Goal: Navigation & Orientation: Find specific page/section

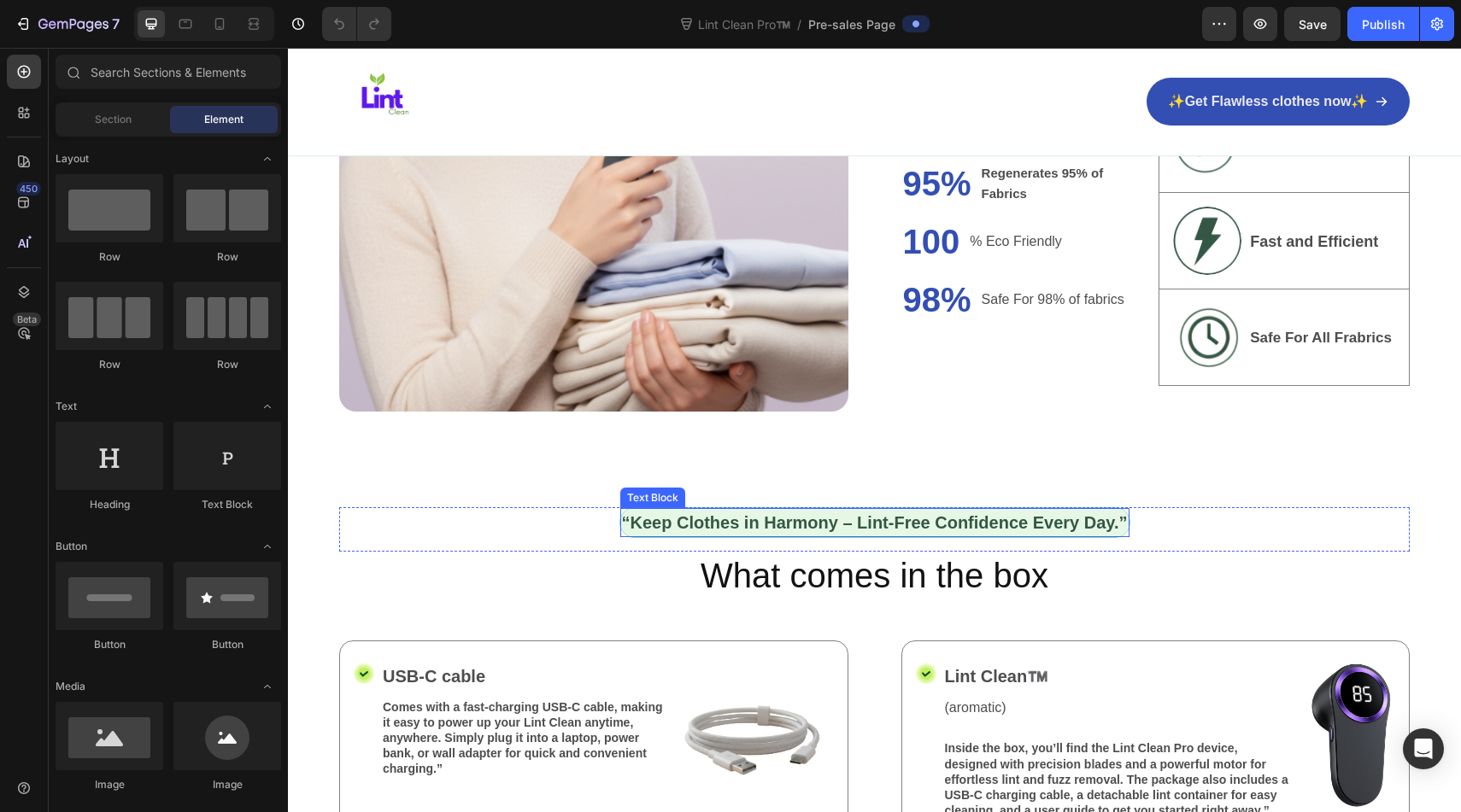
scroll to position [1941, 0]
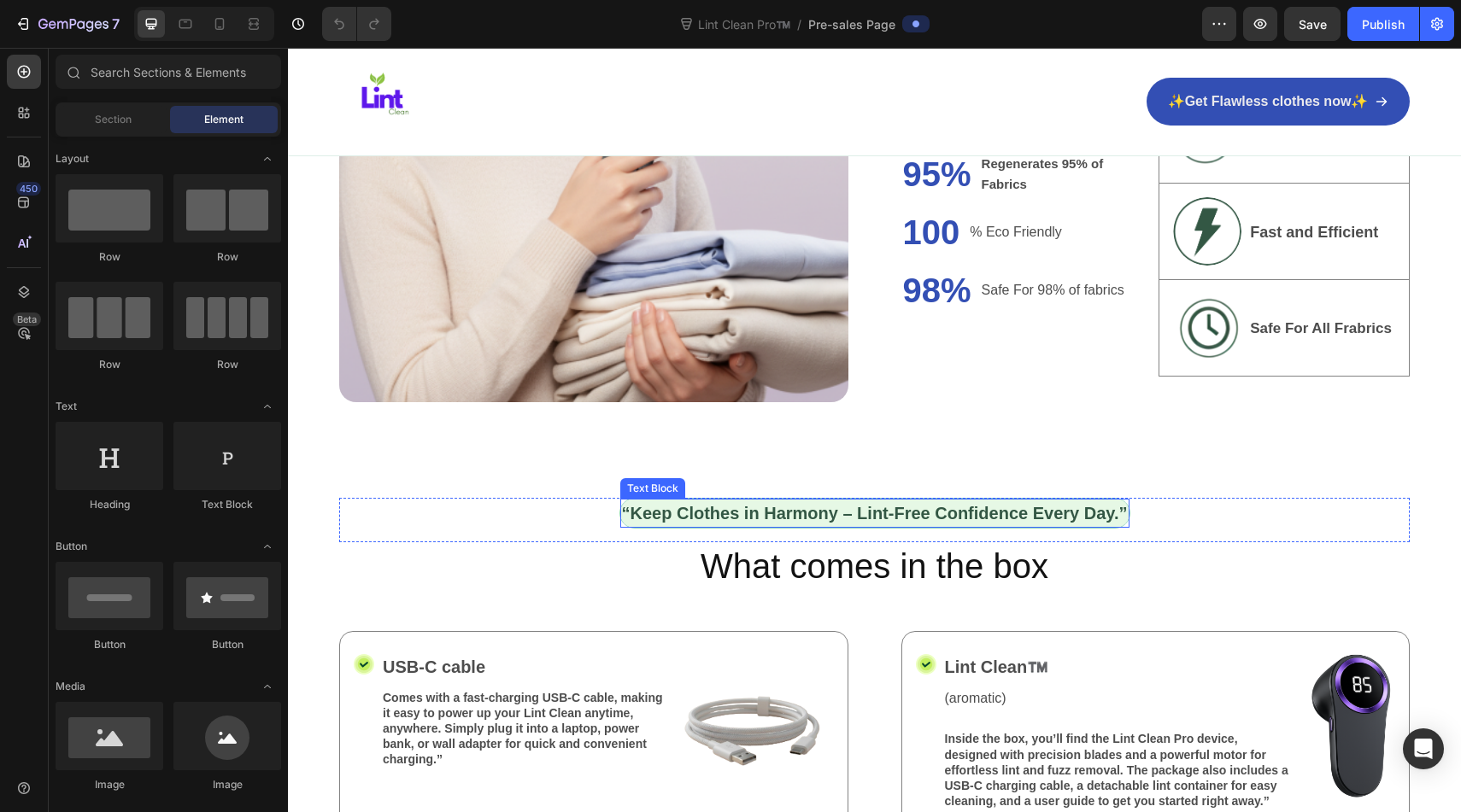
click at [843, 513] on strong "“Keep Clothes in Harmony – Lint-Free Confidence Every Day.”" at bounding box center [874, 513] width 506 height 19
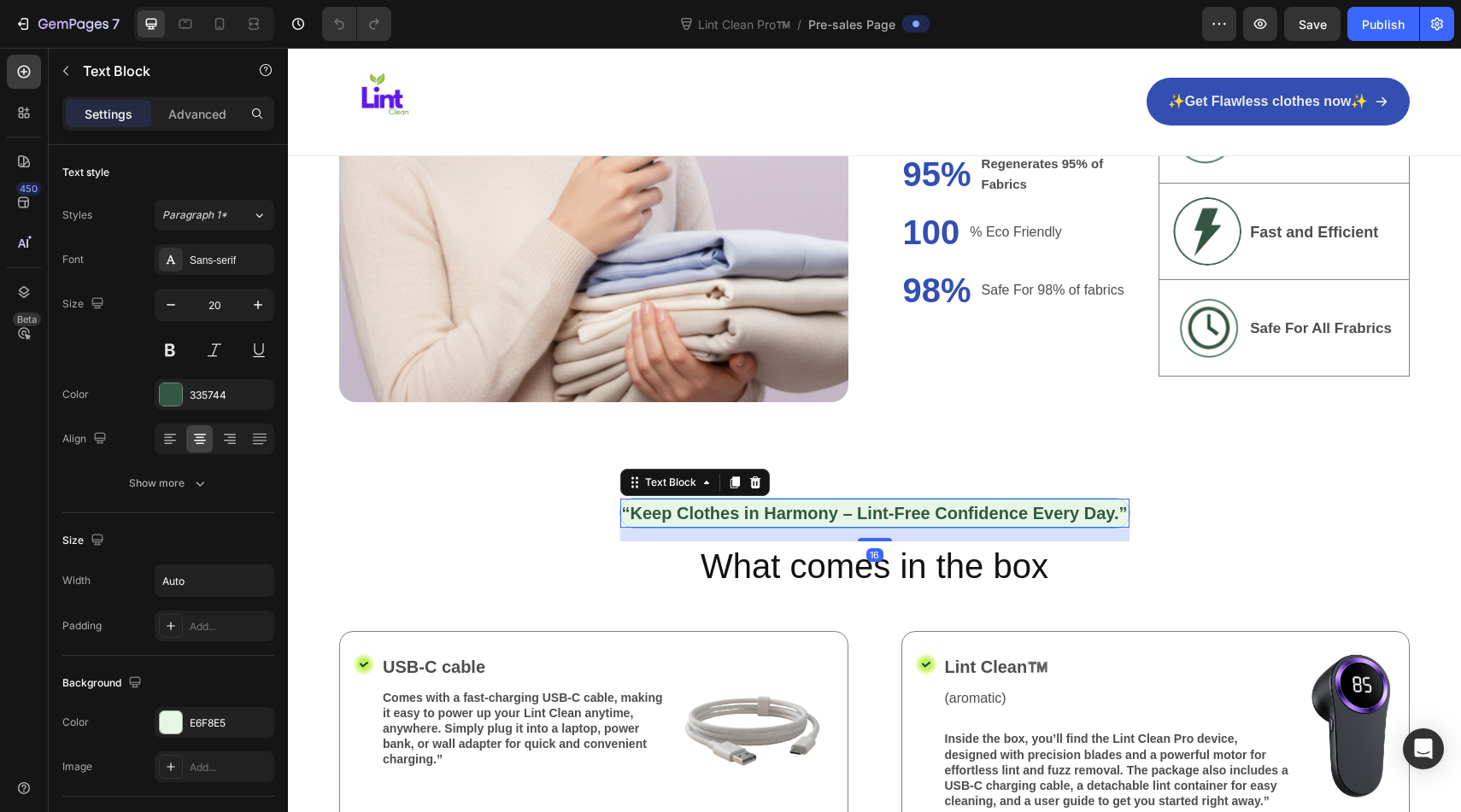
click at [843, 513] on strong "“Keep Clothes in Harmony – Lint-Free Confidence Every Day.”" at bounding box center [874, 513] width 506 height 19
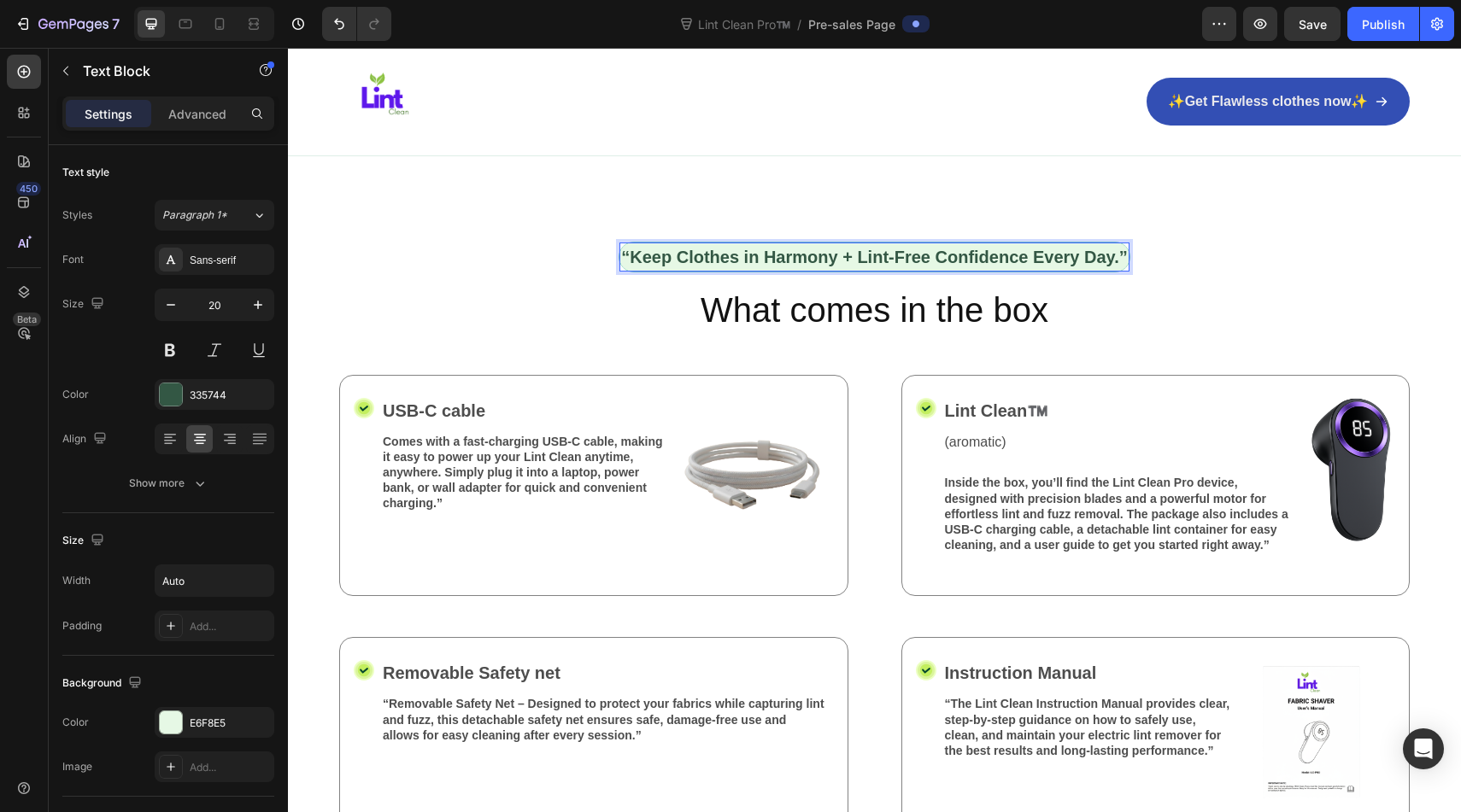
scroll to position [2210, 0]
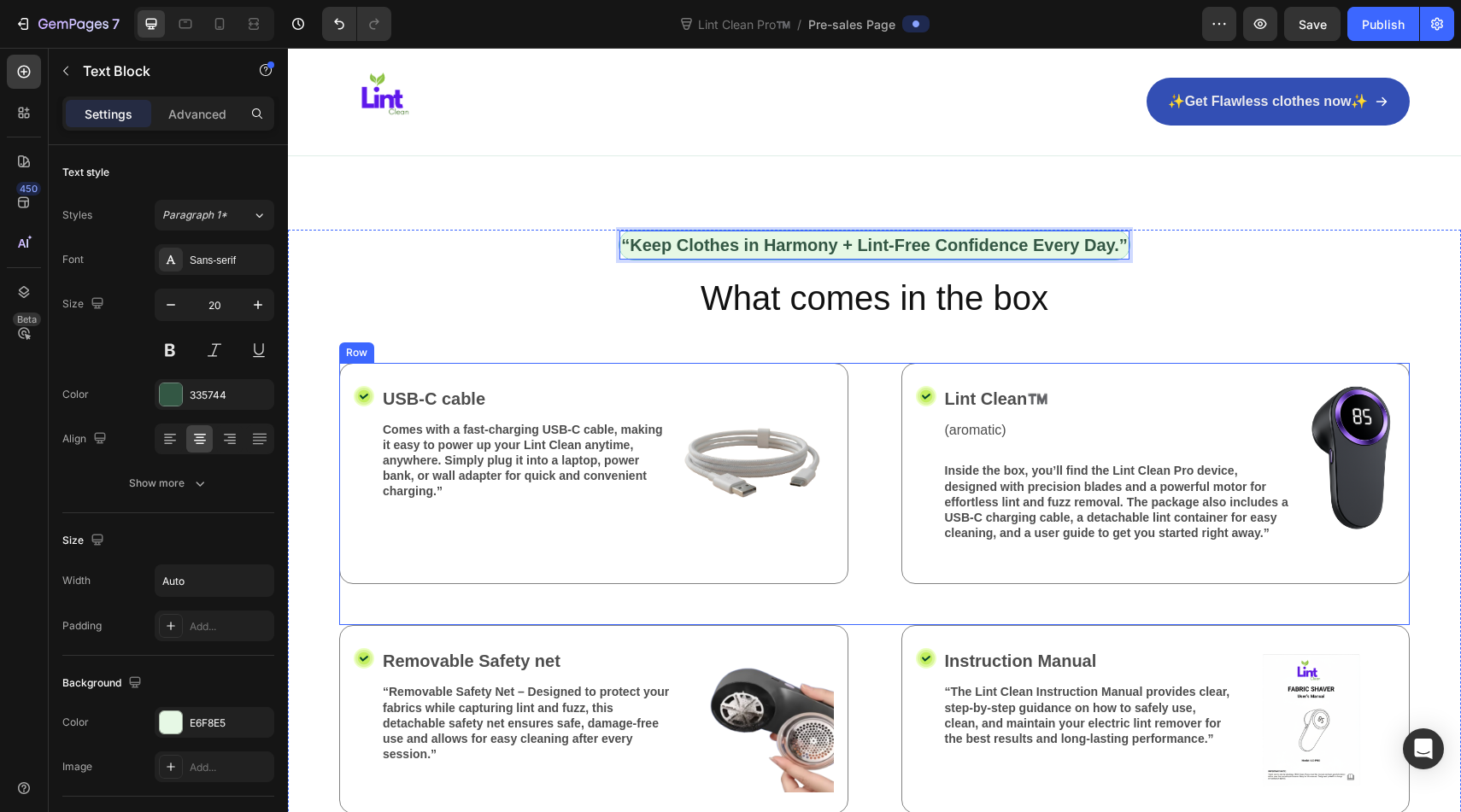
click at [875, 560] on div "Icon USB-C cable Text Block Comes with a fast-charging USB-C cable, making it e…" at bounding box center [874, 495] width 1071 height 263
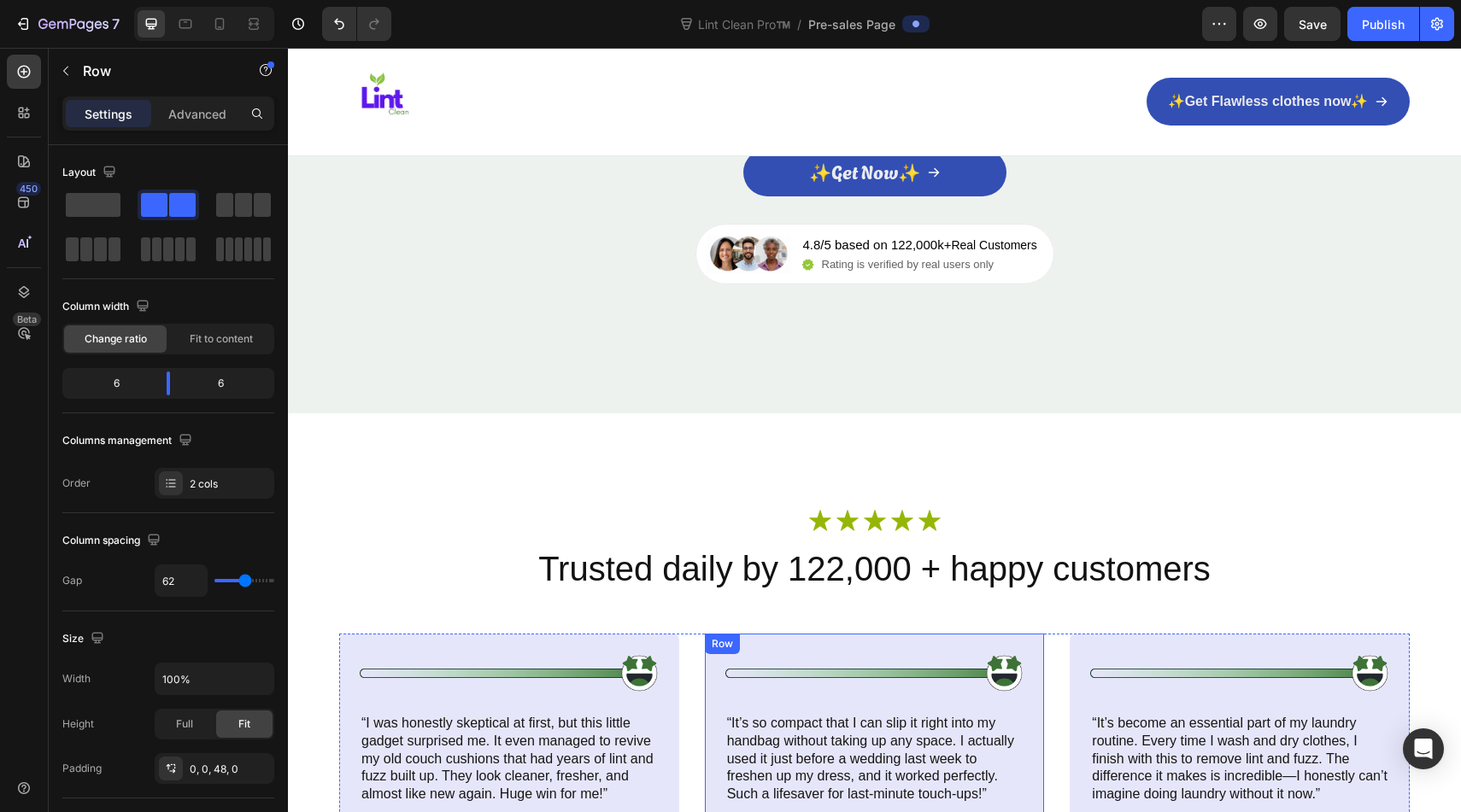
scroll to position [8578, 0]
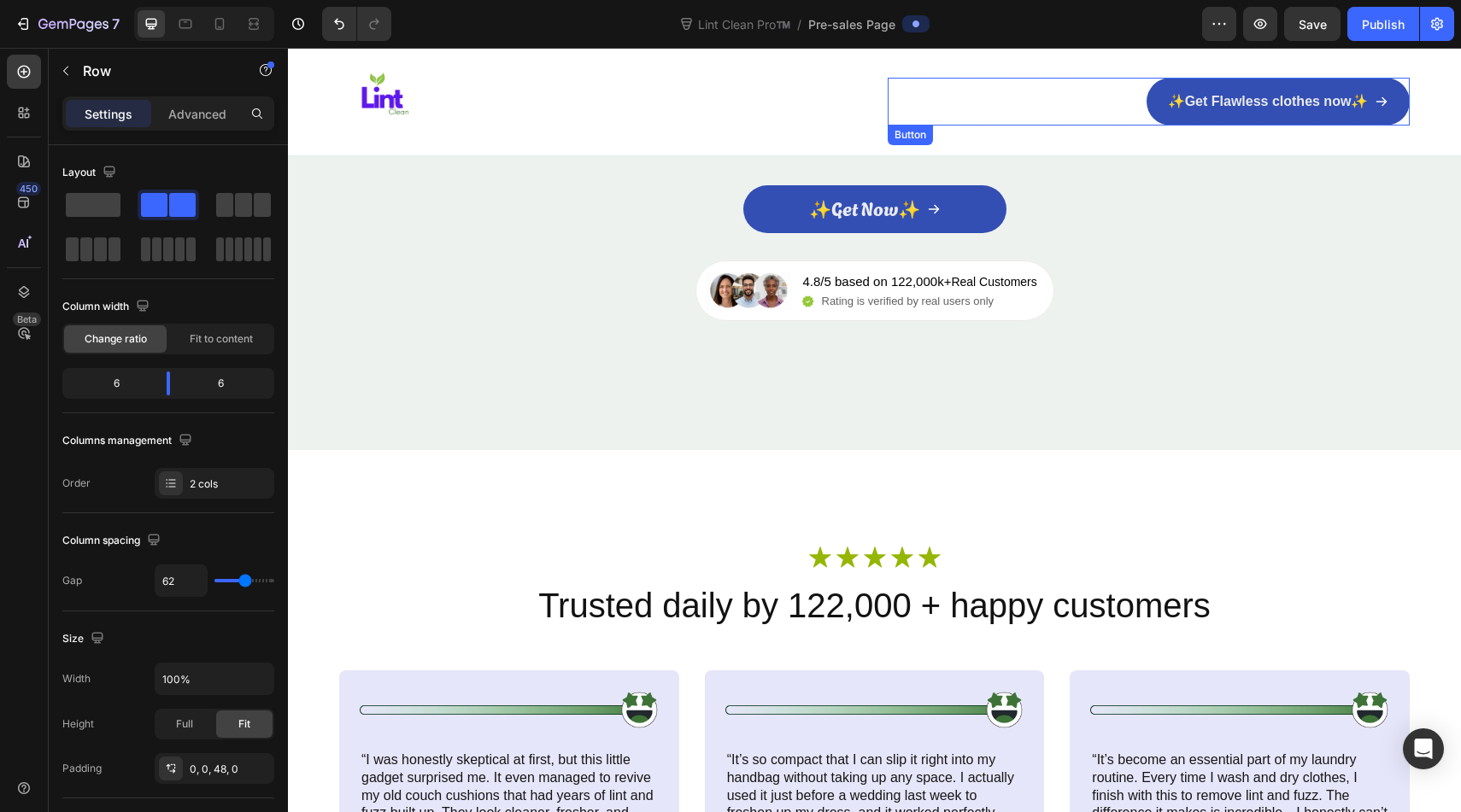
click at [1012, 102] on div "✨Get Flawless clothes now✨ Button" at bounding box center [1149, 101] width 523 height 48
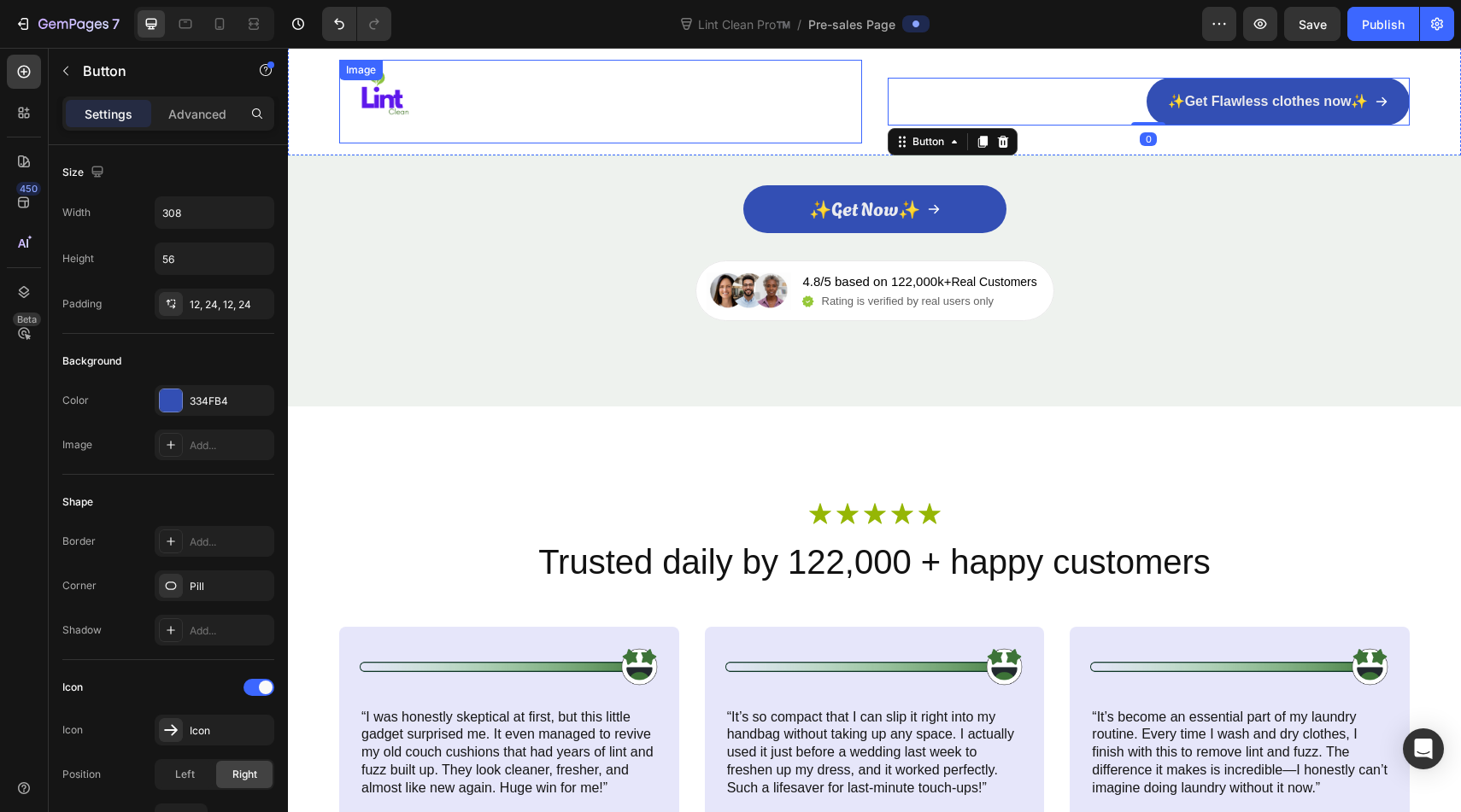
click at [614, 105] on div at bounding box center [600, 101] width 523 height 84
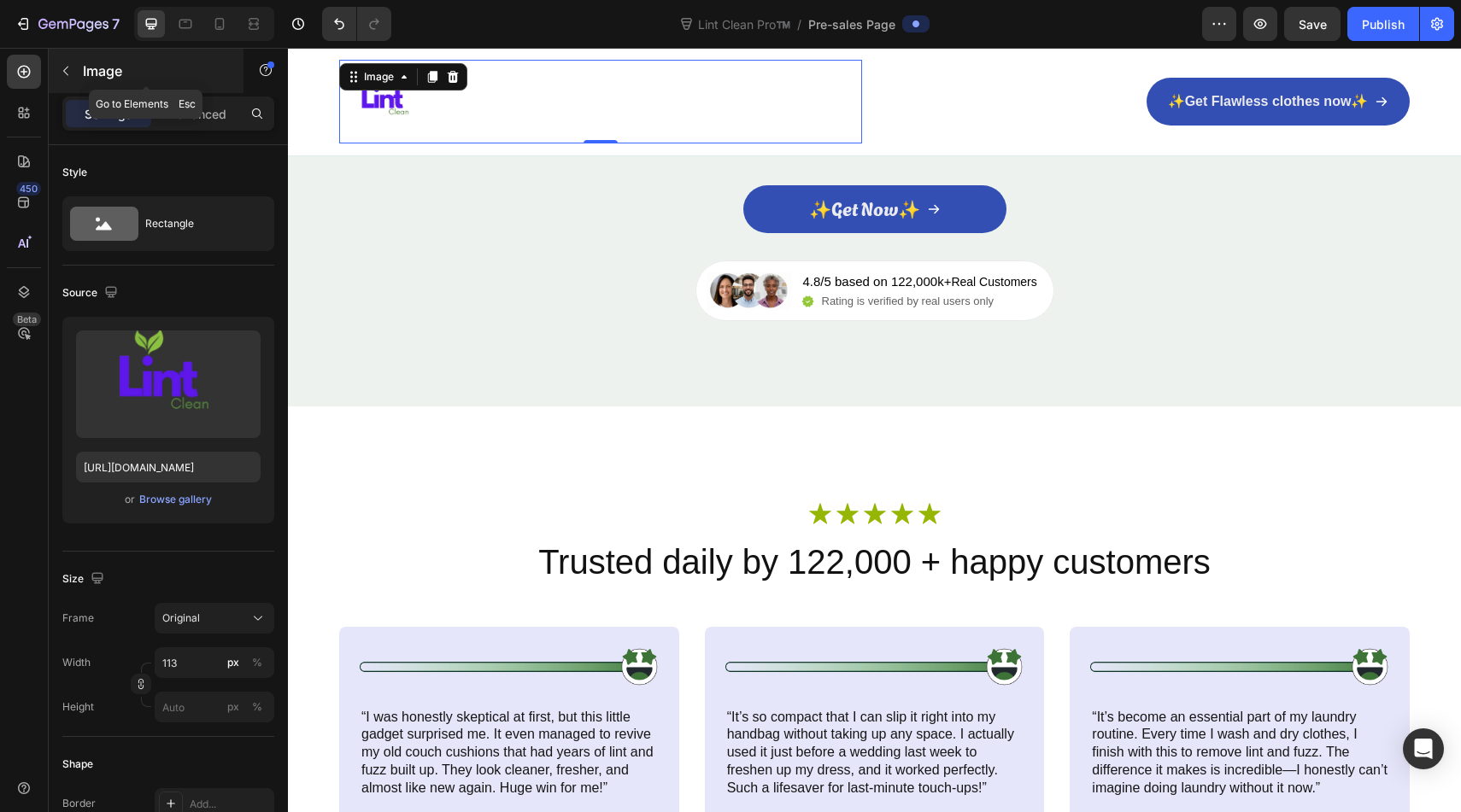
click at [66, 74] on icon "button" at bounding box center [66, 71] width 5 height 9
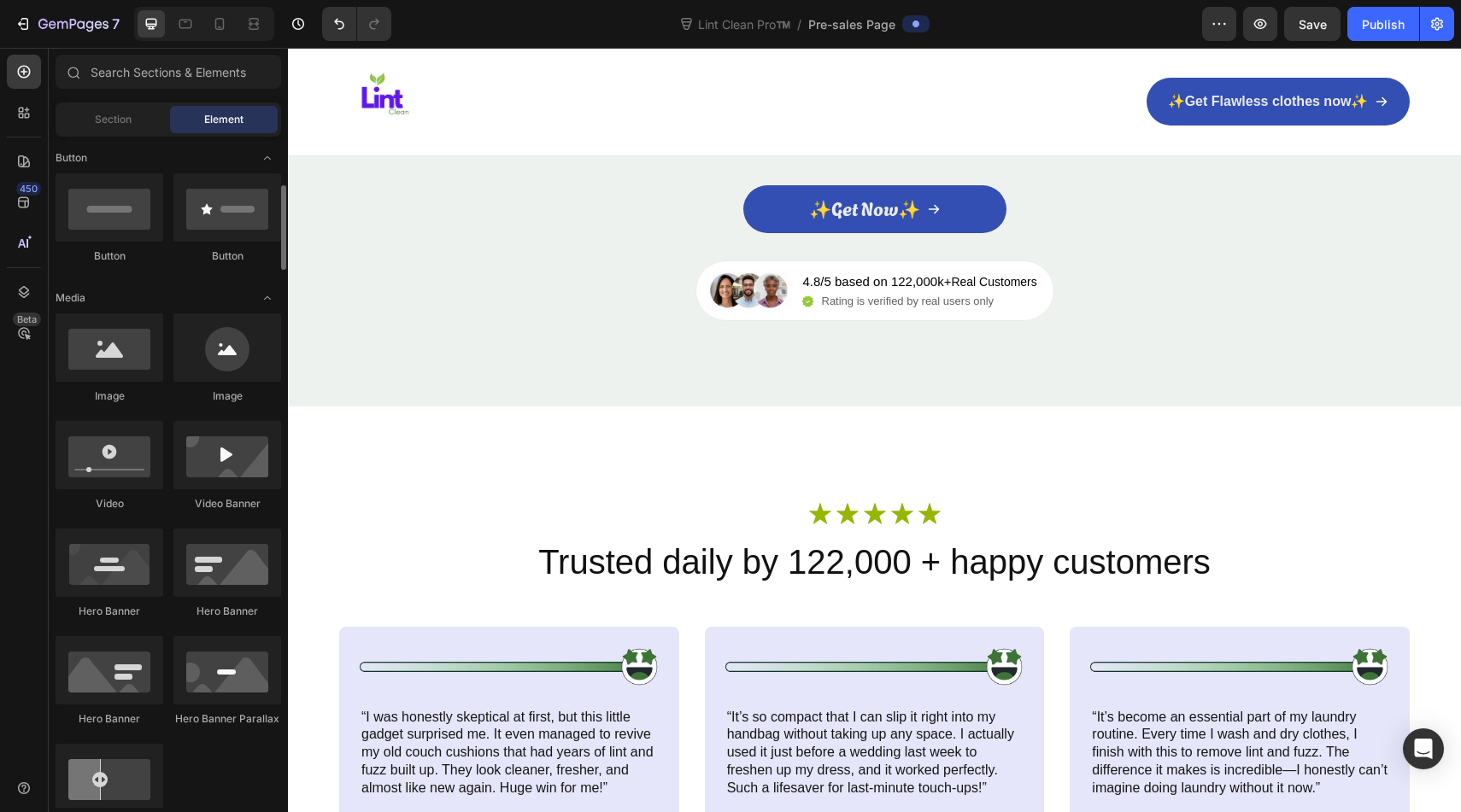
scroll to position [0, 0]
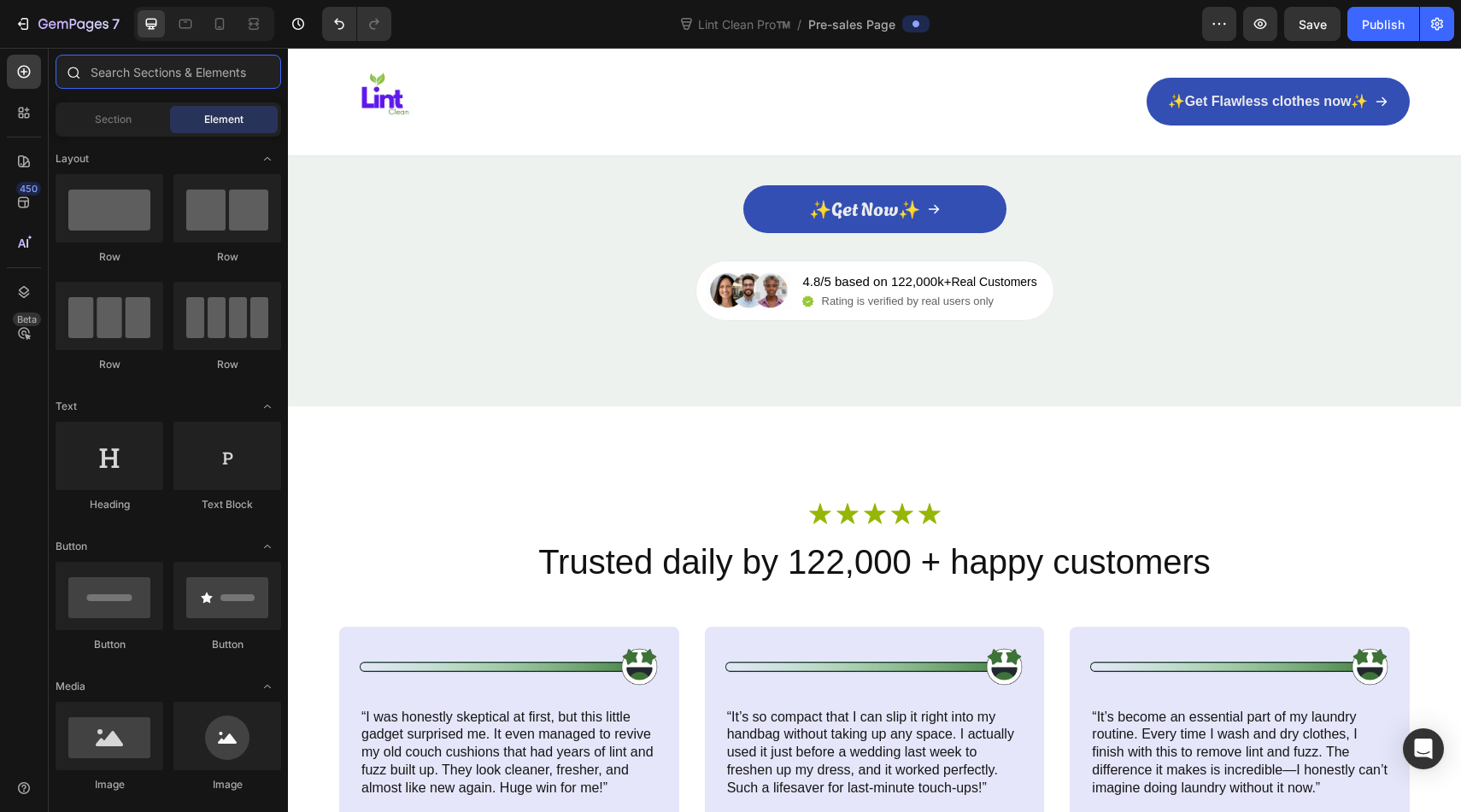
click at [100, 73] on input "text" at bounding box center [169, 72] width 225 height 34
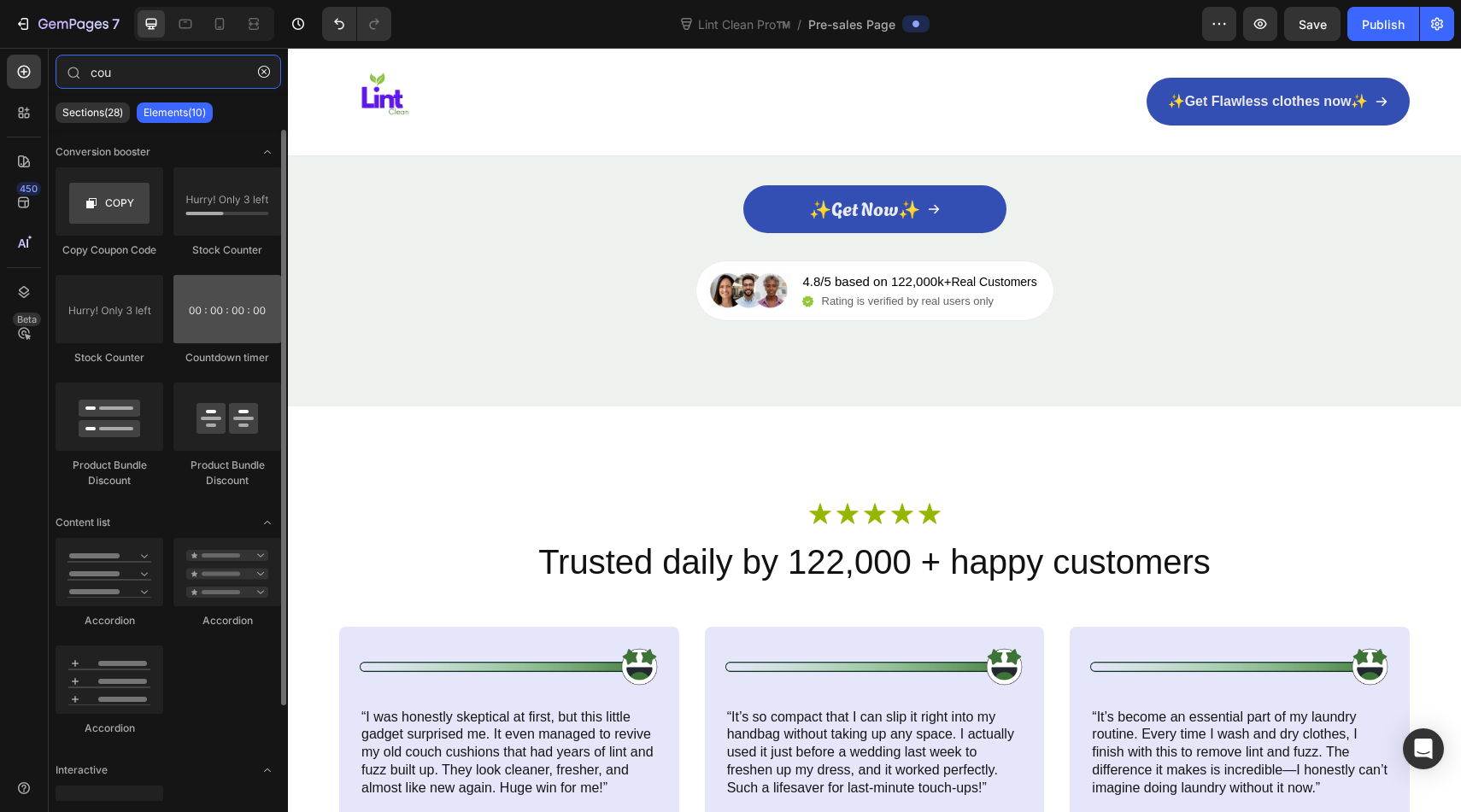
type input "cou"
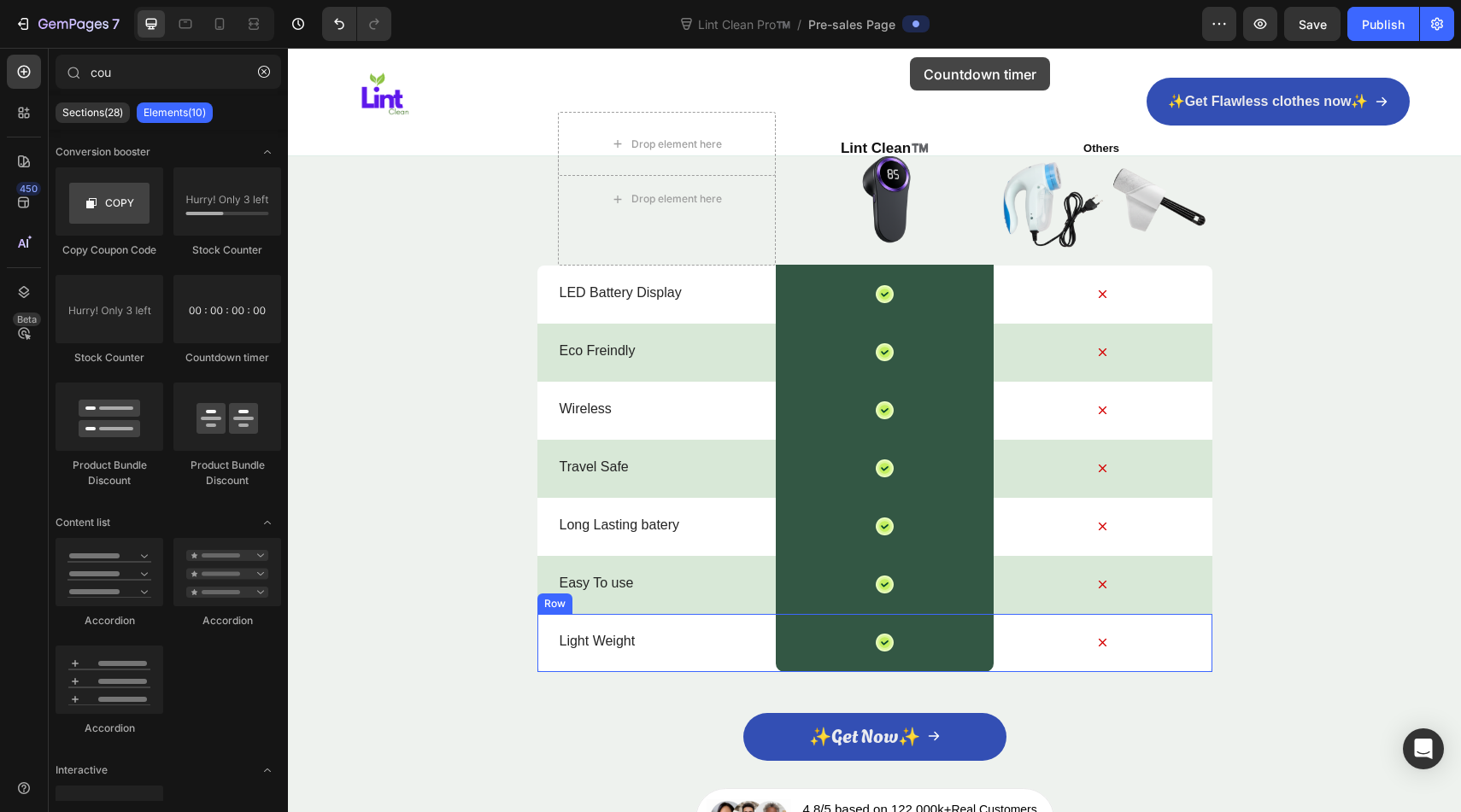
scroll to position [7926, 0]
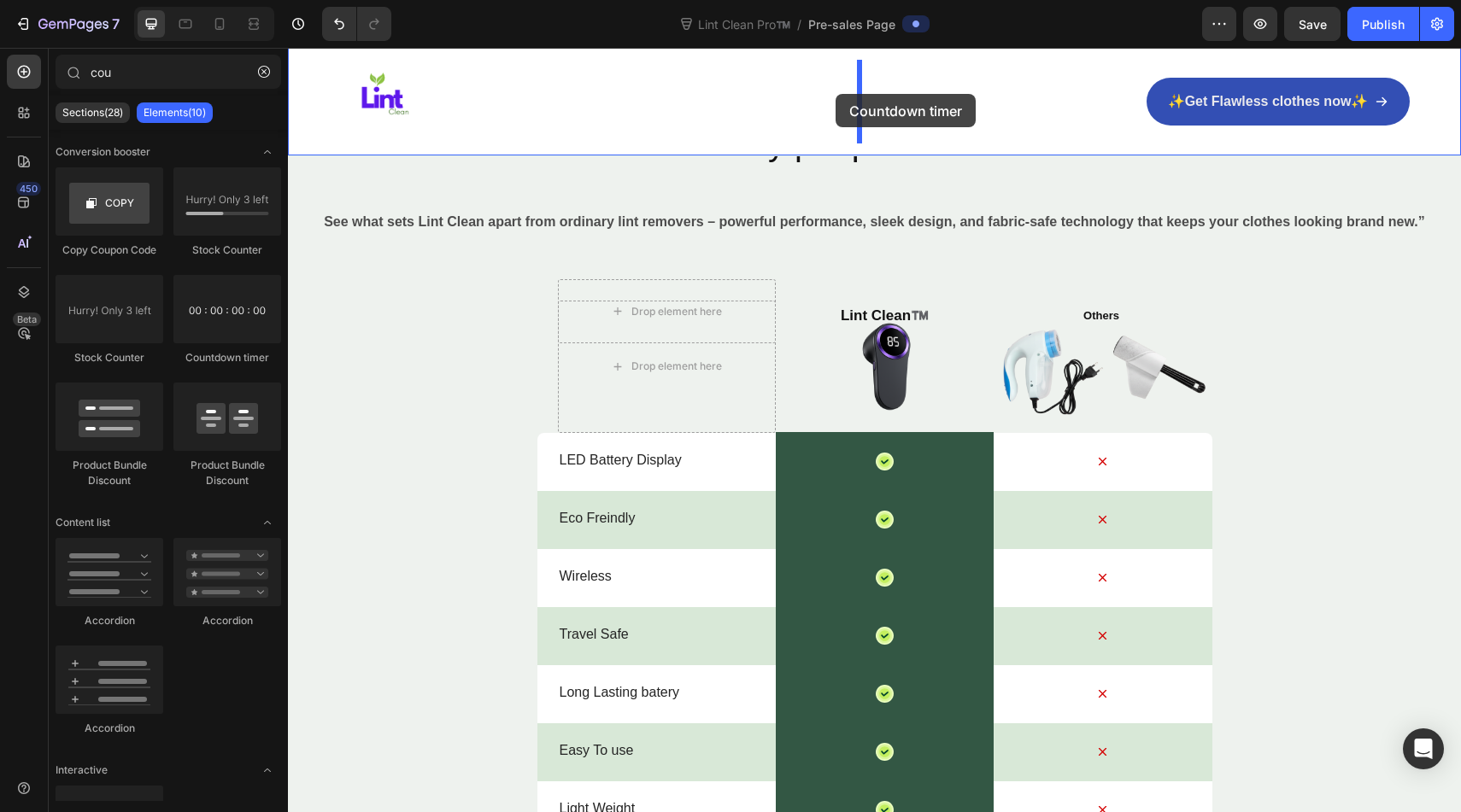
drag, startPoint x: 537, startPoint y: 376, endPoint x: 836, endPoint y: 94, distance: 411.0
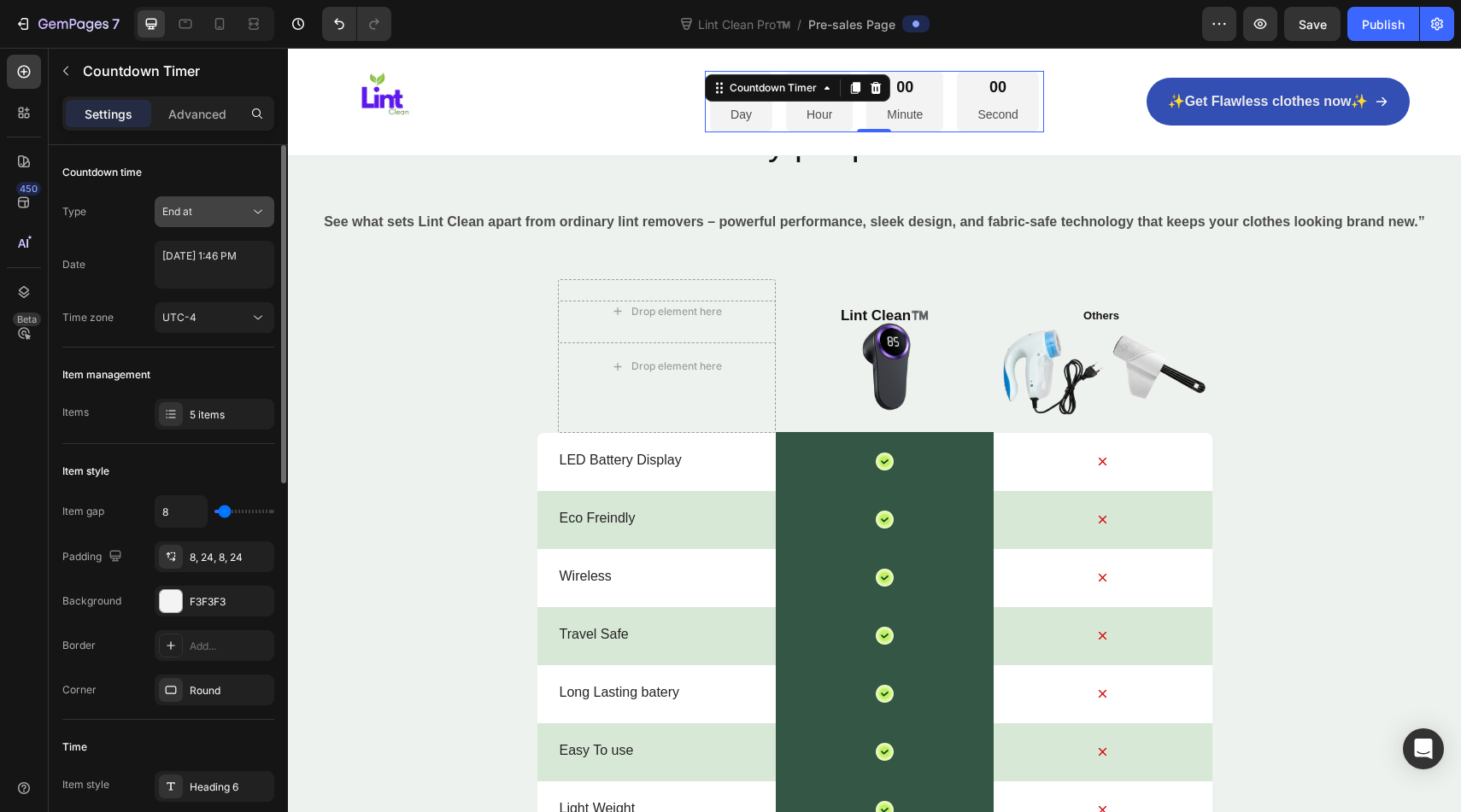
click at [240, 216] on div "End at" at bounding box center [205, 212] width 87 height 15
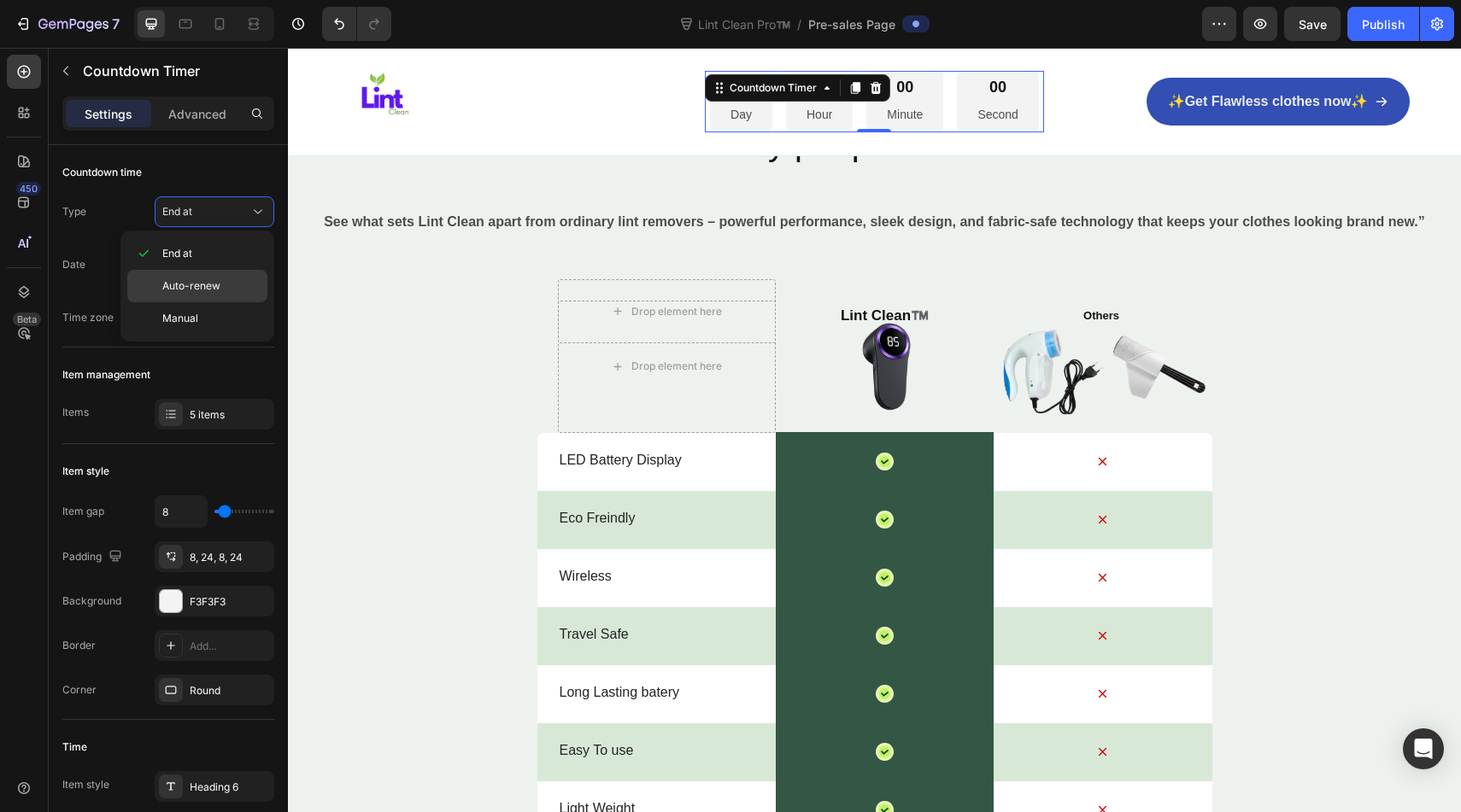
click at [233, 278] on div "Auto-renew" at bounding box center [196, 287] width 140 height 32
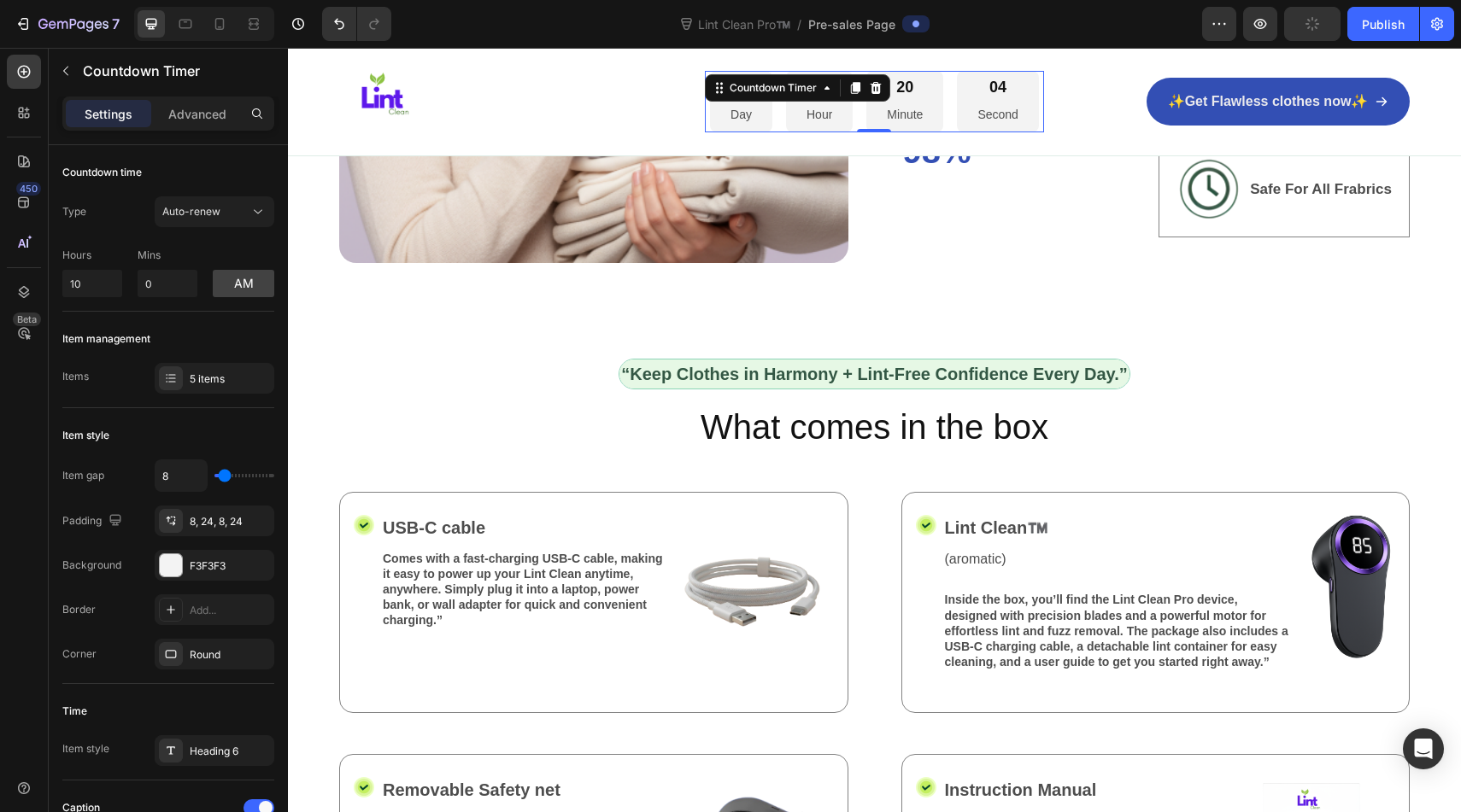
scroll to position [2066, 0]
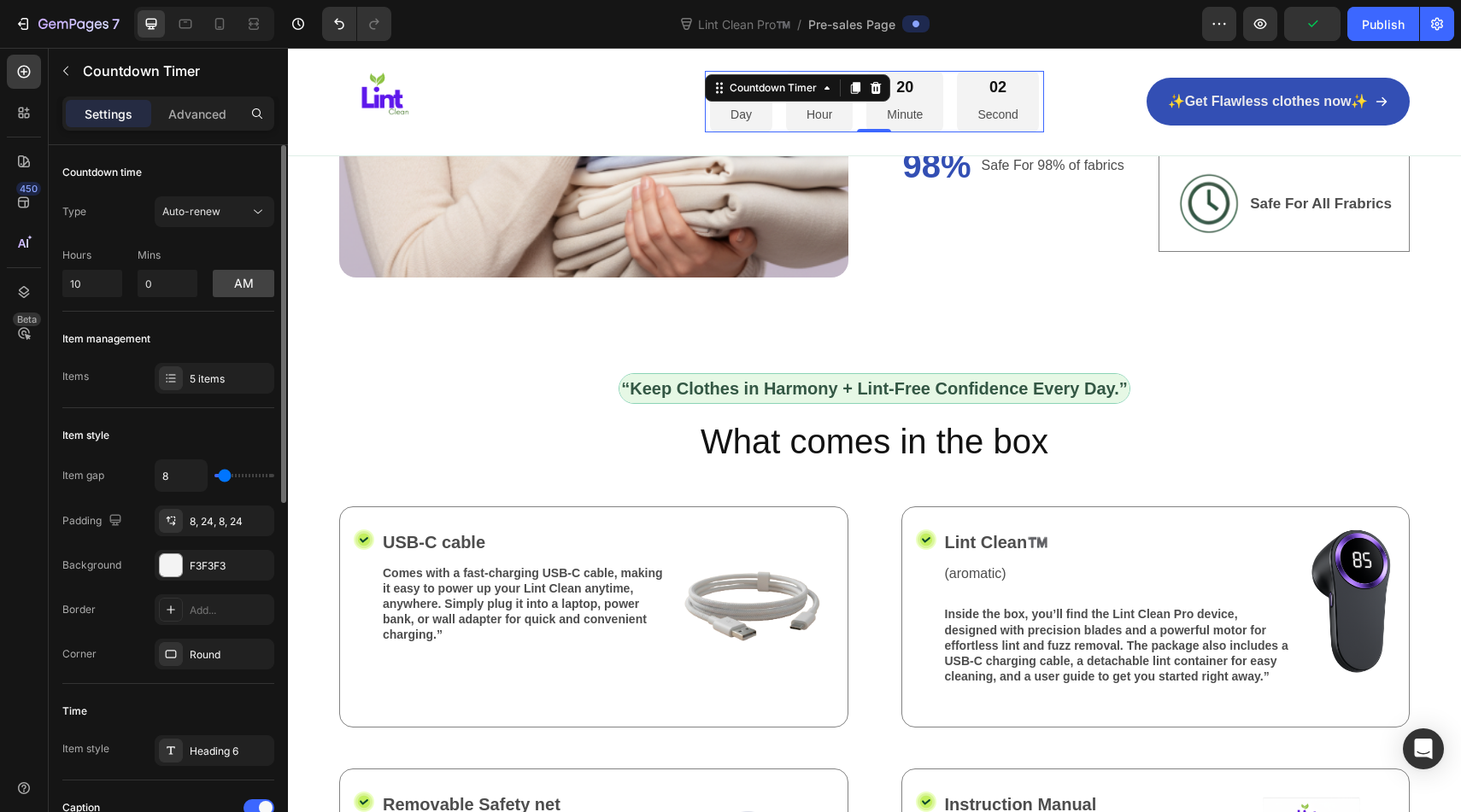
type input "13"
type input "11"
type input "9"
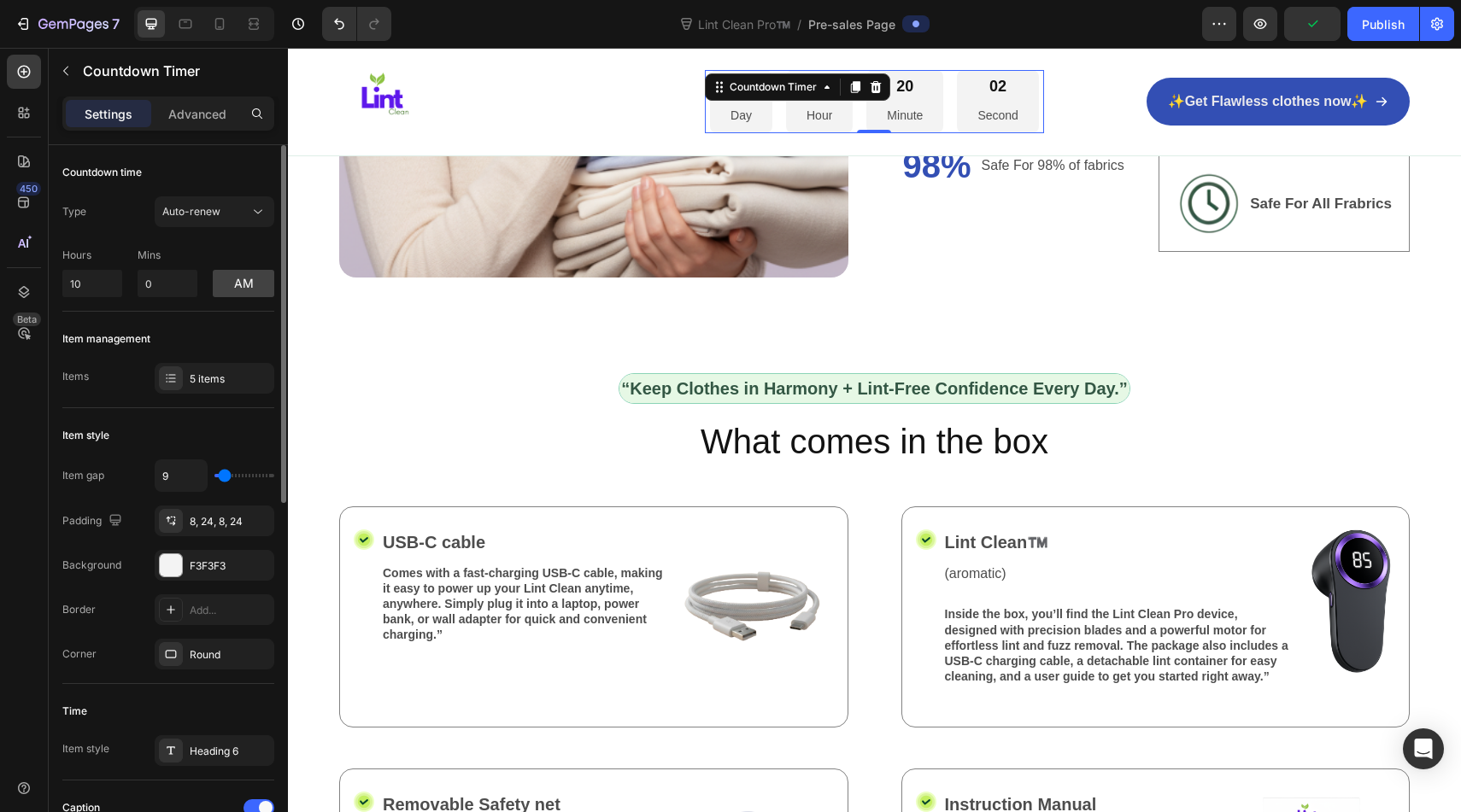
type input "9"
click at [224, 478] on input "range" at bounding box center [244, 476] width 59 height 4
click at [102, 288] on input "10" at bounding box center [92, 284] width 59 height 27
type input "1"
type input "2"
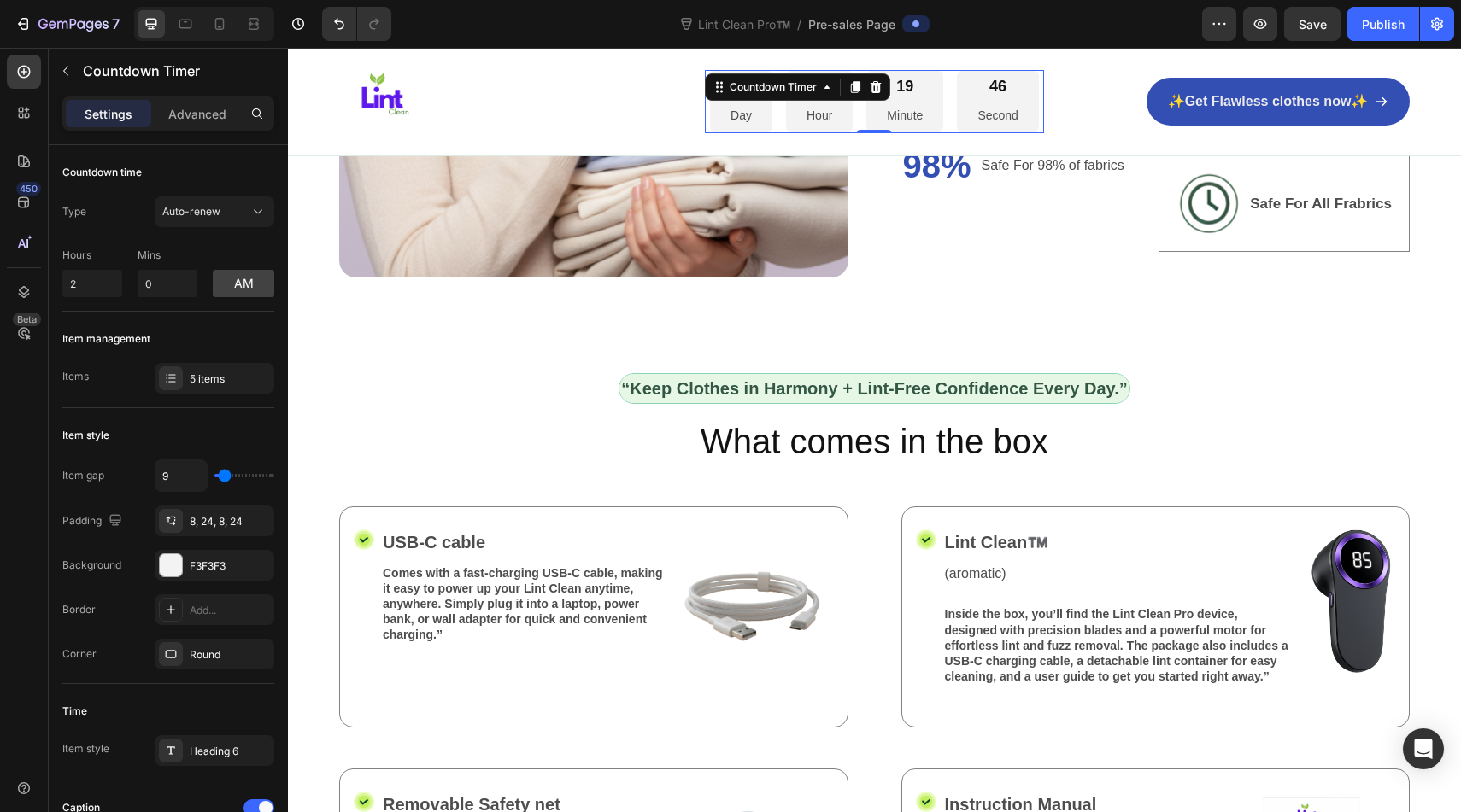
click at [1080, 81] on div "✨Get Flawless clothes now✨ Button" at bounding box center [1239, 101] width 340 height 48
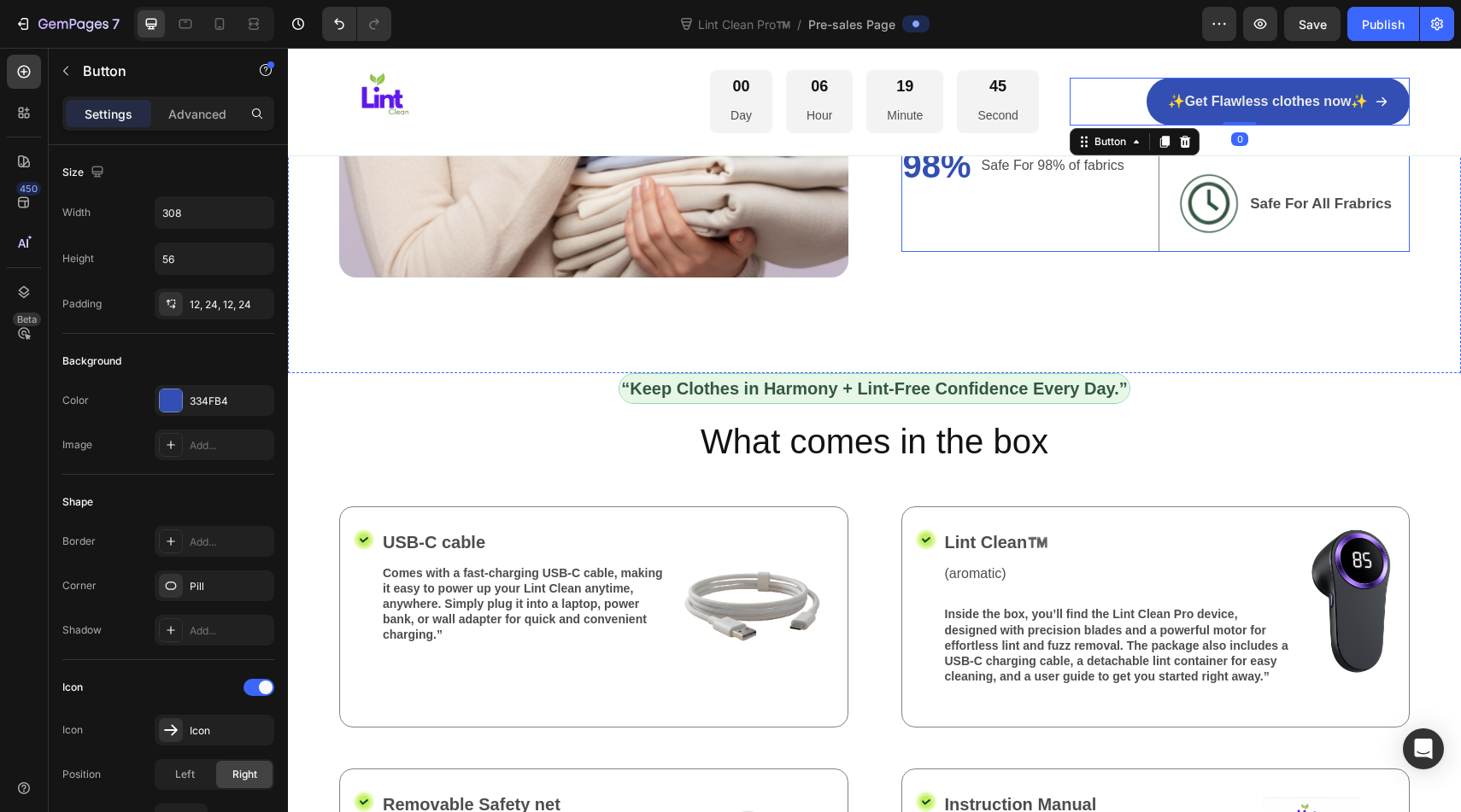
click at [1068, 231] on div "95% Heading Regenerates 95% of Fabrics Text Block Row 100 Heading % Eco Friendl…" at bounding box center [1027, 106] width 251 height 289
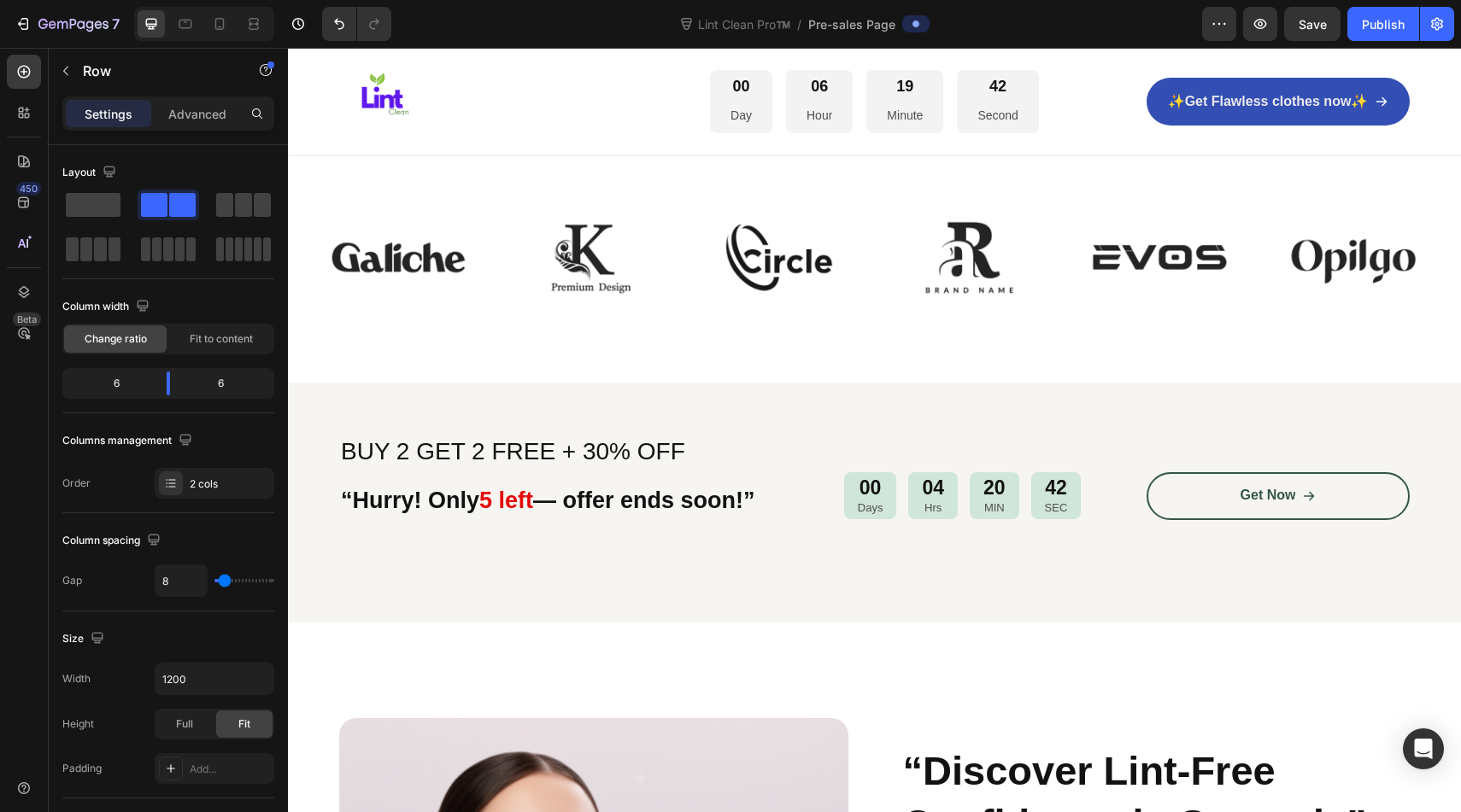
scroll to position [1046, 0]
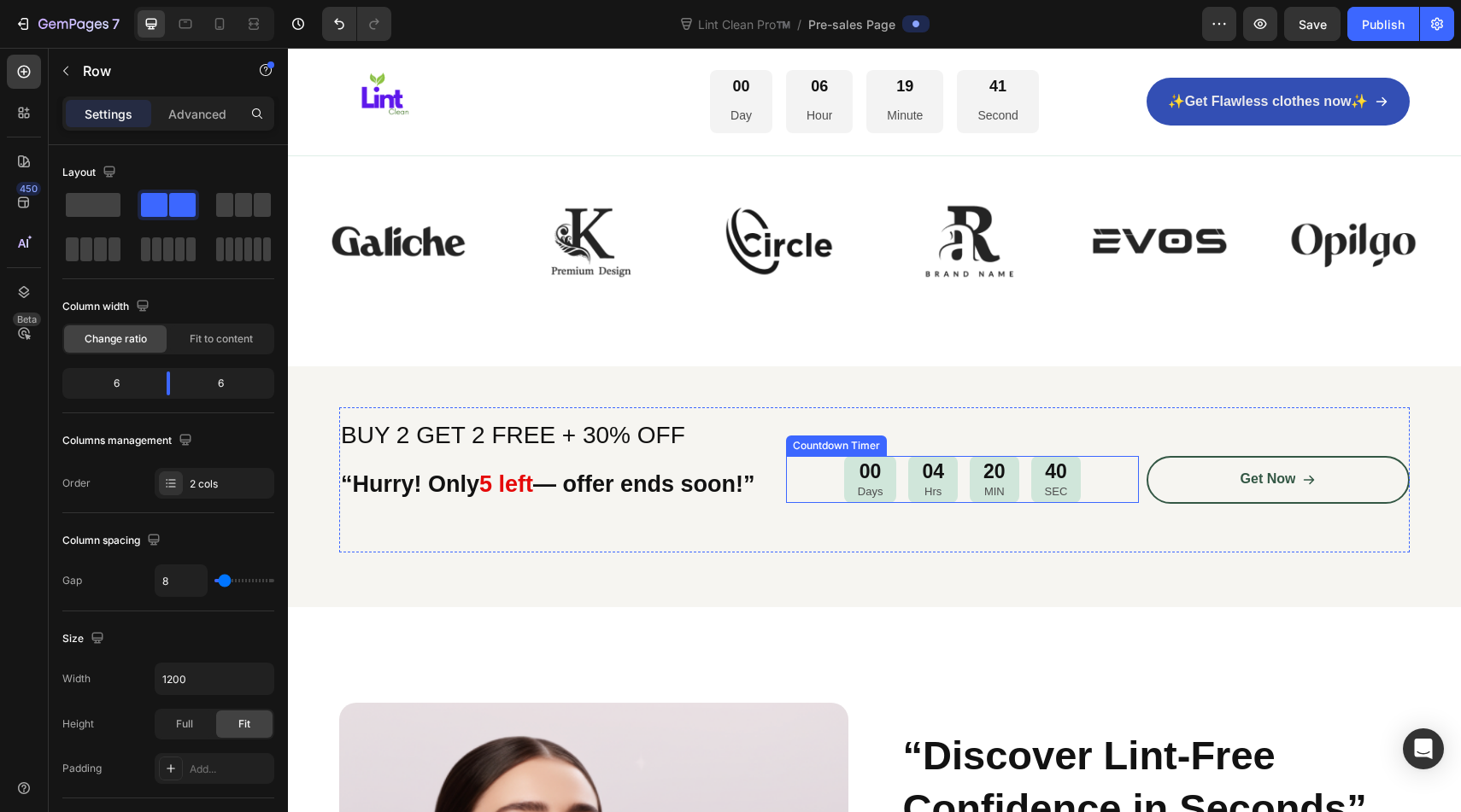
click at [998, 471] on div "20" at bounding box center [994, 472] width 23 height 25
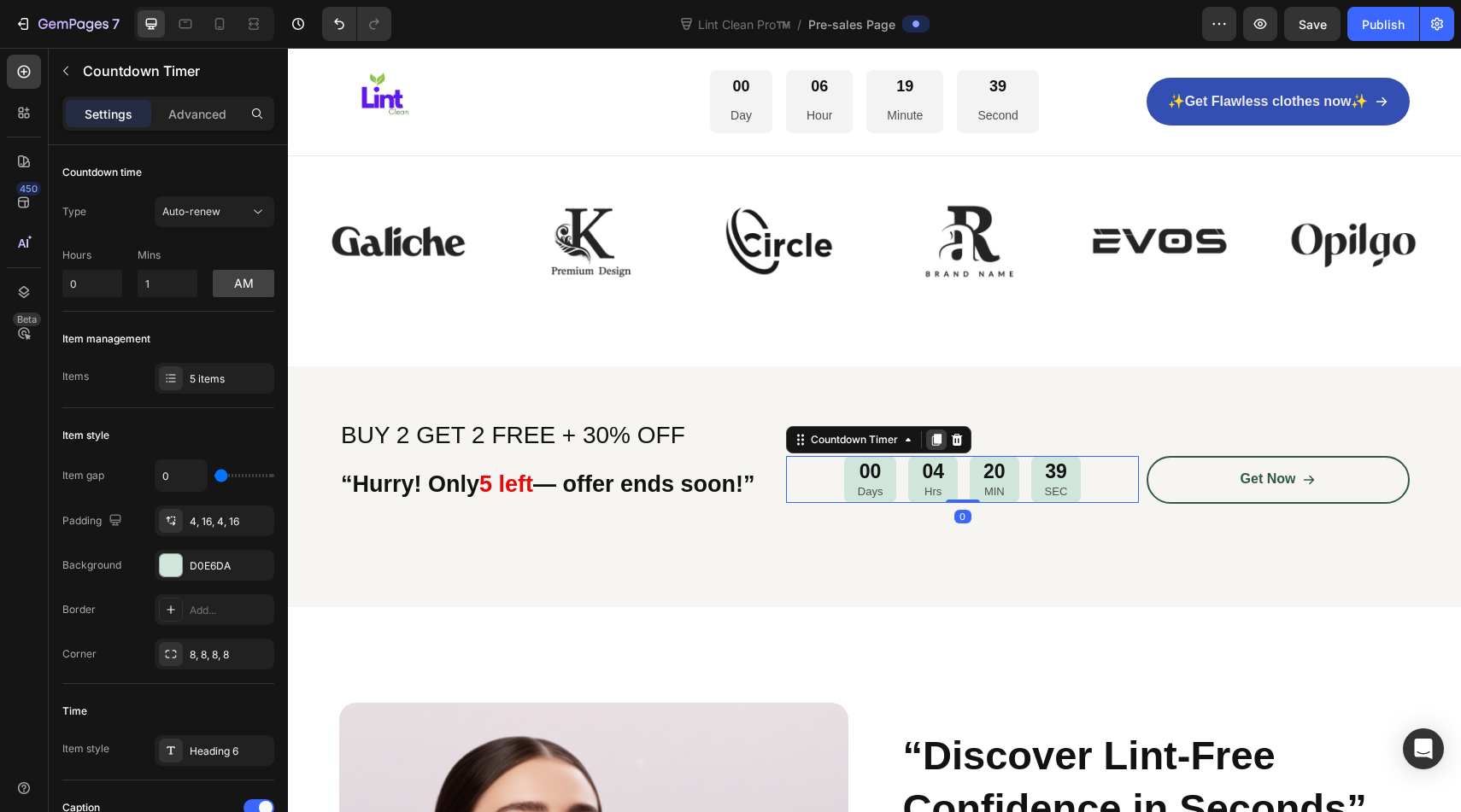
click at [937, 443] on icon at bounding box center [936, 440] width 14 height 14
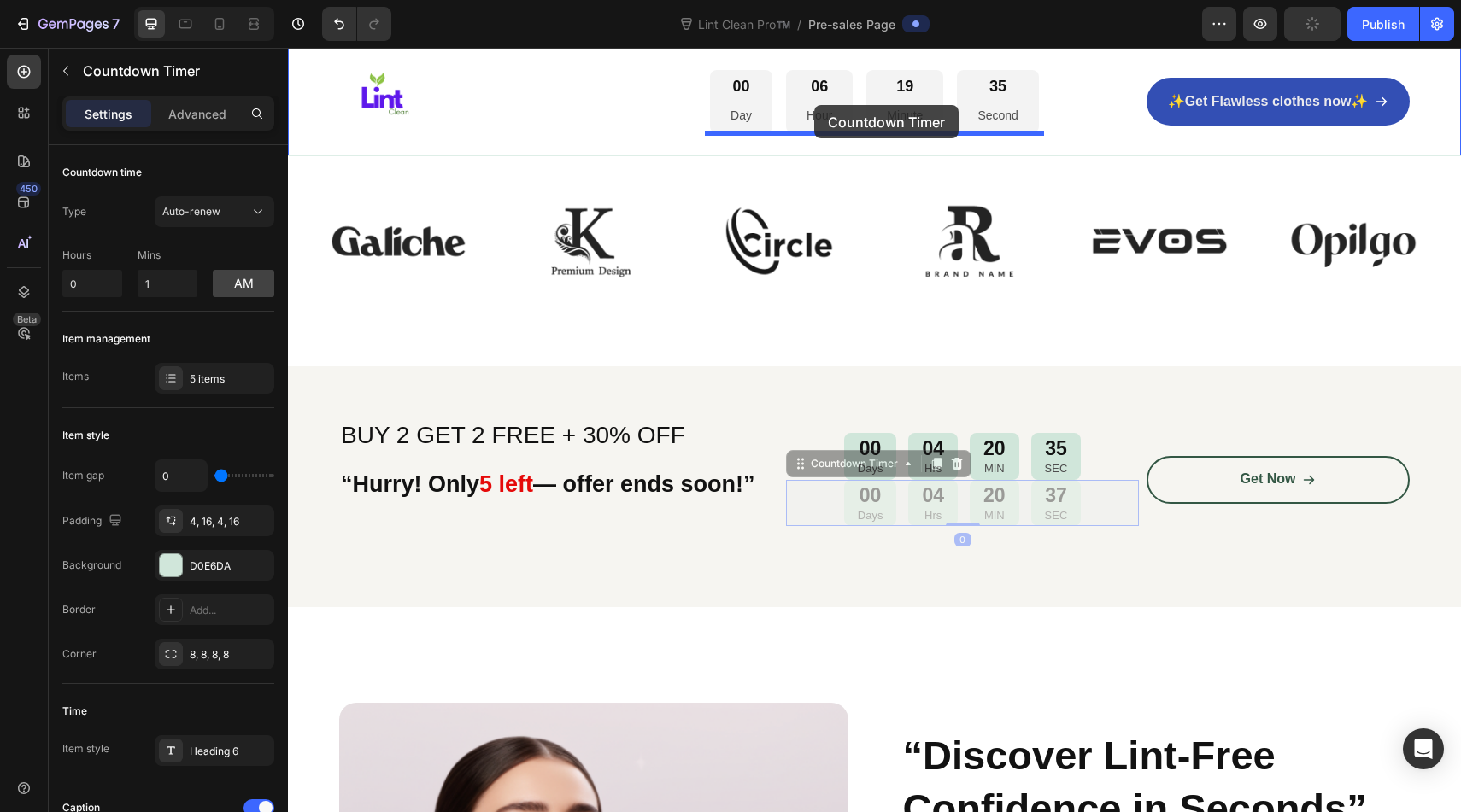
drag, startPoint x: 1063, startPoint y: 506, endPoint x: 813, endPoint y: 105, distance: 472.5
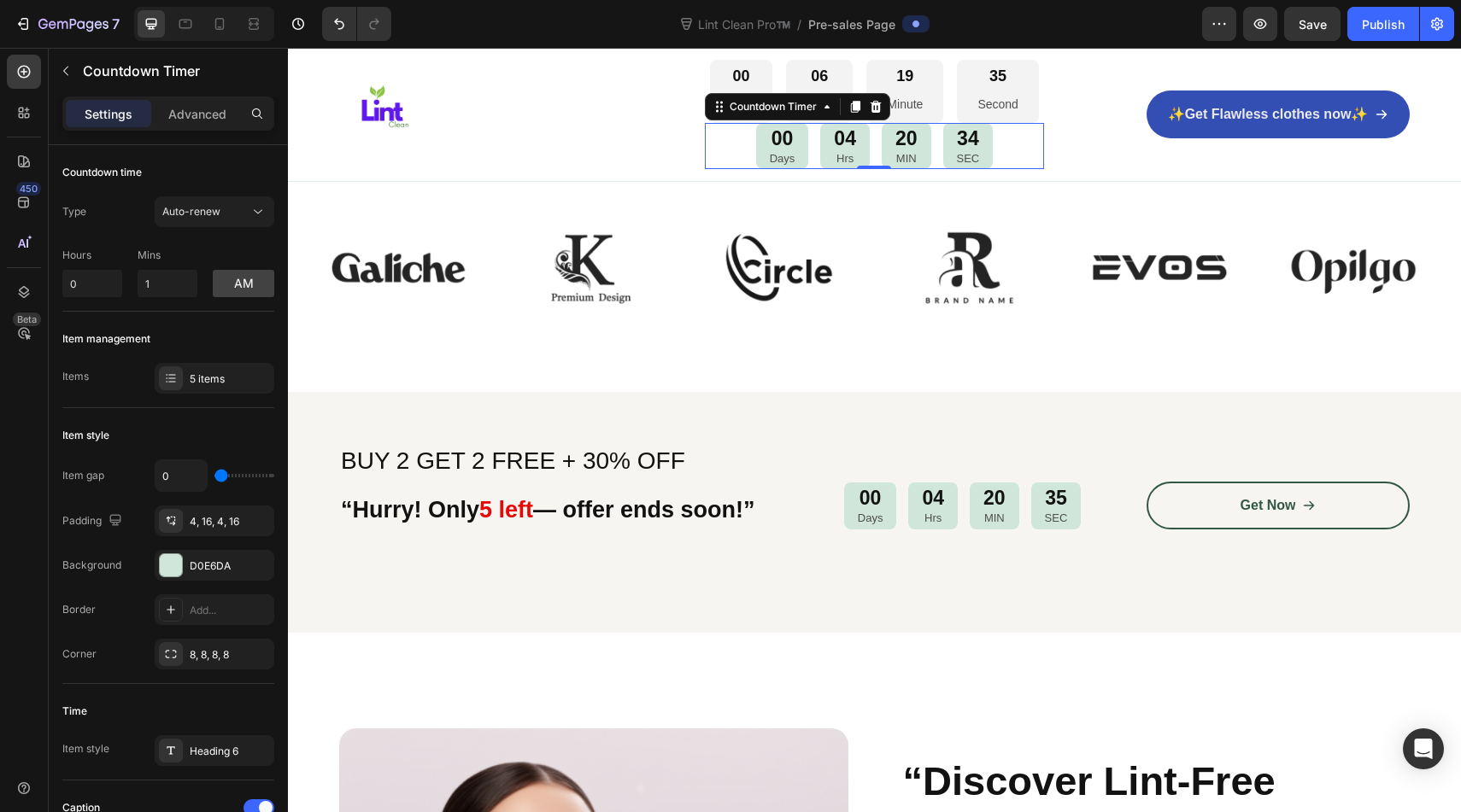
scroll to position [1072, 0]
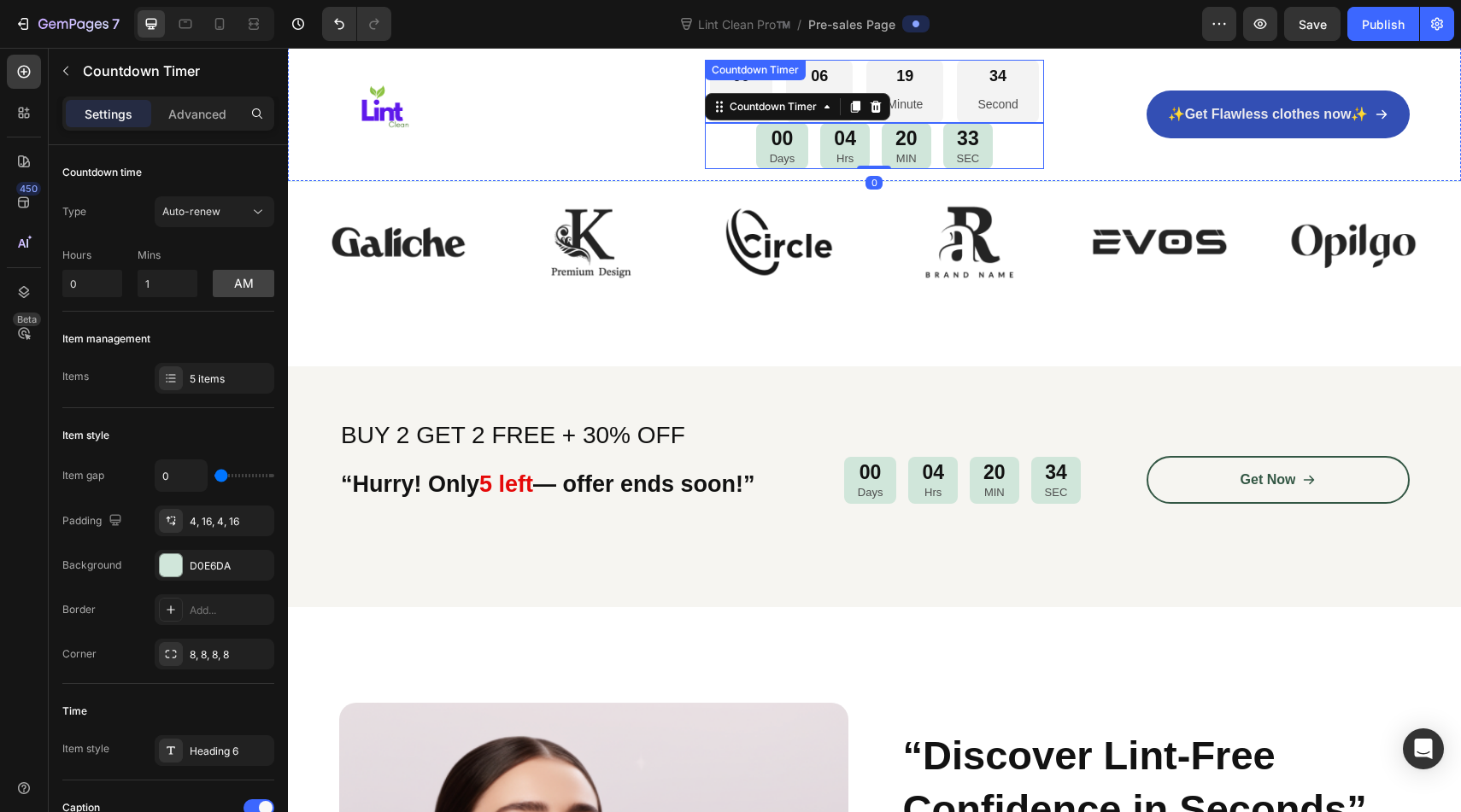
click at [954, 78] on div "00 Day 06 Hour 19 Minute 34 Second" at bounding box center [874, 91] width 329 height 63
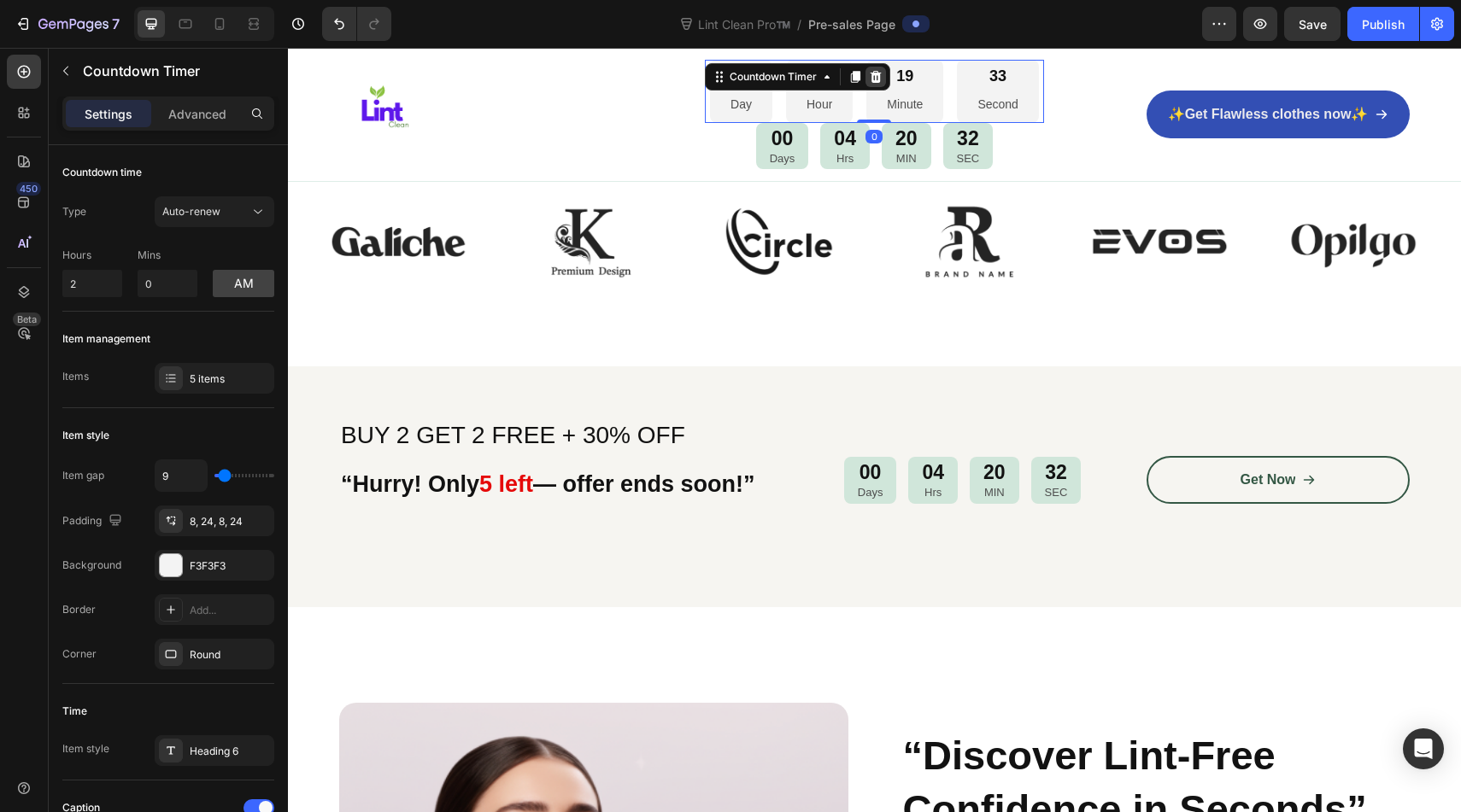
click at [879, 75] on icon at bounding box center [875, 77] width 11 height 12
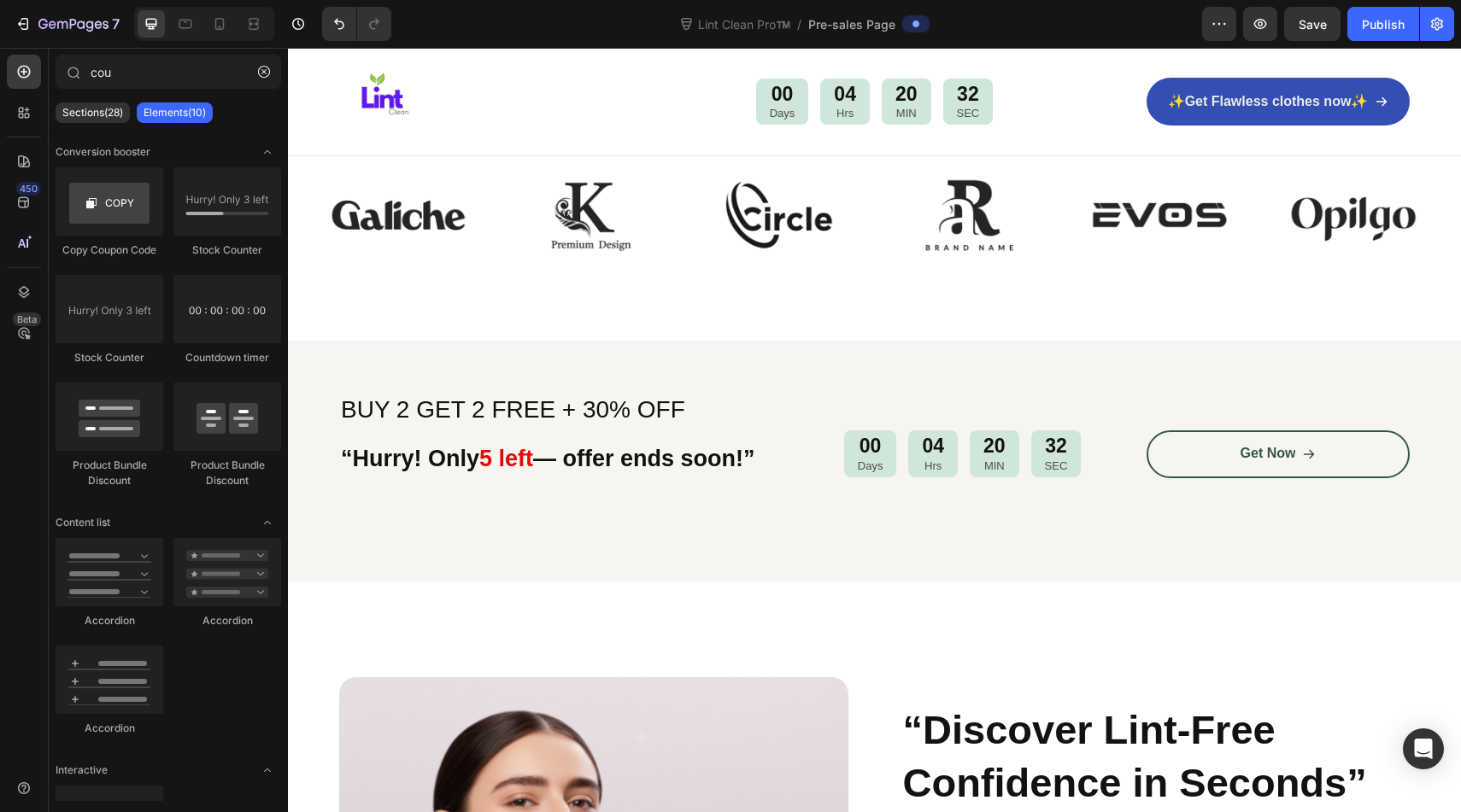
scroll to position [1046, 0]
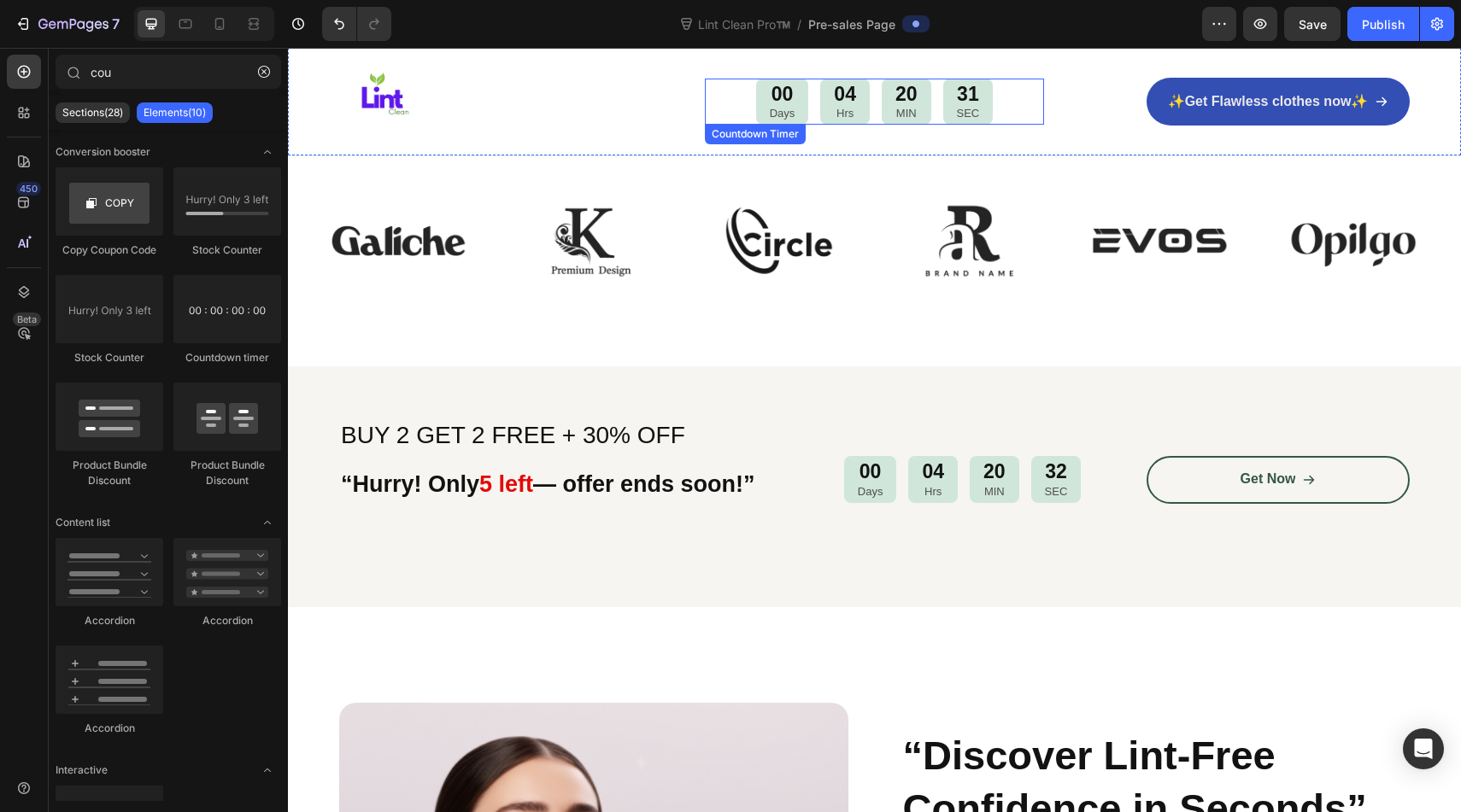
click at [795, 97] on div "00 Days" at bounding box center [782, 102] width 53 height 47
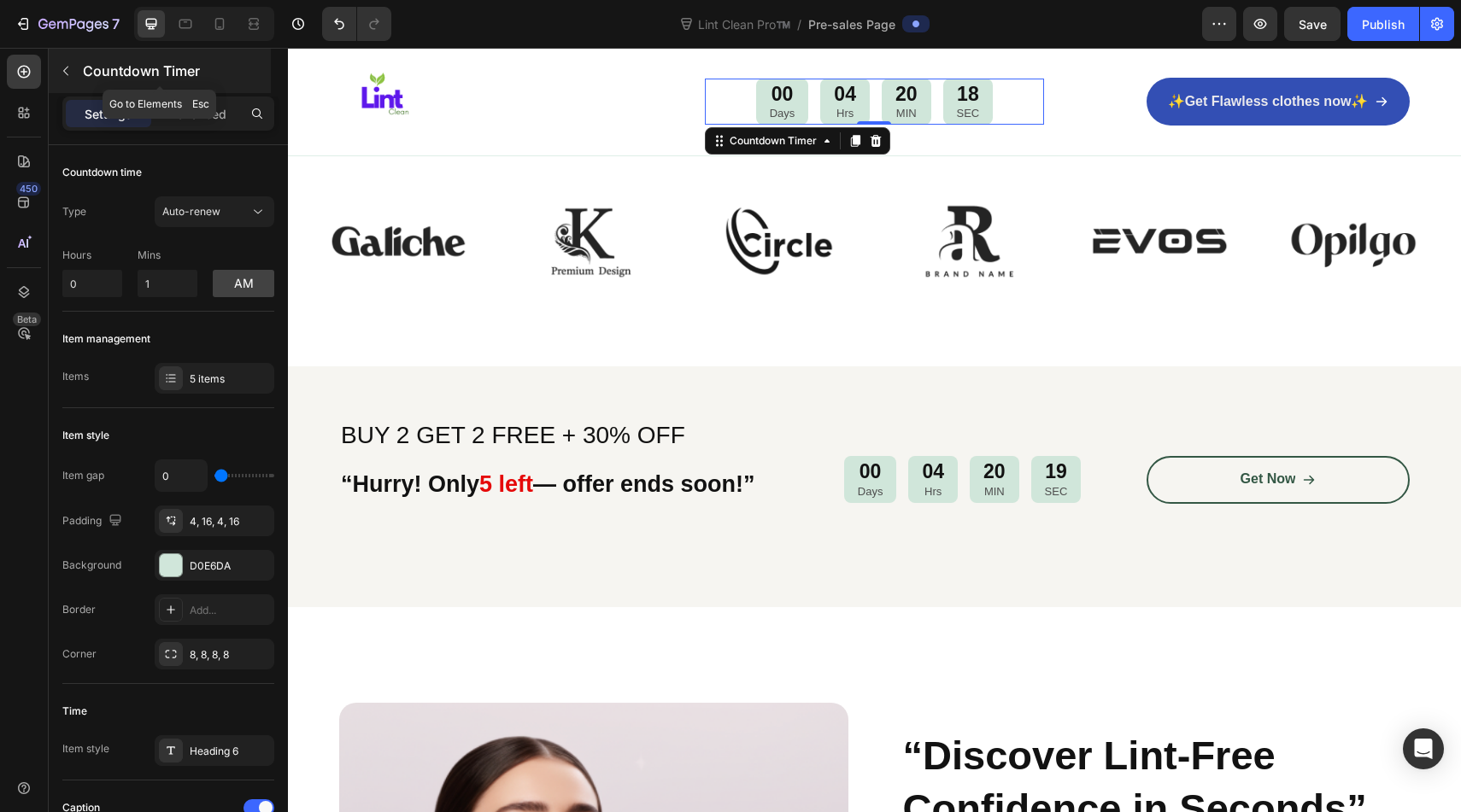
click at [59, 67] on icon "button" at bounding box center [65, 70] width 14 height 14
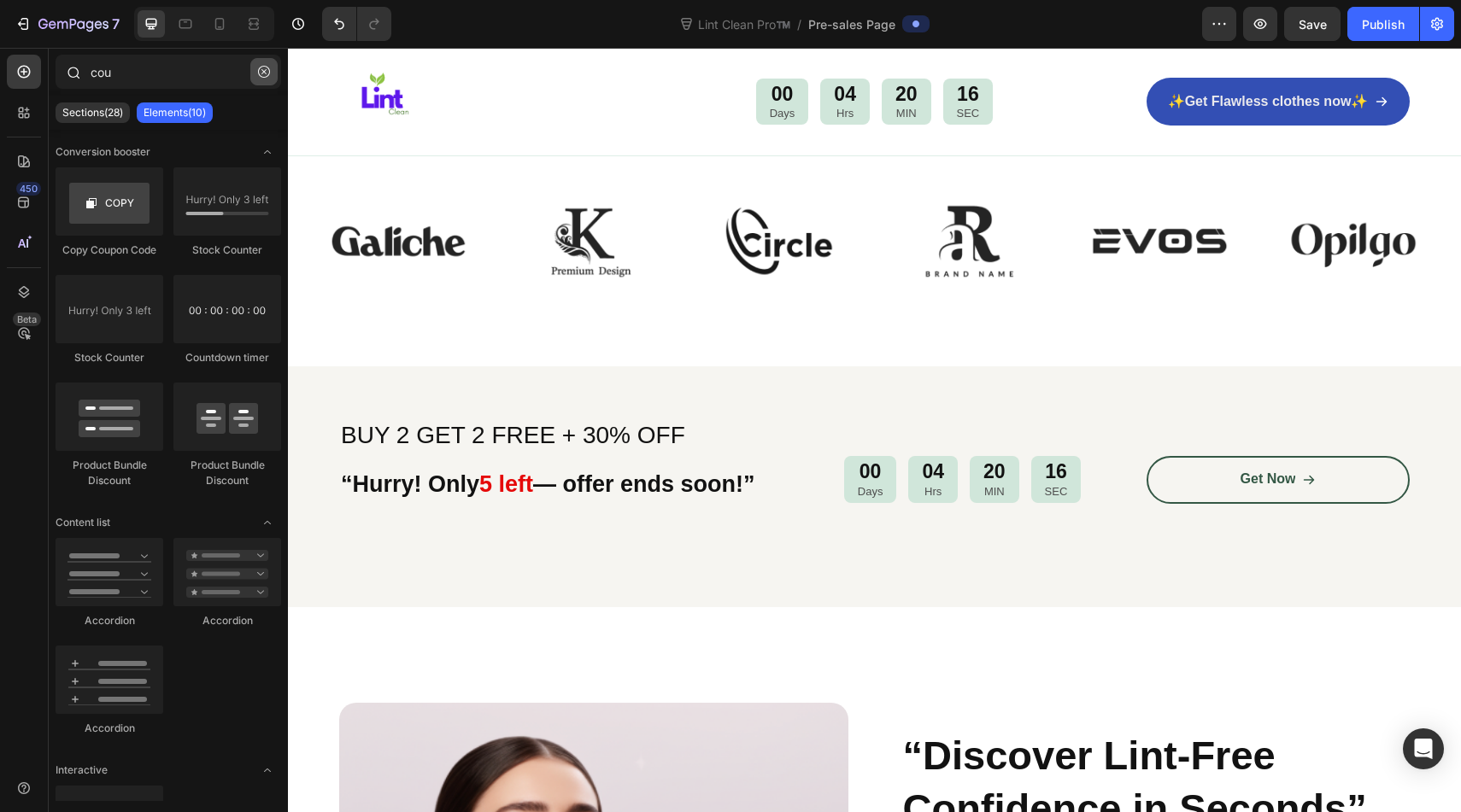
click at [271, 74] on button "button" at bounding box center [264, 71] width 27 height 27
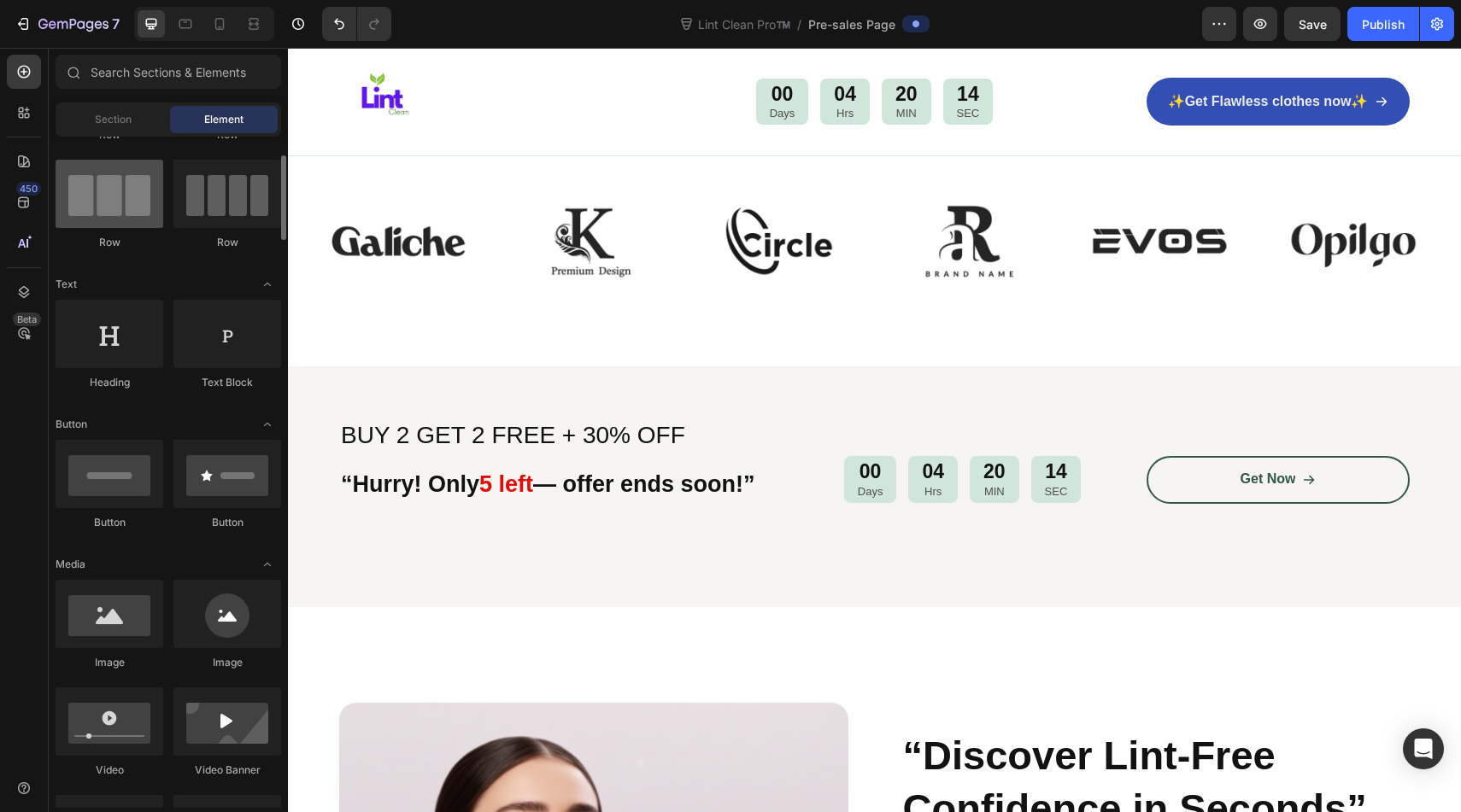
scroll to position [128, 0]
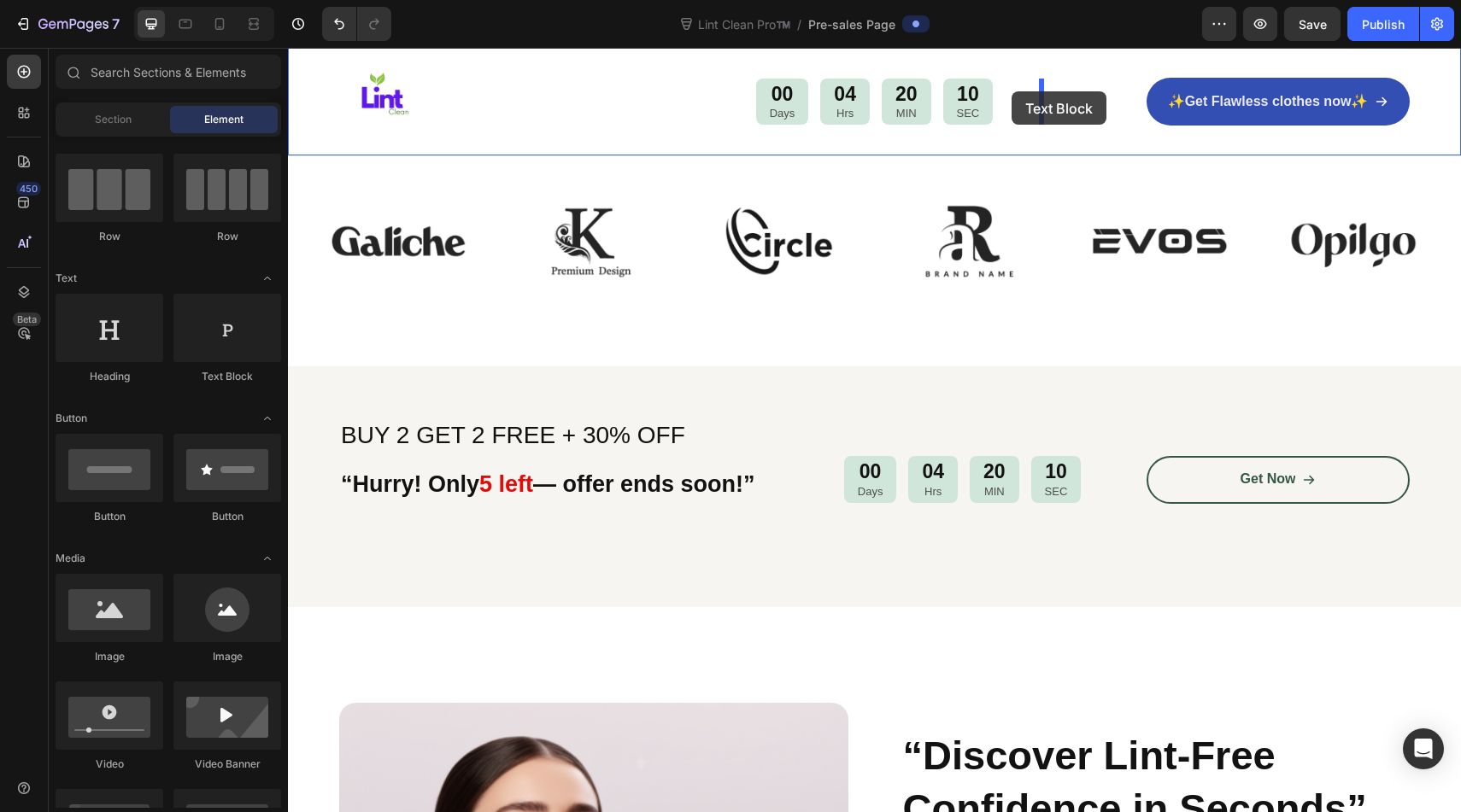
drag, startPoint x: 505, startPoint y: 377, endPoint x: 1012, endPoint y: 91, distance: 582.1
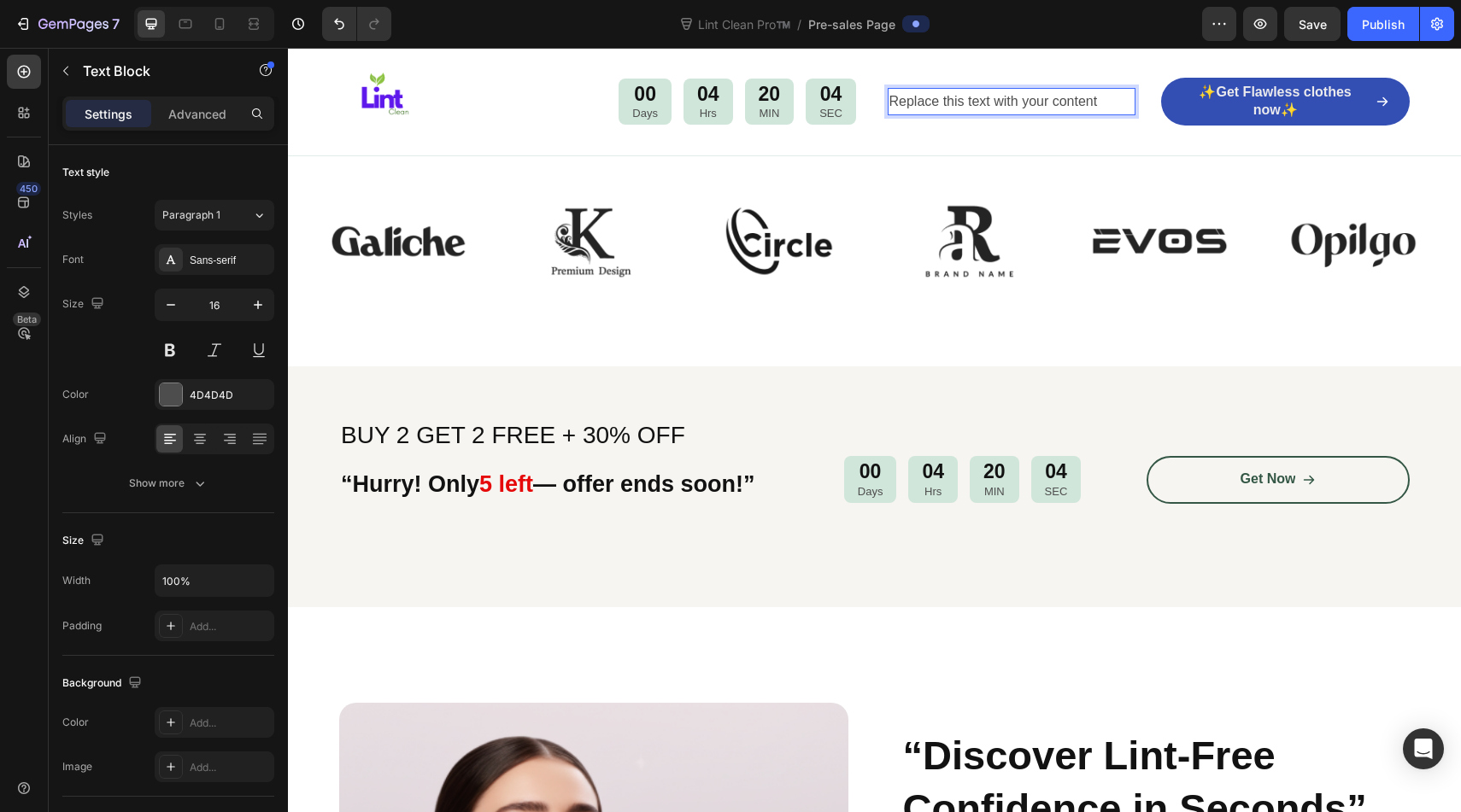
click at [1001, 100] on div "Replace this text with your content" at bounding box center [1012, 102] width 249 height 28
click at [1001, 100] on p "Replace this text with your content" at bounding box center [1012, 102] width 245 height 24
click at [908, 103] on p "Buy 2 Get 2 Free Limited Time only" at bounding box center [1012, 102] width 245 height 24
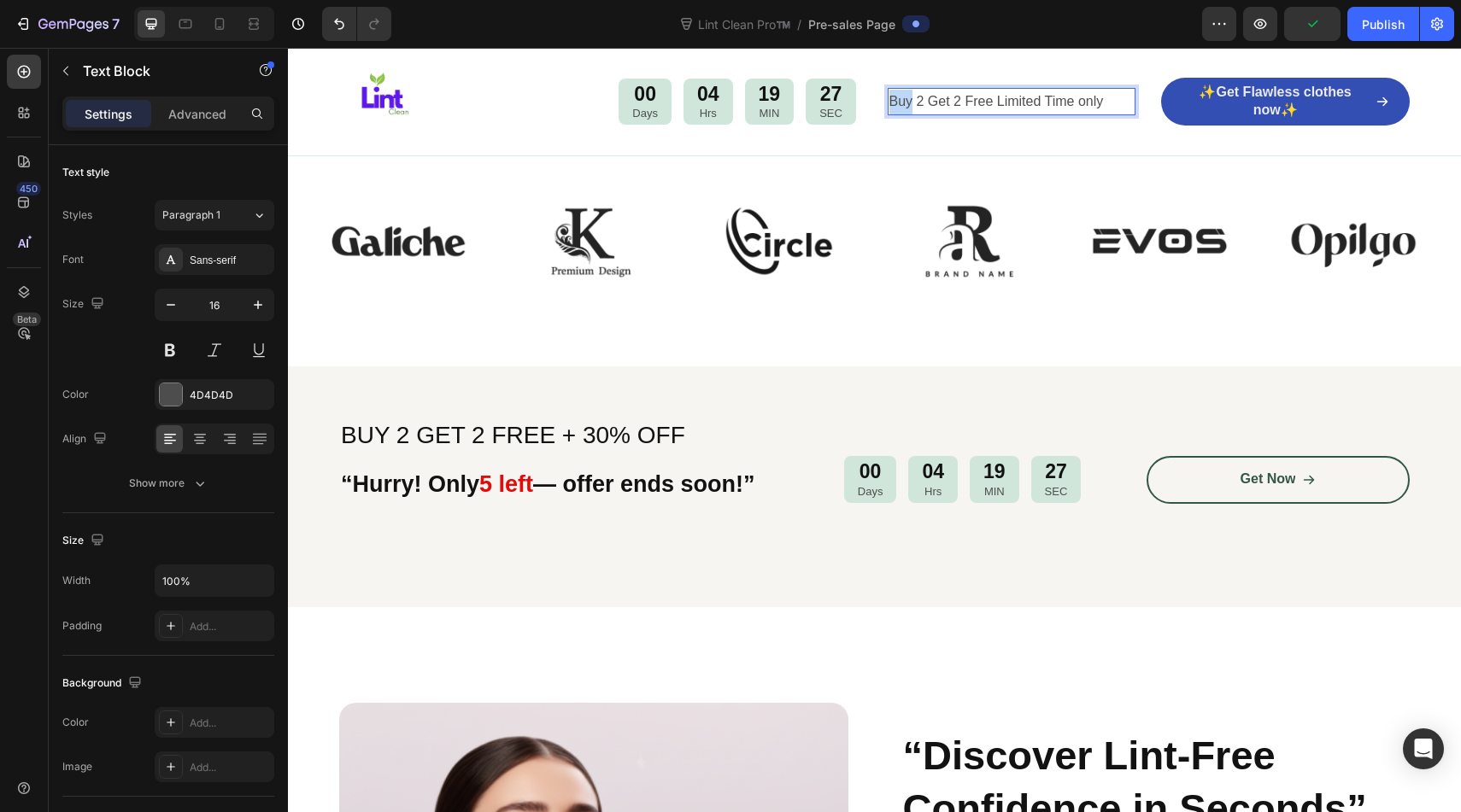
click at [908, 103] on p "Buy 2 Get 2 Free Limited Time only" at bounding box center [1012, 102] width 245 height 24
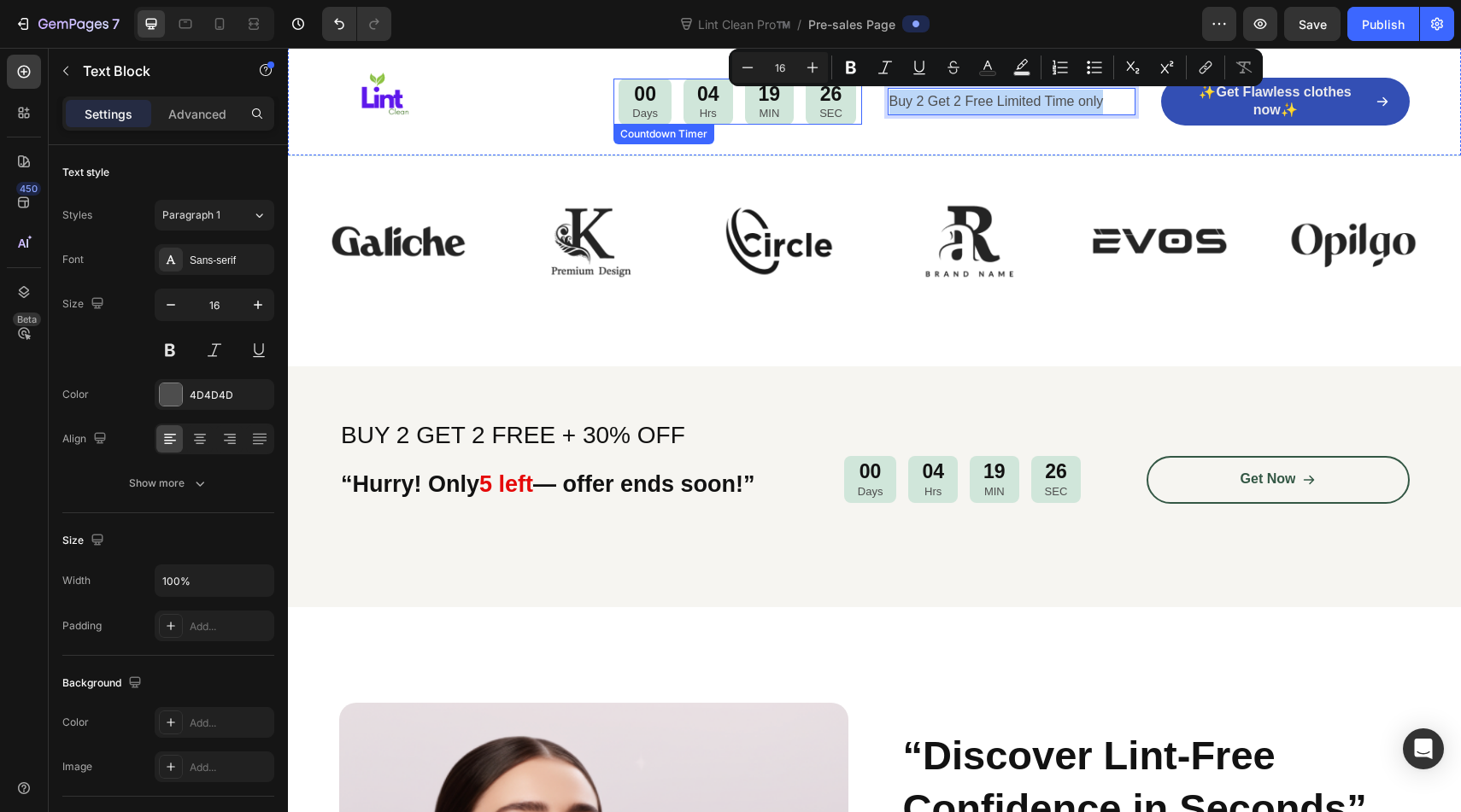
click at [766, 114] on p "MIN" at bounding box center [770, 114] width 23 height 14
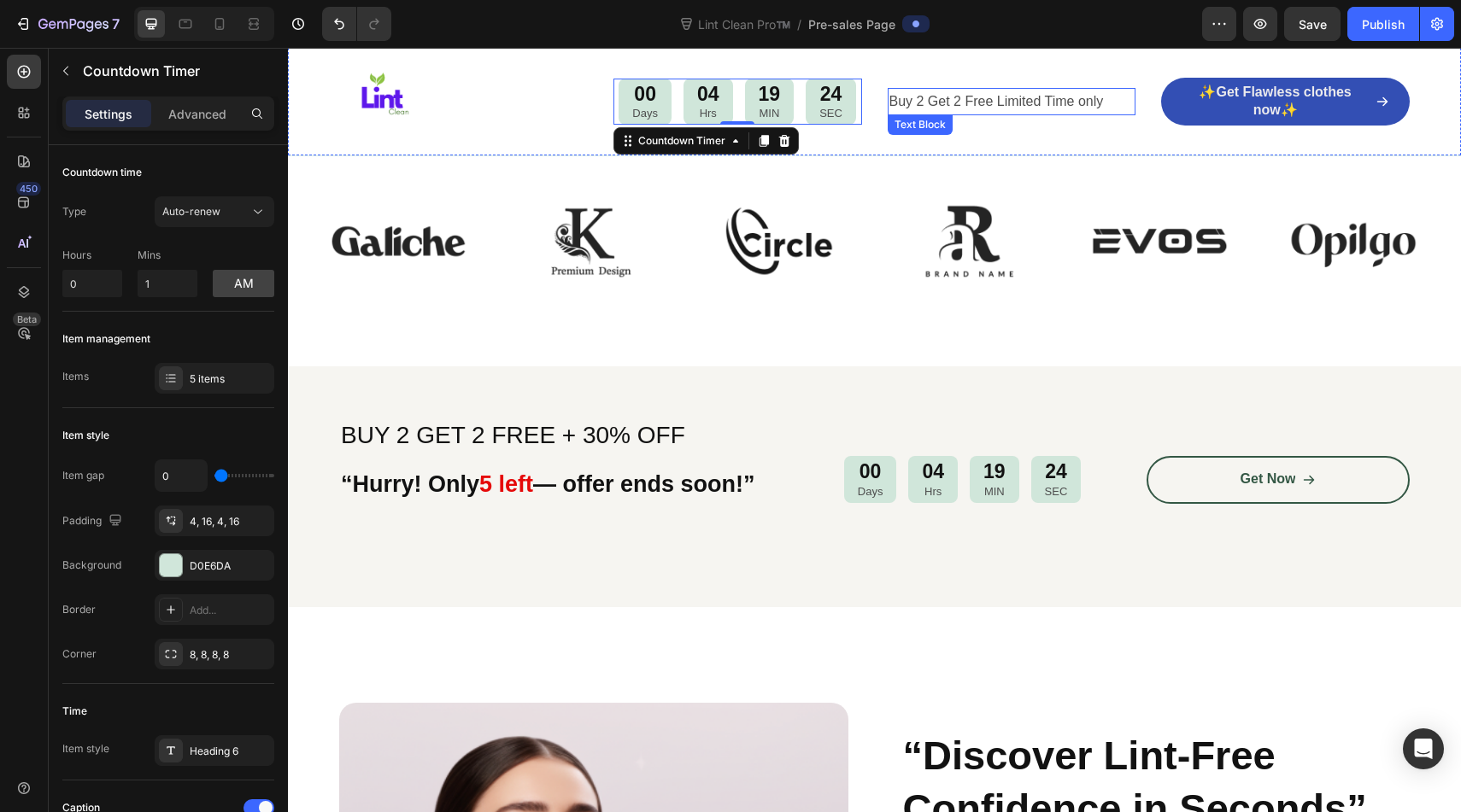
click at [964, 100] on p "Buy 2 Get 2 Free Limited Time only" at bounding box center [1012, 102] width 245 height 24
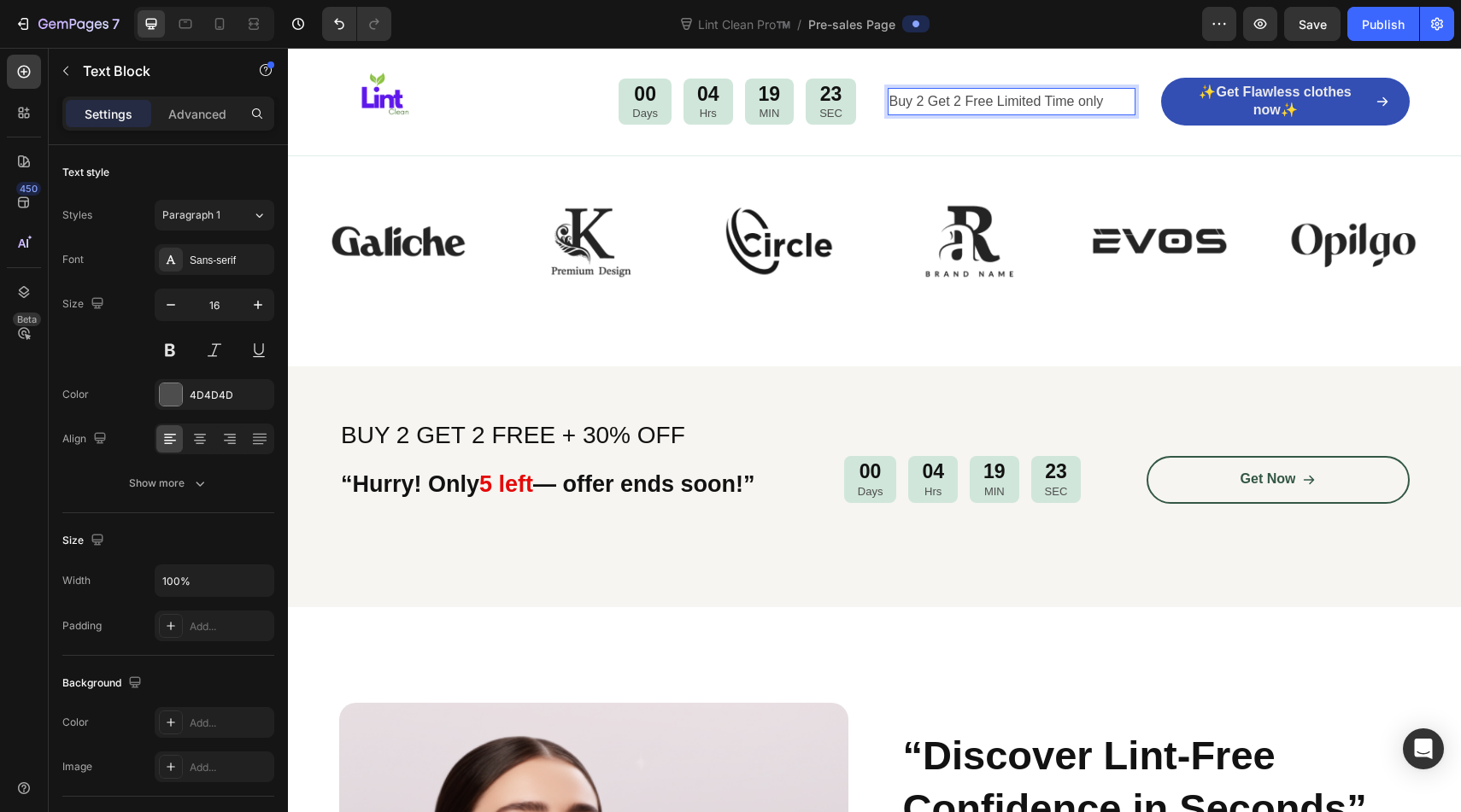
click at [1118, 96] on p "Buy 2 Get 2 Free Limited Time only" at bounding box center [1012, 102] width 245 height 24
click at [973, 93] on p "Buy 2 Get 2 Free Limited Time only" at bounding box center [1012, 102] width 245 height 24
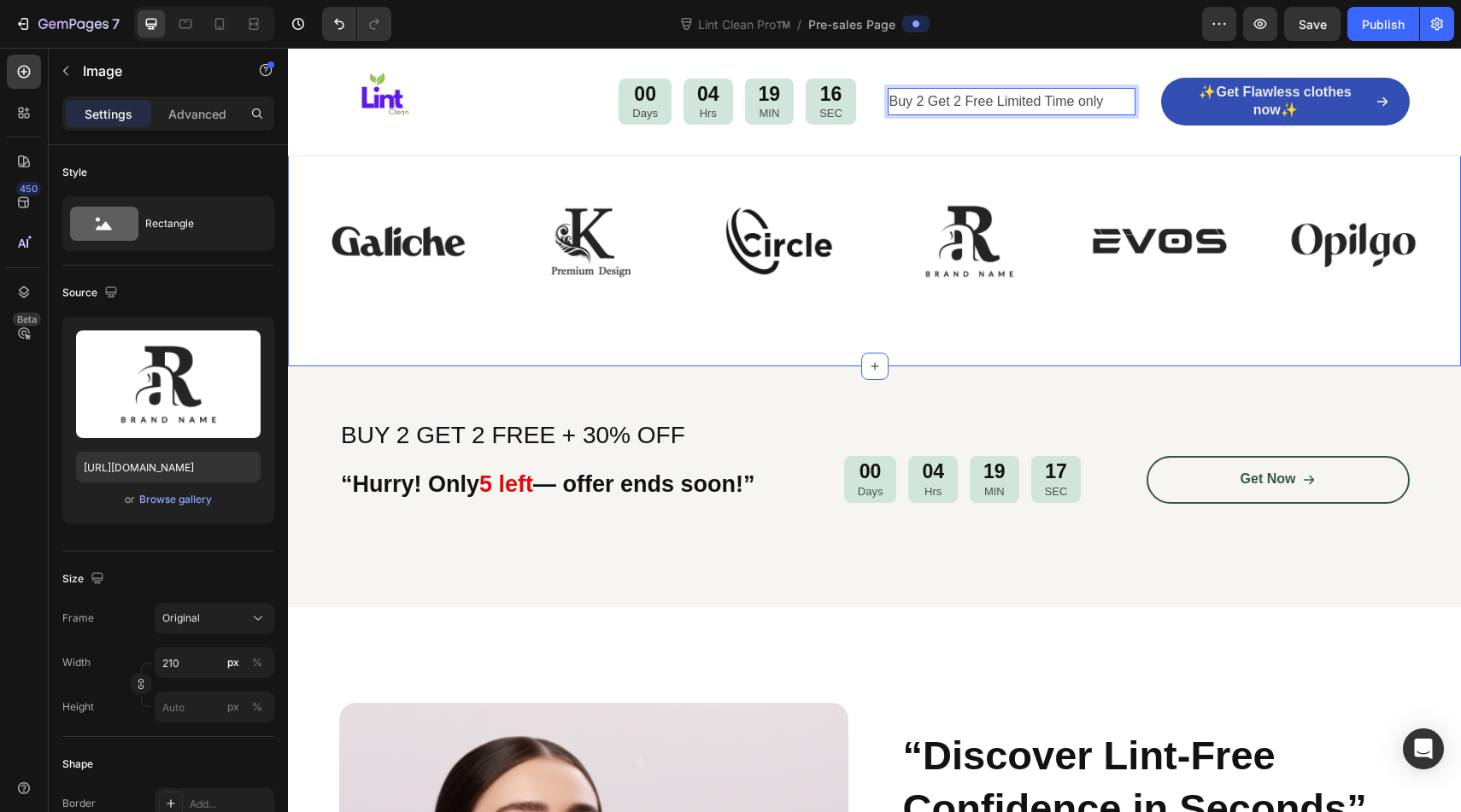
click at [981, 214] on div "Image" at bounding box center [969, 242] width 170 height 114
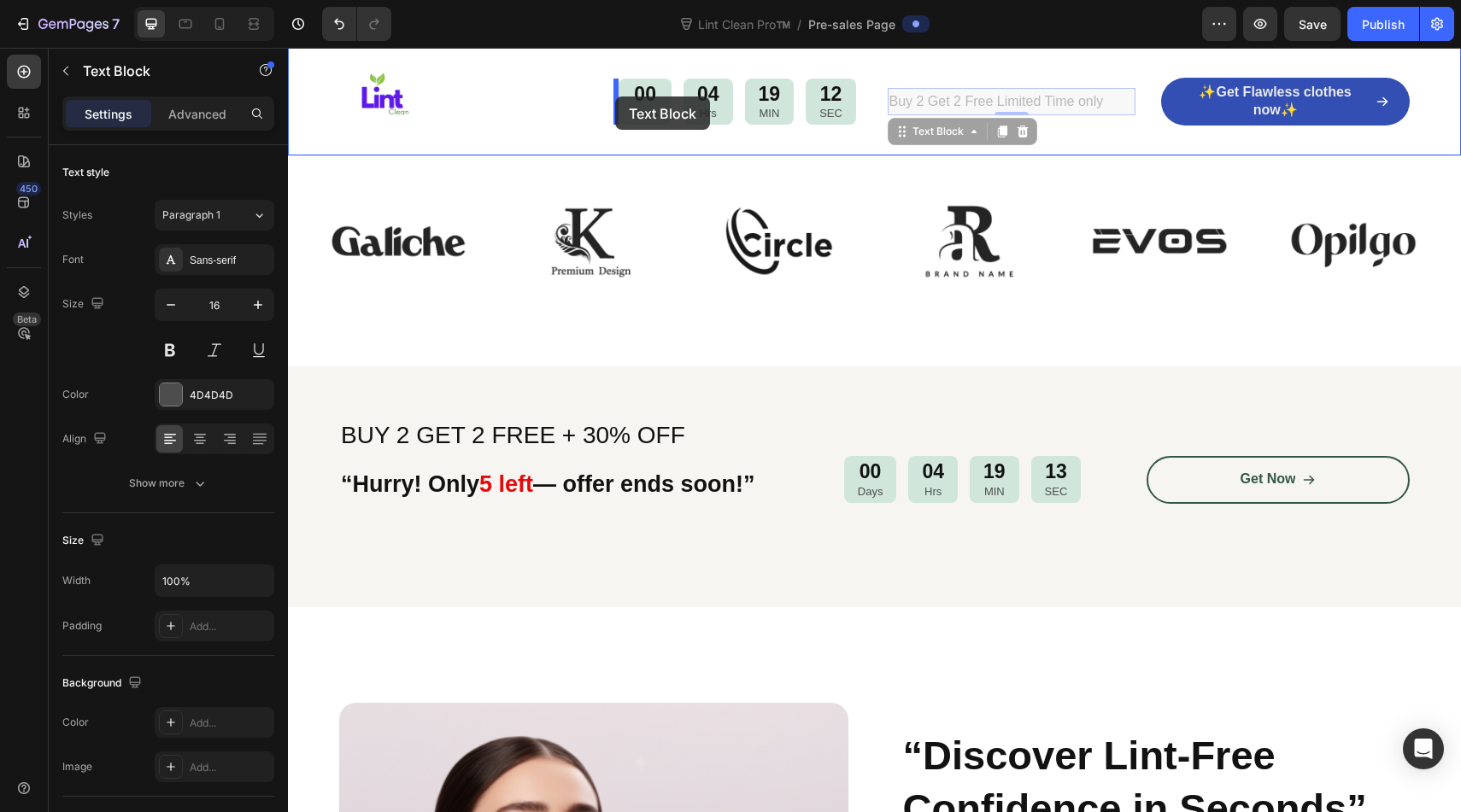
drag, startPoint x: 1053, startPoint y: 105, endPoint x: 612, endPoint y: 96, distance: 441.1
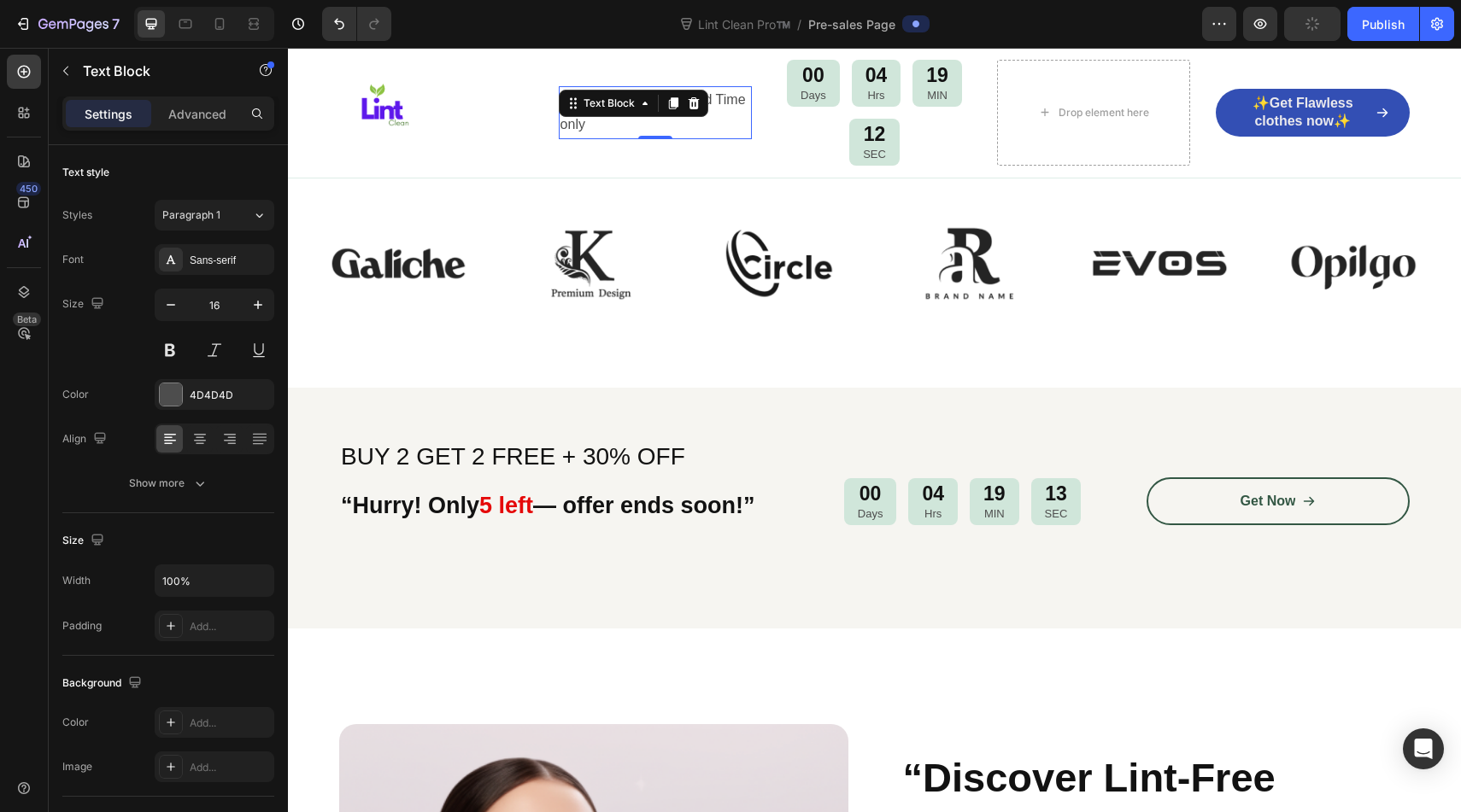
scroll to position [1068, 0]
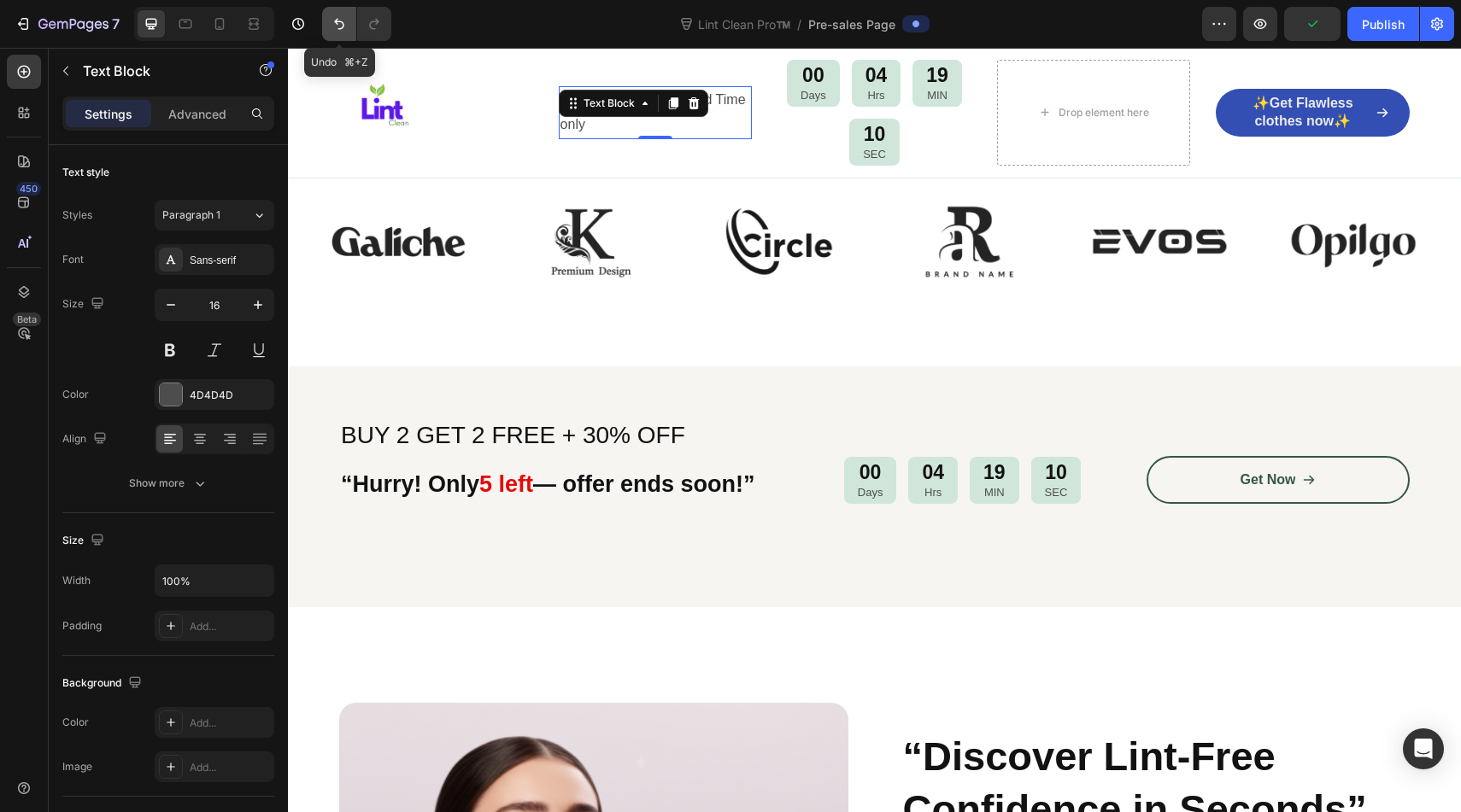
click at [335, 21] on icon "Undo/Redo" at bounding box center [339, 24] width 10 height 11
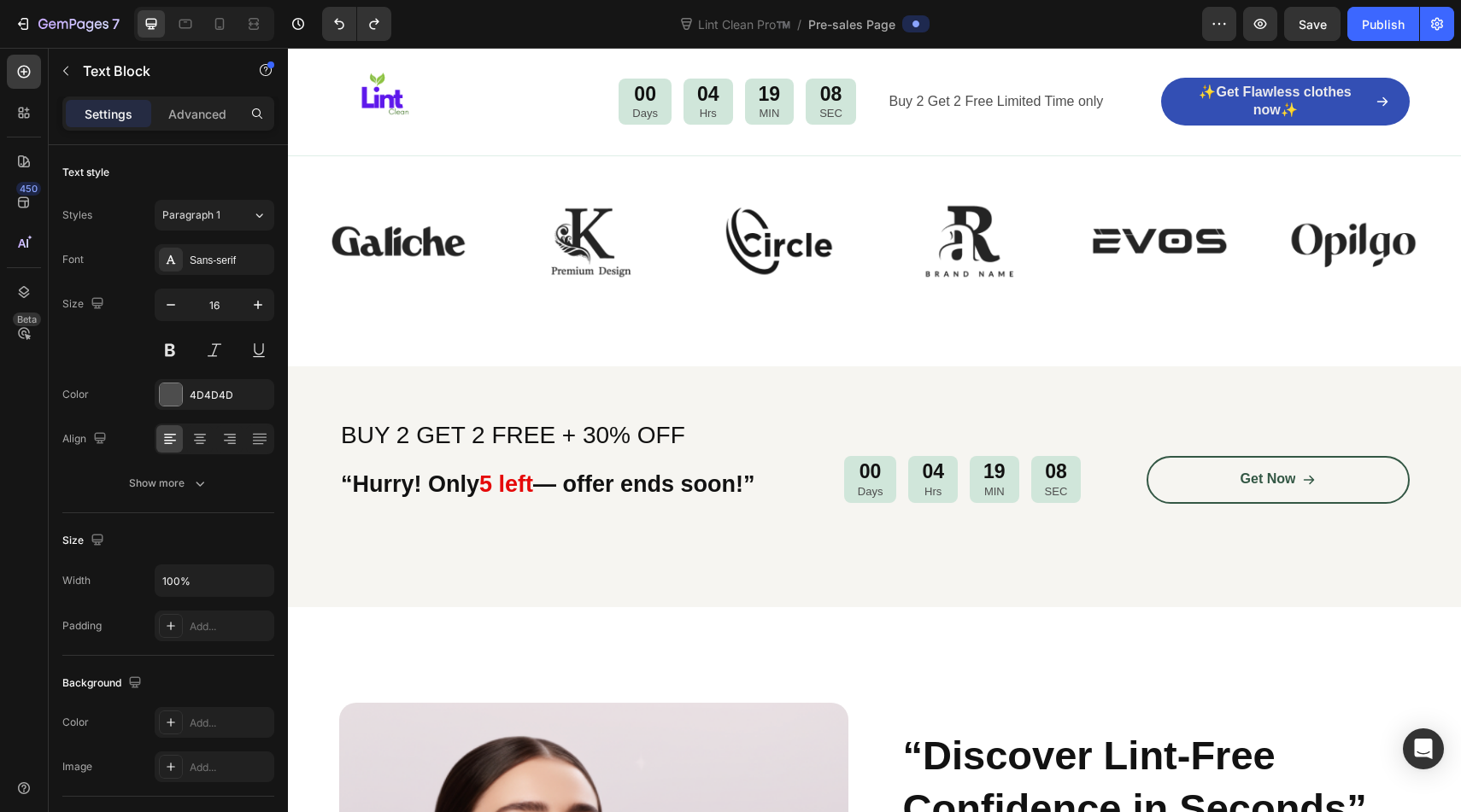
click at [957, 96] on p "Buy 2 Get 2 Free Limited Time only" at bounding box center [1012, 102] width 245 height 24
click at [342, 18] on icon "Undo/Redo" at bounding box center [339, 23] width 17 height 17
click at [342, 25] on icon "Undo/Redo" at bounding box center [339, 23] width 17 height 17
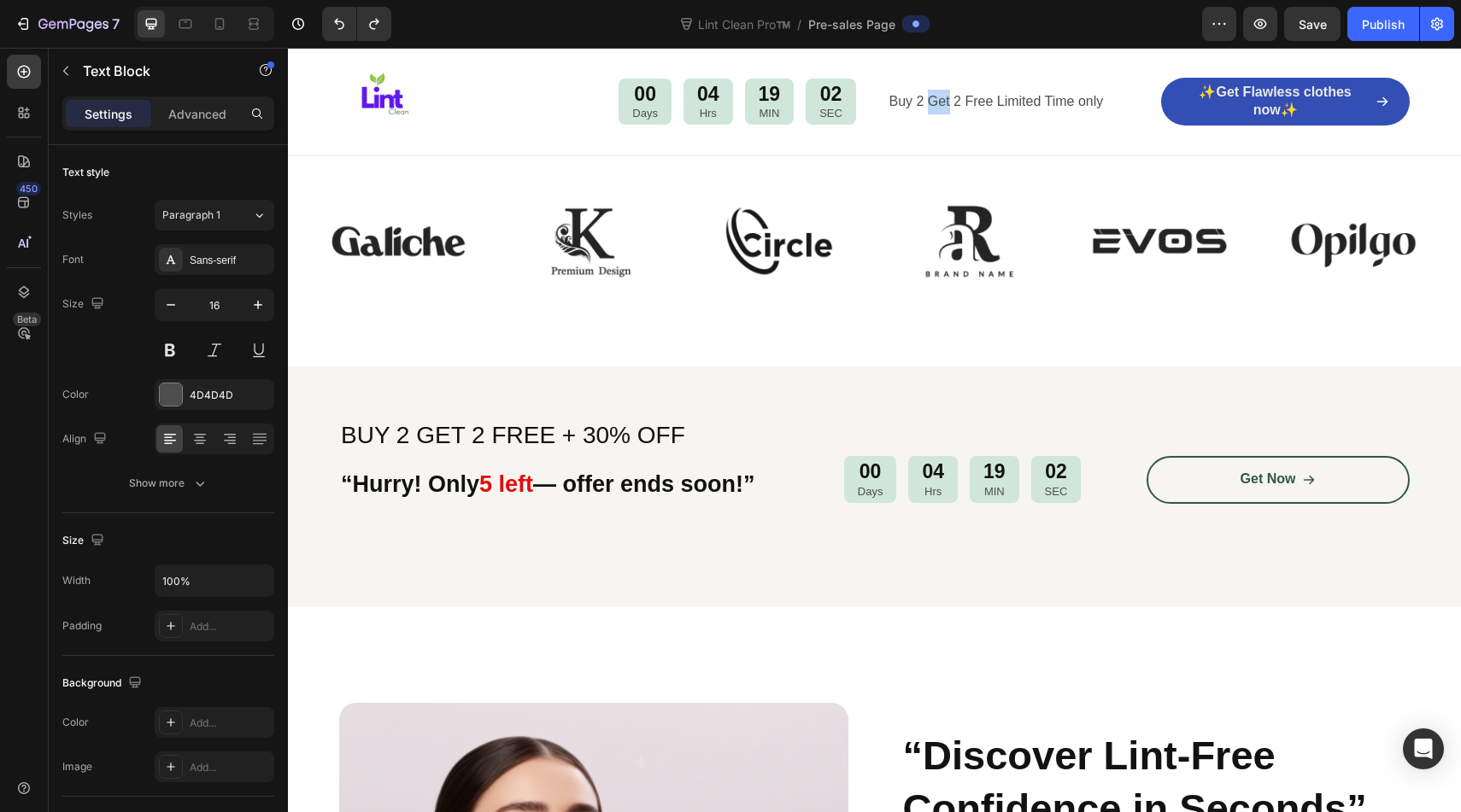
click at [942, 98] on p "Buy 2 Get 2 Free Limited Time only" at bounding box center [1012, 102] width 245 height 24
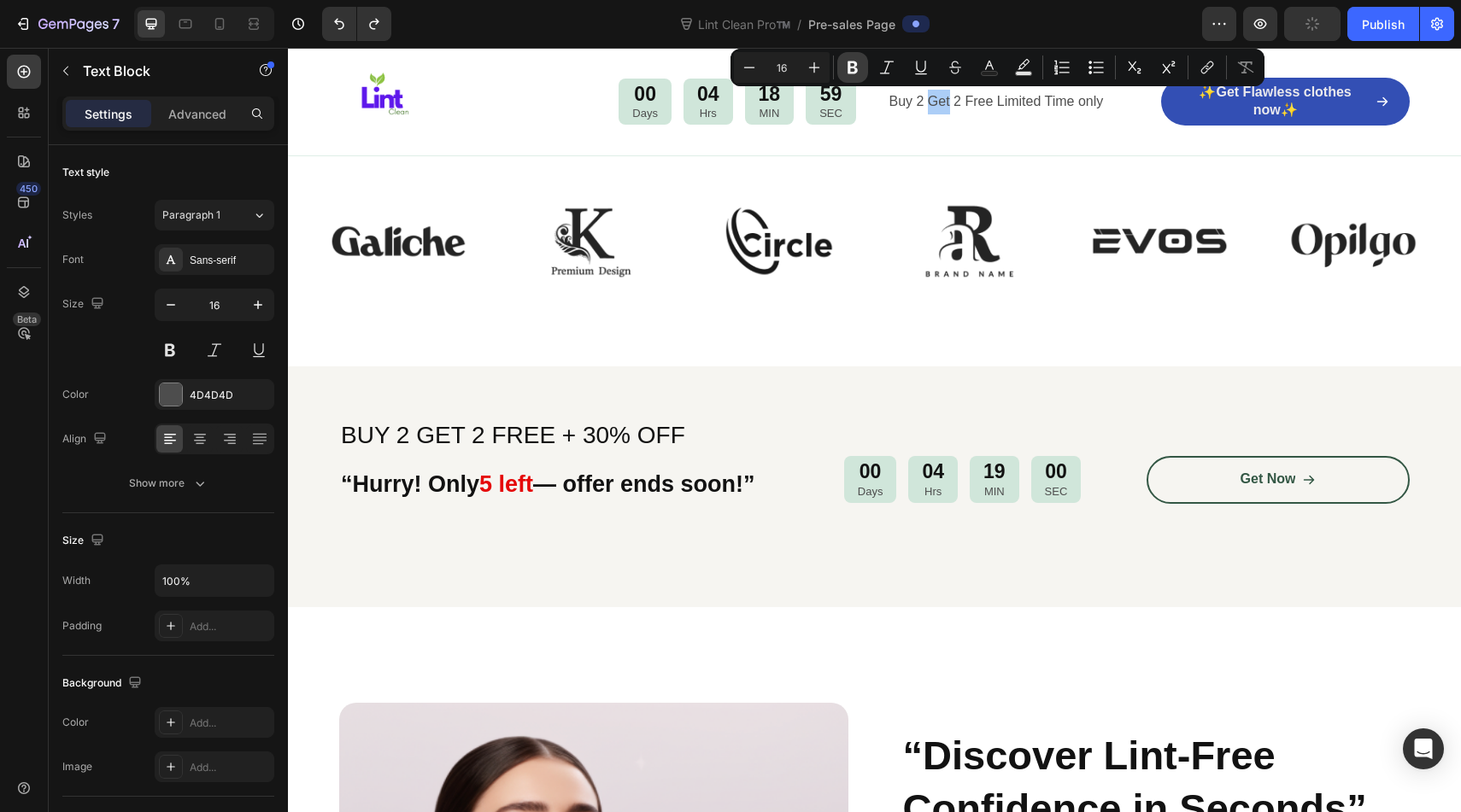
click at [858, 65] on icon "Editor contextual toolbar" at bounding box center [852, 67] width 17 height 17
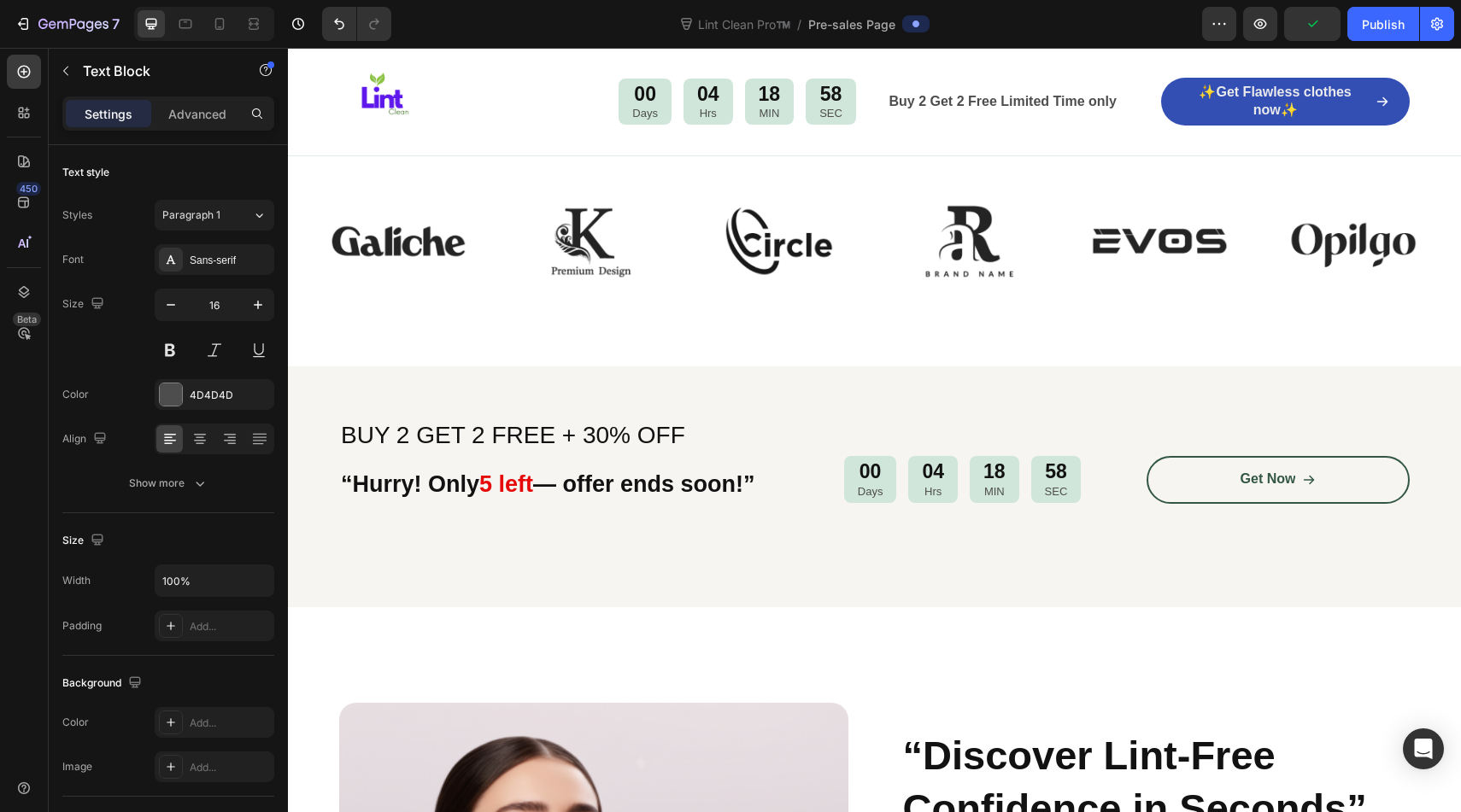
click at [1002, 105] on strong "Buy 2 Get 2 Free Limited Time only" at bounding box center [1003, 101] width 227 height 14
click at [1044, 100] on strong "Buy 2 Get 2 Free Limited Time only" at bounding box center [1003, 101] width 227 height 14
copy strong "Buy 2 Get 2 Free Limited Time only"
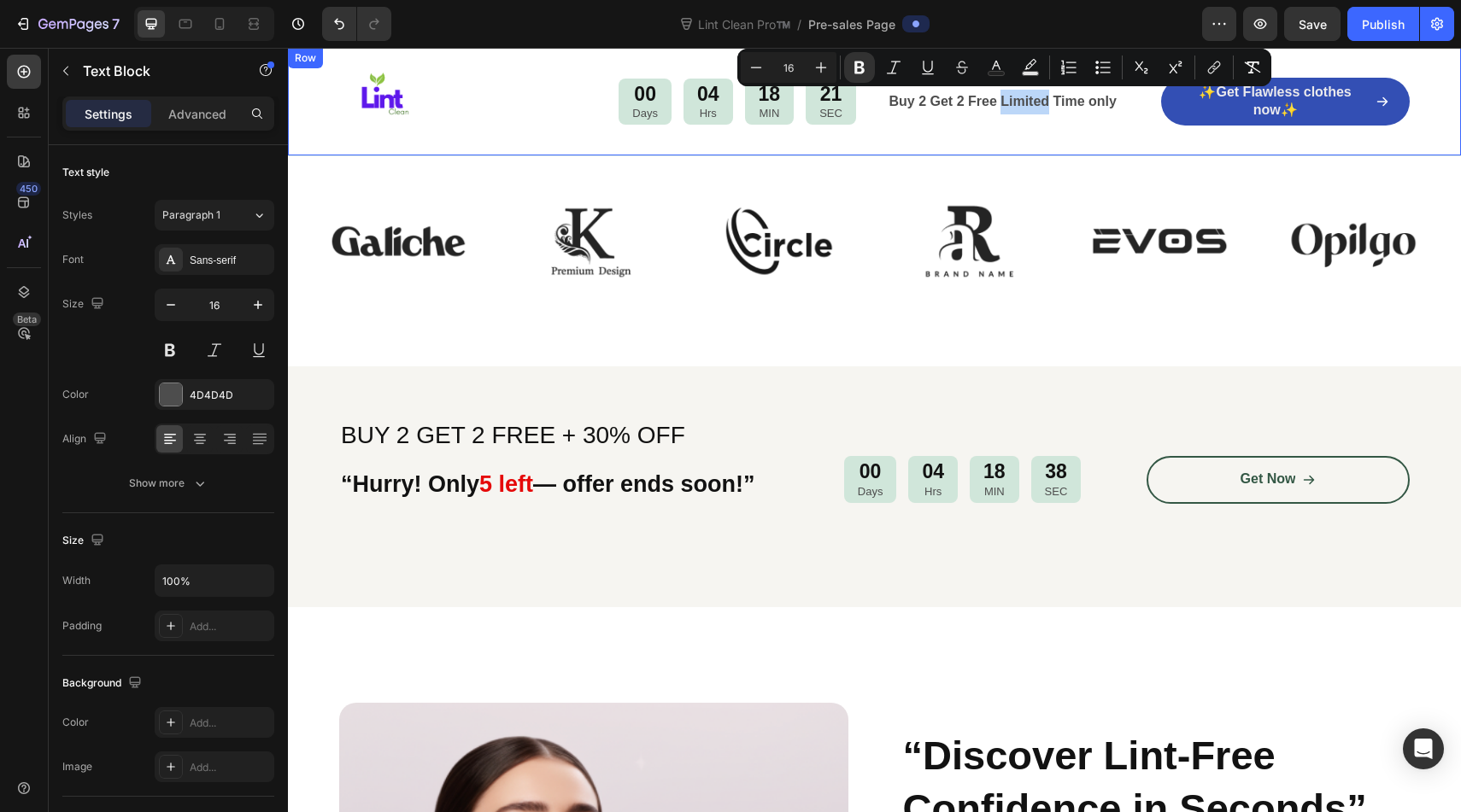
copy strong "Buy 2 Get 2 Free Limited Time only"
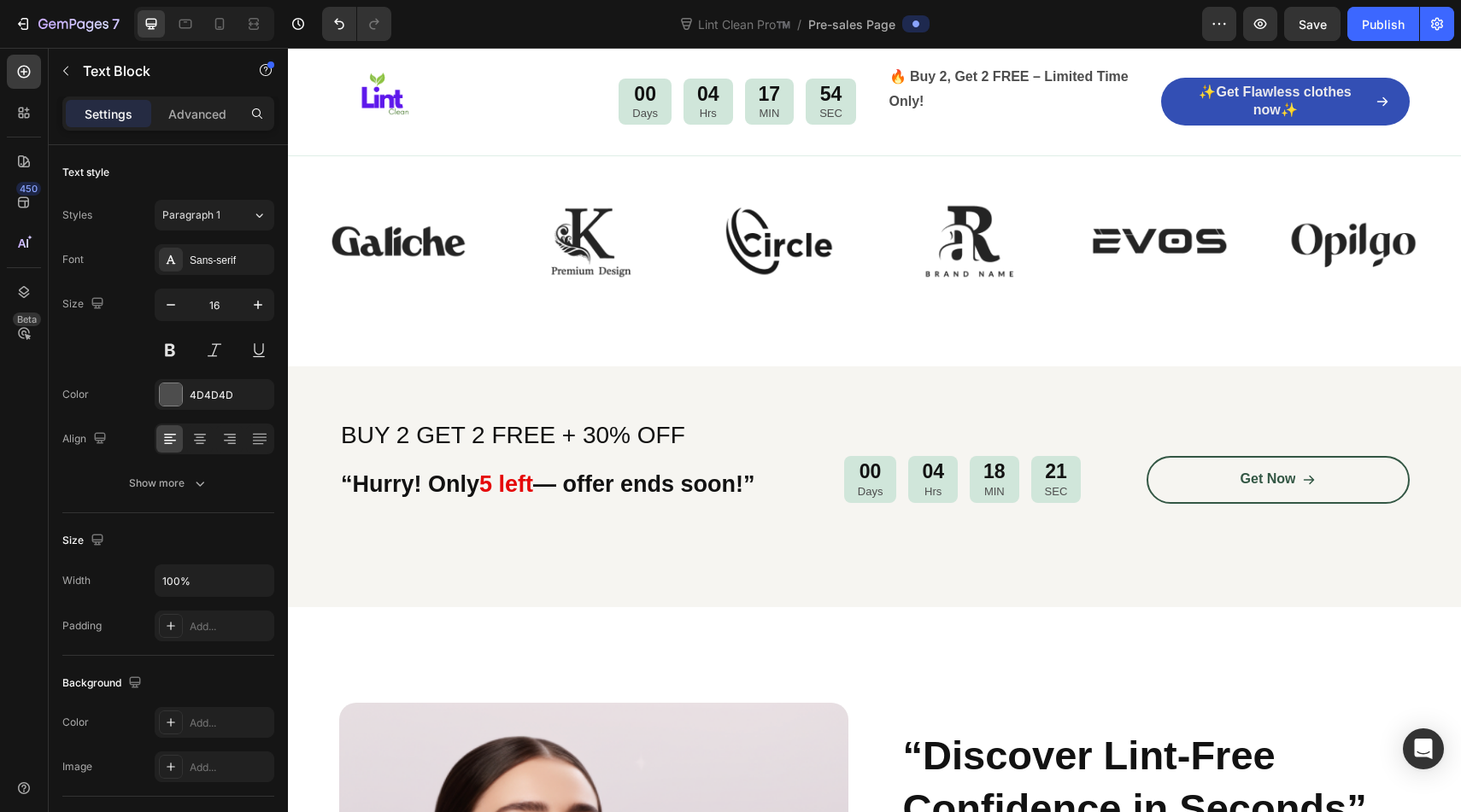
click at [934, 90] on p "🔥 Buy 2, Get 2 FREE – Limited Time Only!" at bounding box center [1012, 89] width 245 height 50
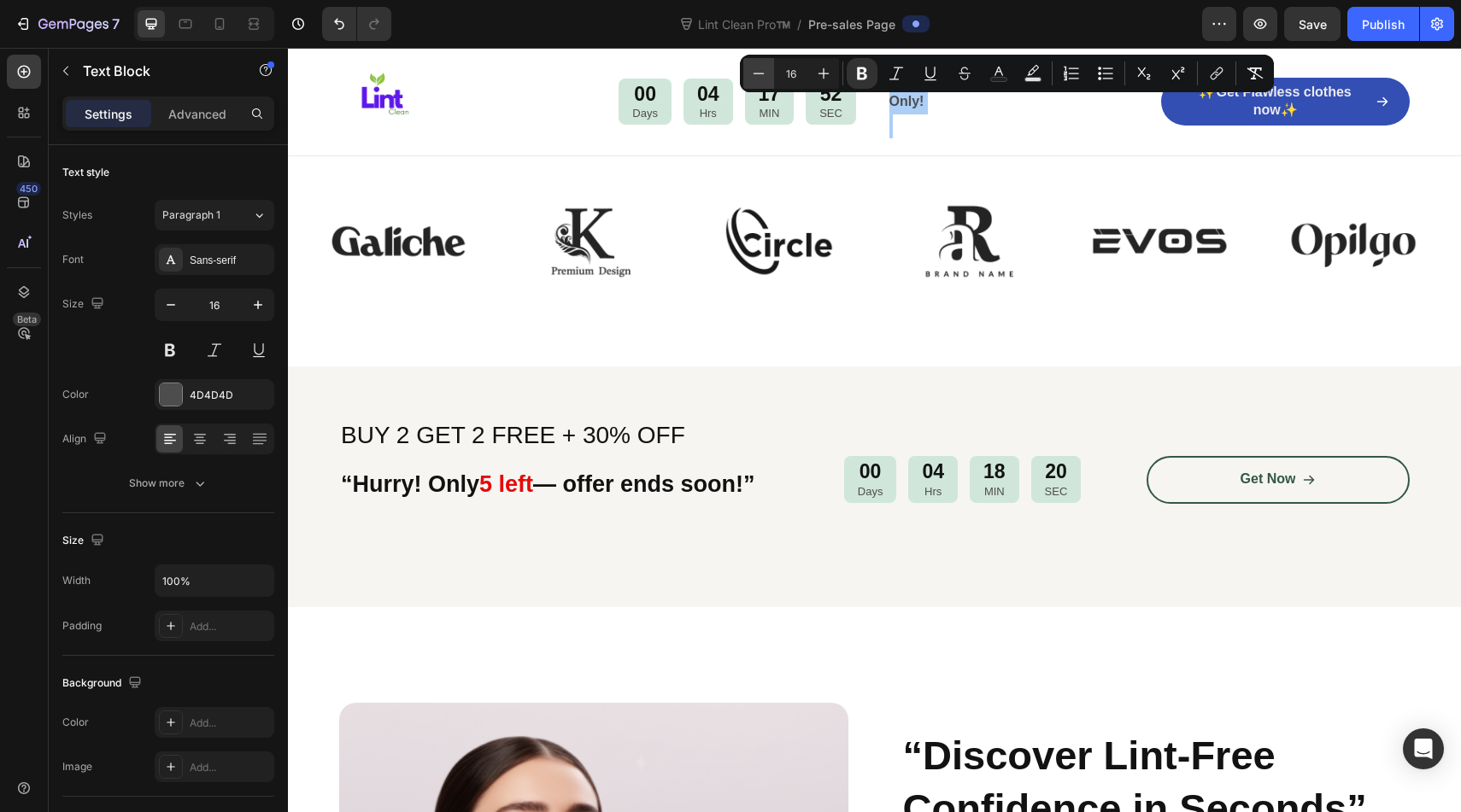
click at [761, 74] on icon "Editor contextual toolbar" at bounding box center [759, 73] width 11 height 1
type input "14"
click at [905, 211] on div "Image" at bounding box center [969, 242] width 170 height 114
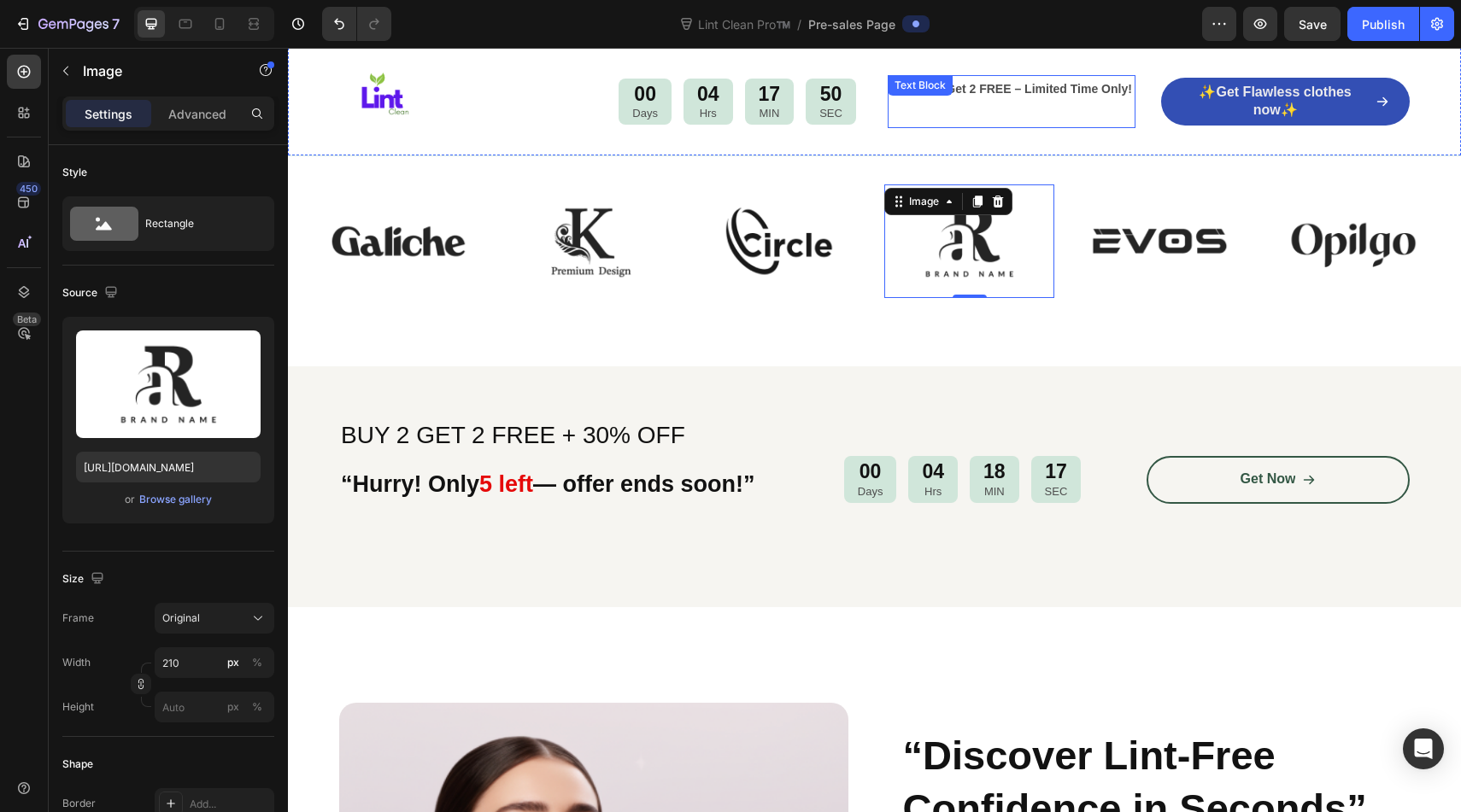
click at [995, 85] on div "🔥 Buy 2, Get 2 FREE – Limited Time Only! Text Block" at bounding box center [1012, 101] width 249 height 53
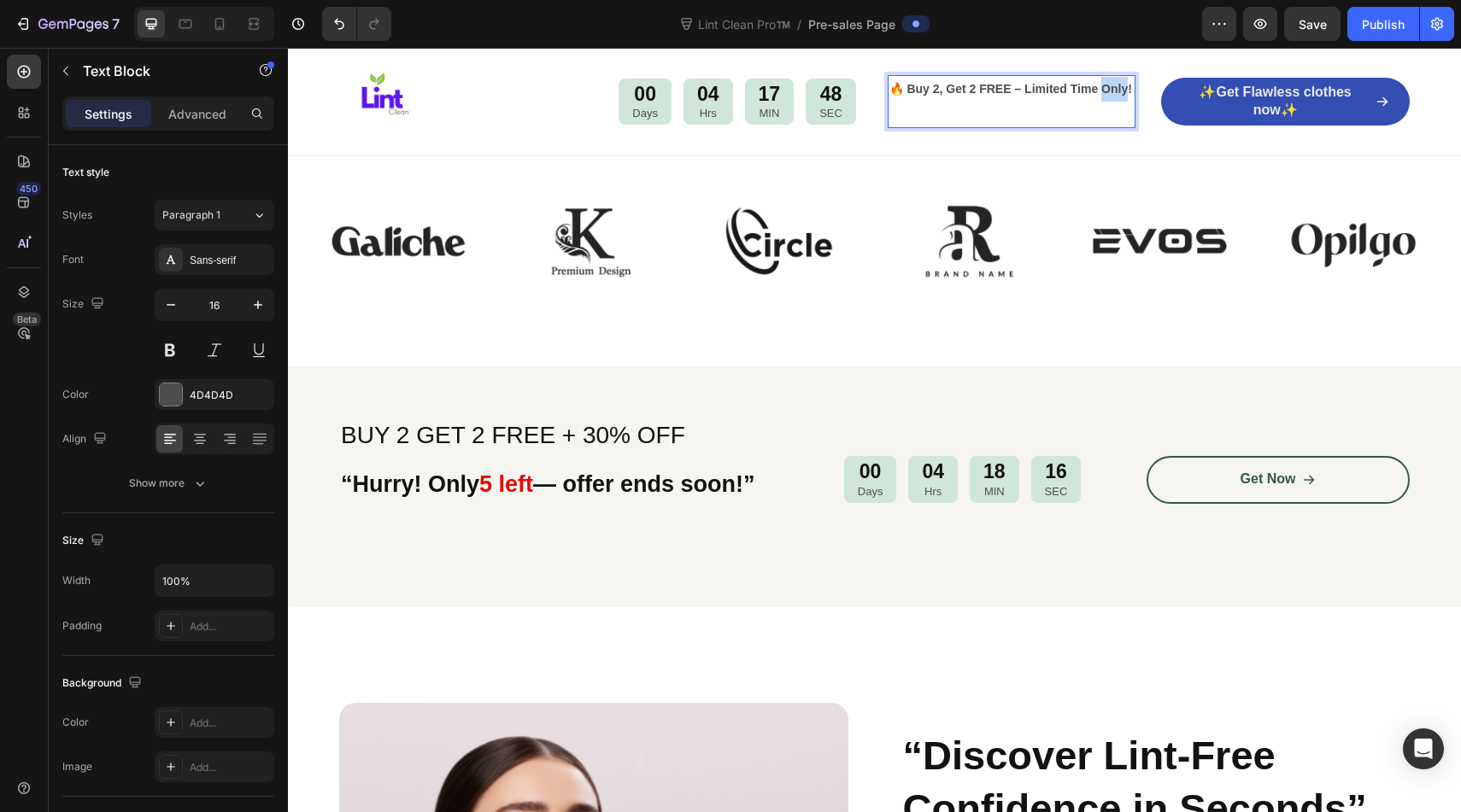
click at [1121, 91] on strong "🔥 Buy 2, Get 2 FREE – Limited Time Only!" at bounding box center [1010, 88] width 242 height 14
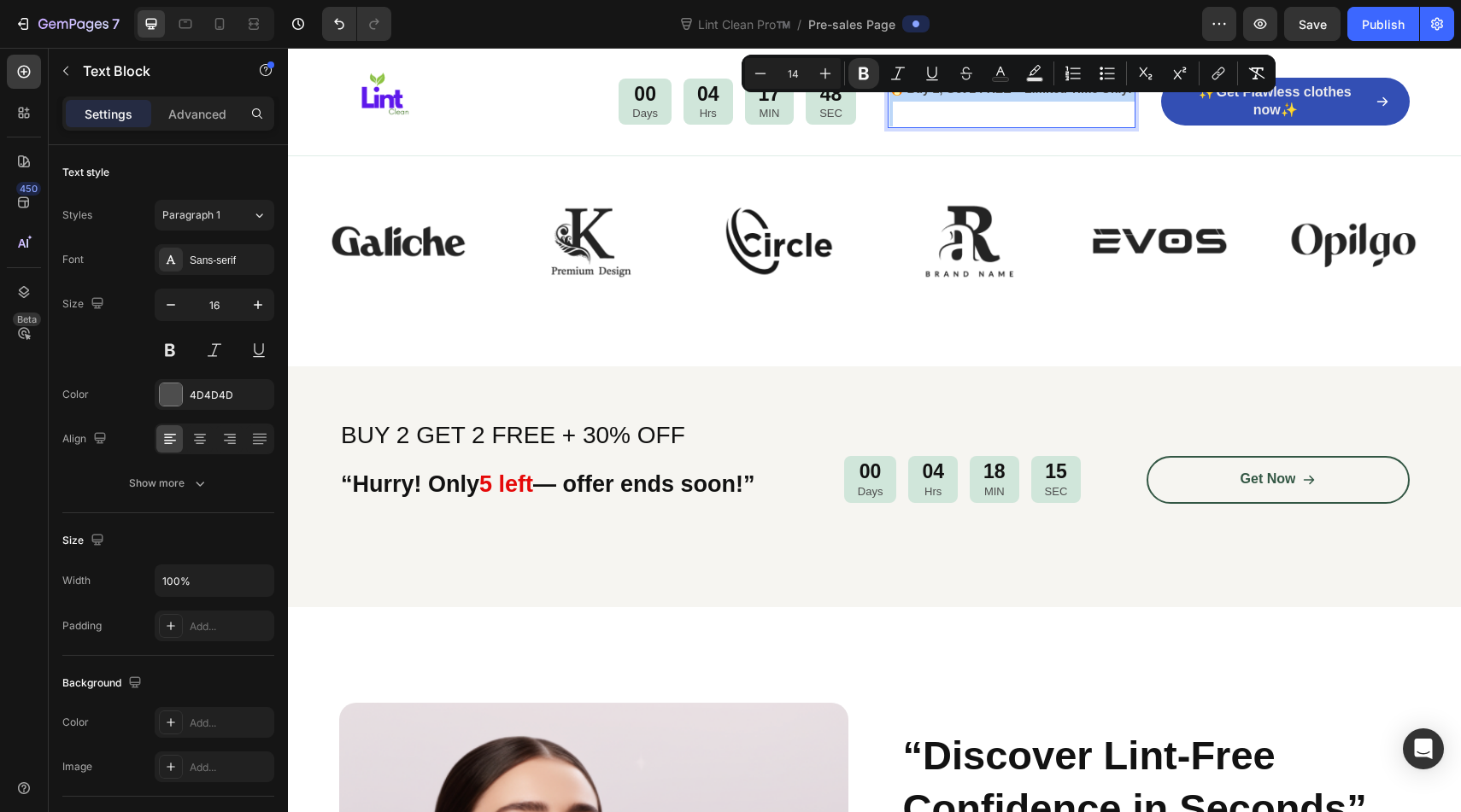
click at [947, 114] on p "Rich Text Editor. Editing area: main" at bounding box center [1012, 114] width 245 height 24
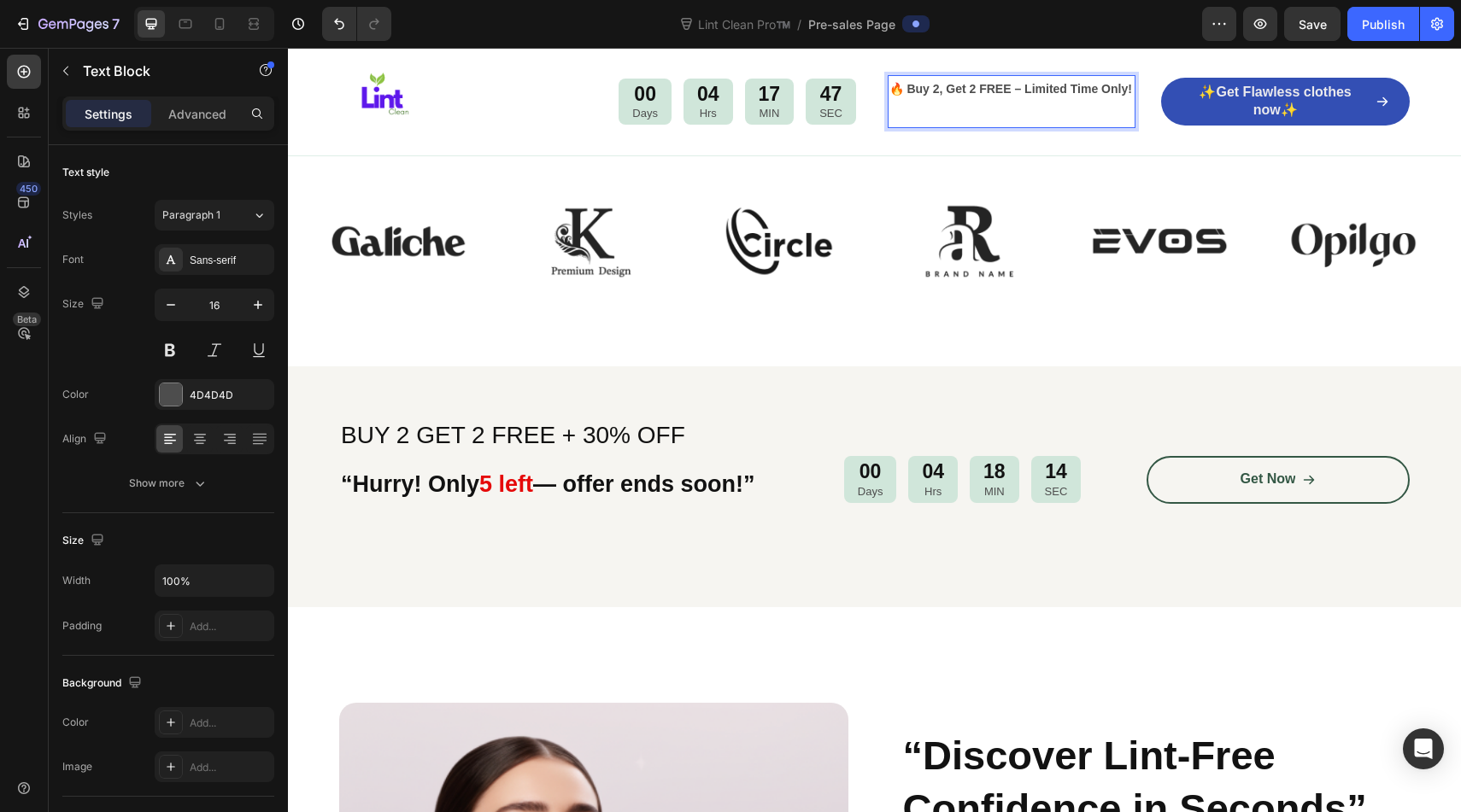
click at [902, 90] on strong "🔥 Buy 2, Get 2 FREE – Limited Time Only!" at bounding box center [1010, 88] width 242 height 14
click at [963, 274] on img at bounding box center [969, 242] width 170 height 114
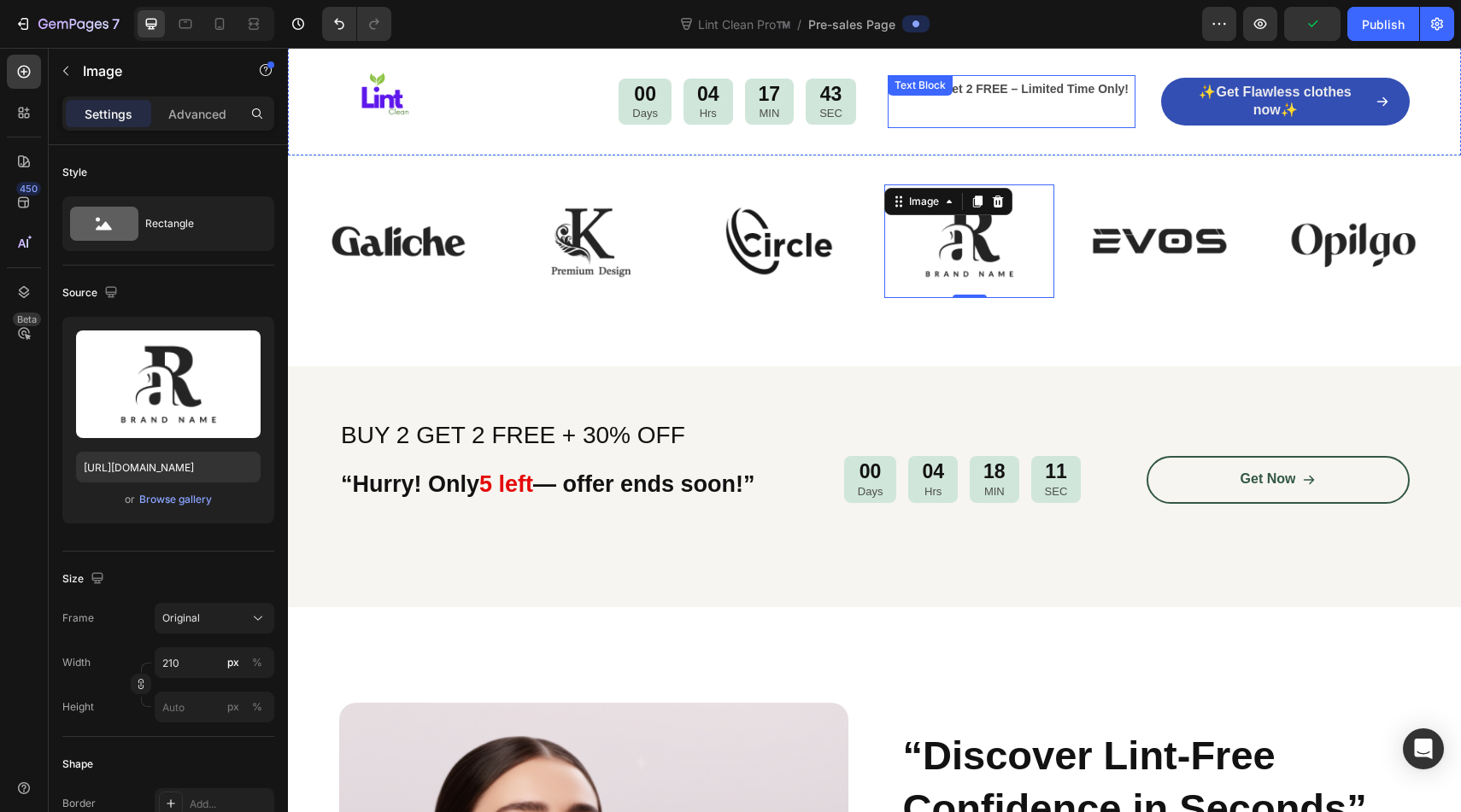
click at [899, 88] on div "Text Block" at bounding box center [920, 85] width 58 height 15
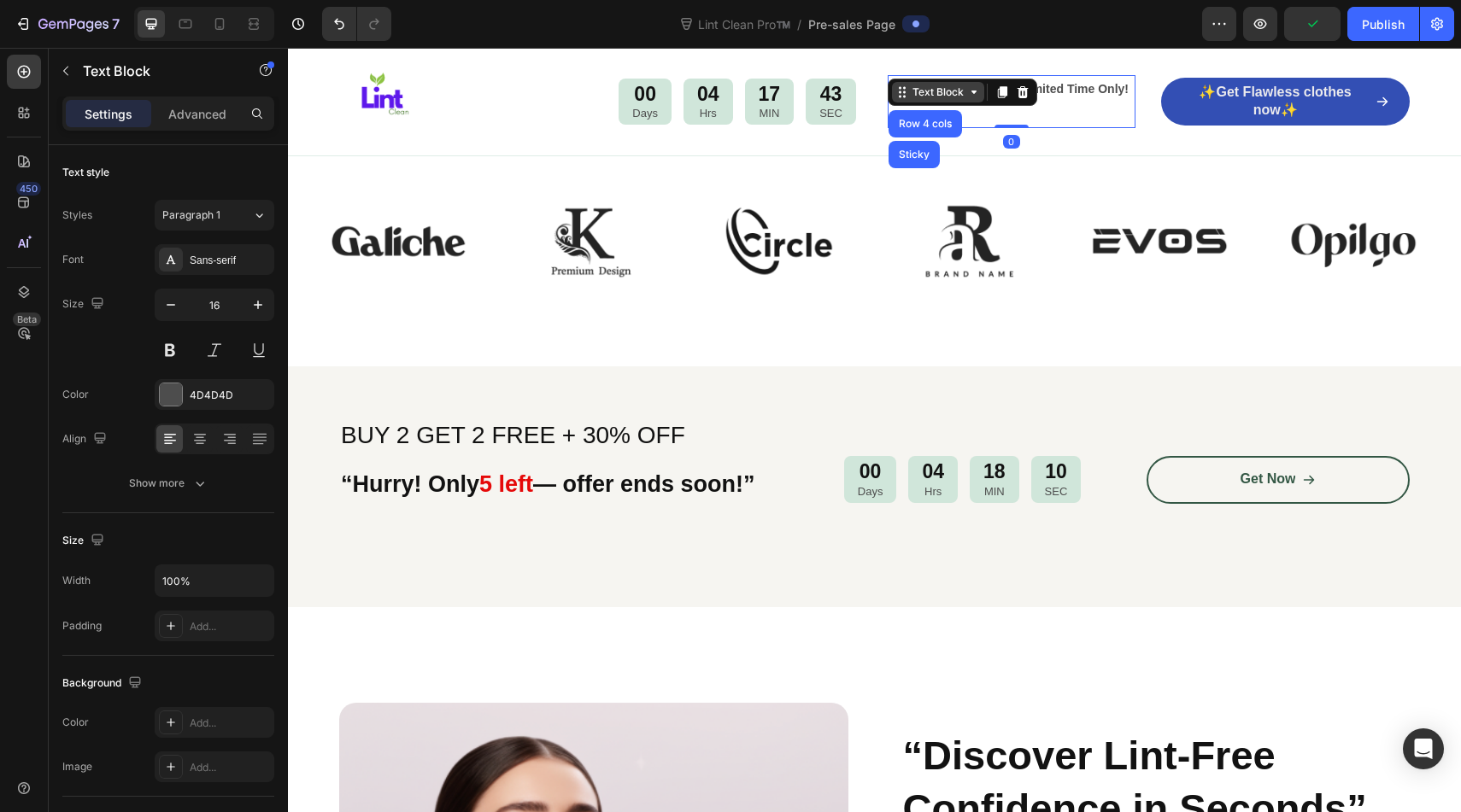
click at [899, 94] on icon at bounding box center [901, 92] width 14 height 14
click at [868, 128] on div "Image 00 Days 04 Hrs 17 MIN 42 SEC Countdown Timer 🔥Buy 2, Get 2 FREE – Limited…" at bounding box center [873, 101] width 1173 height 107
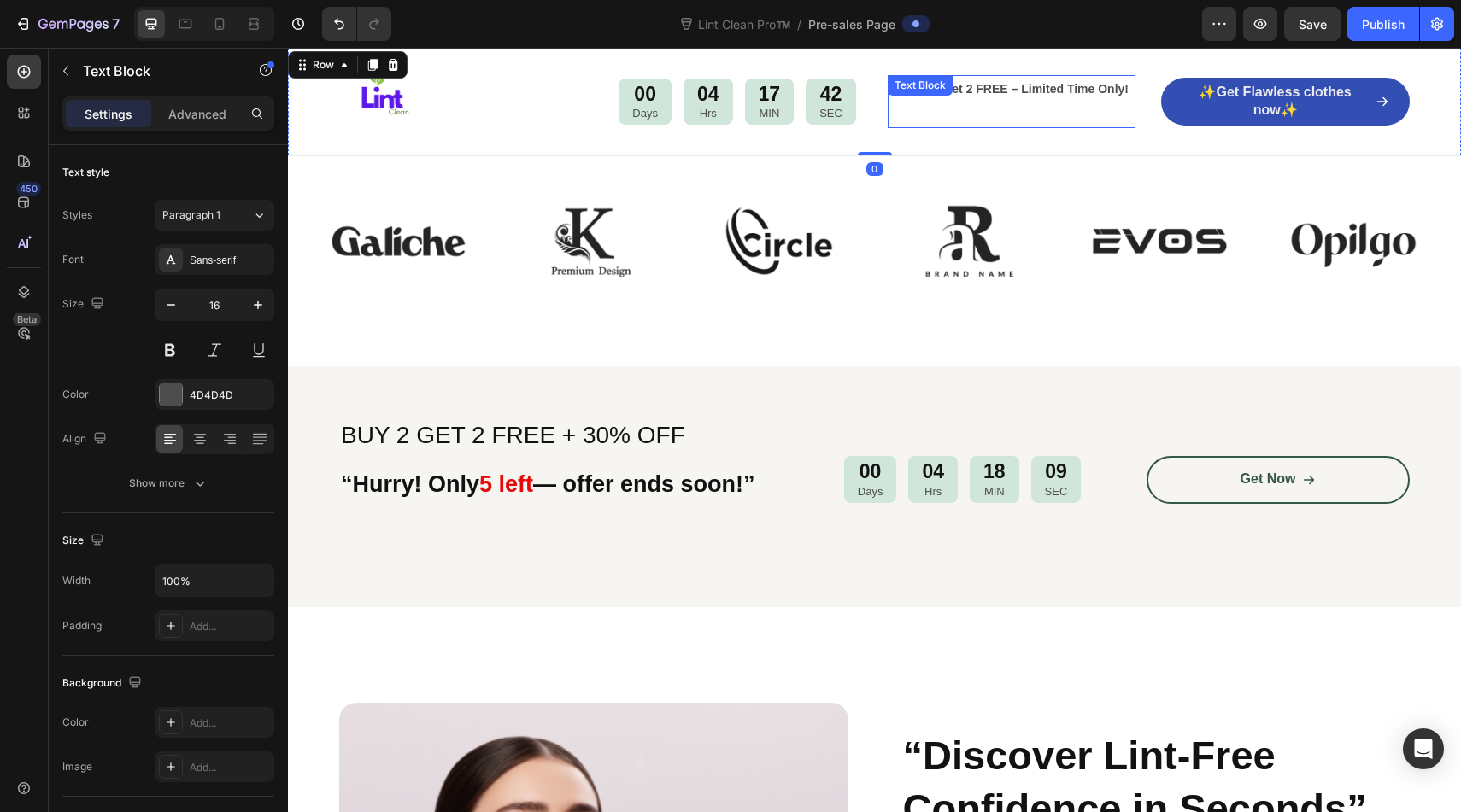
click at [899, 91] on div "Text Block" at bounding box center [920, 85] width 58 height 15
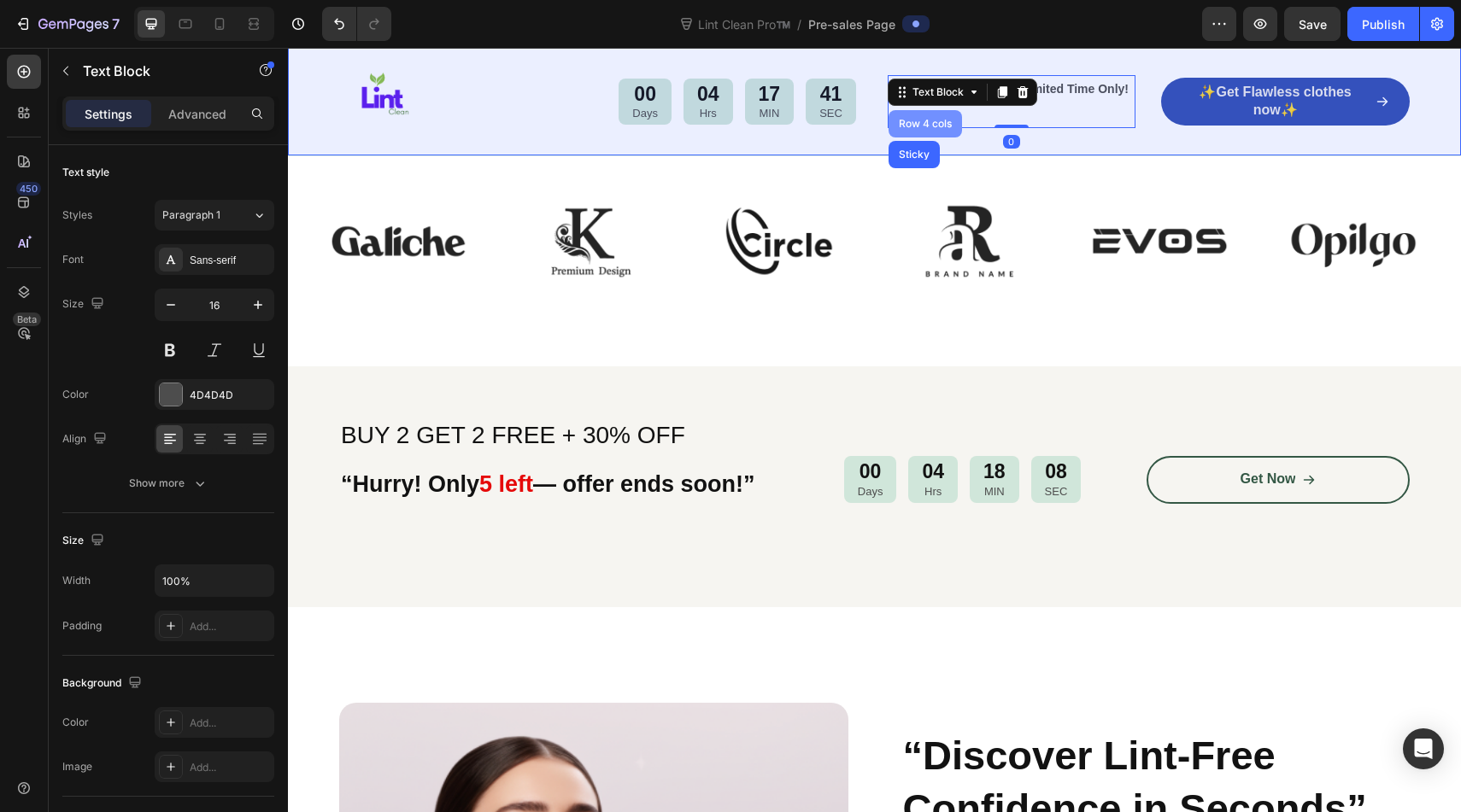
click at [899, 111] on div "Row 4 cols" at bounding box center [926, 123] width 74 height 27
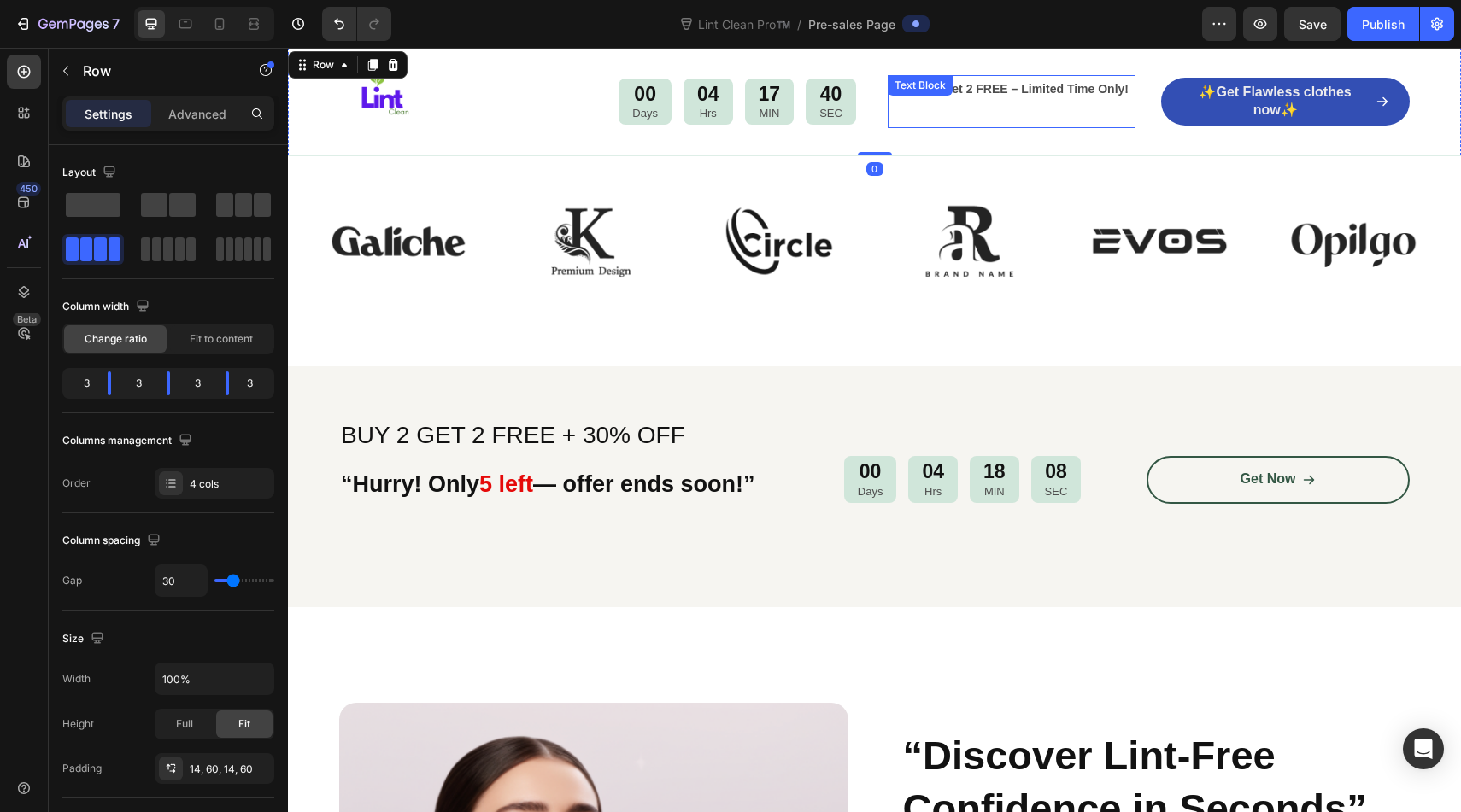
click at [930, 97] on div "🔥Buy 2, Get 2 FREE – Limited Time Only! Text Block" at bounding box center [1012, 101] width 249 height 53
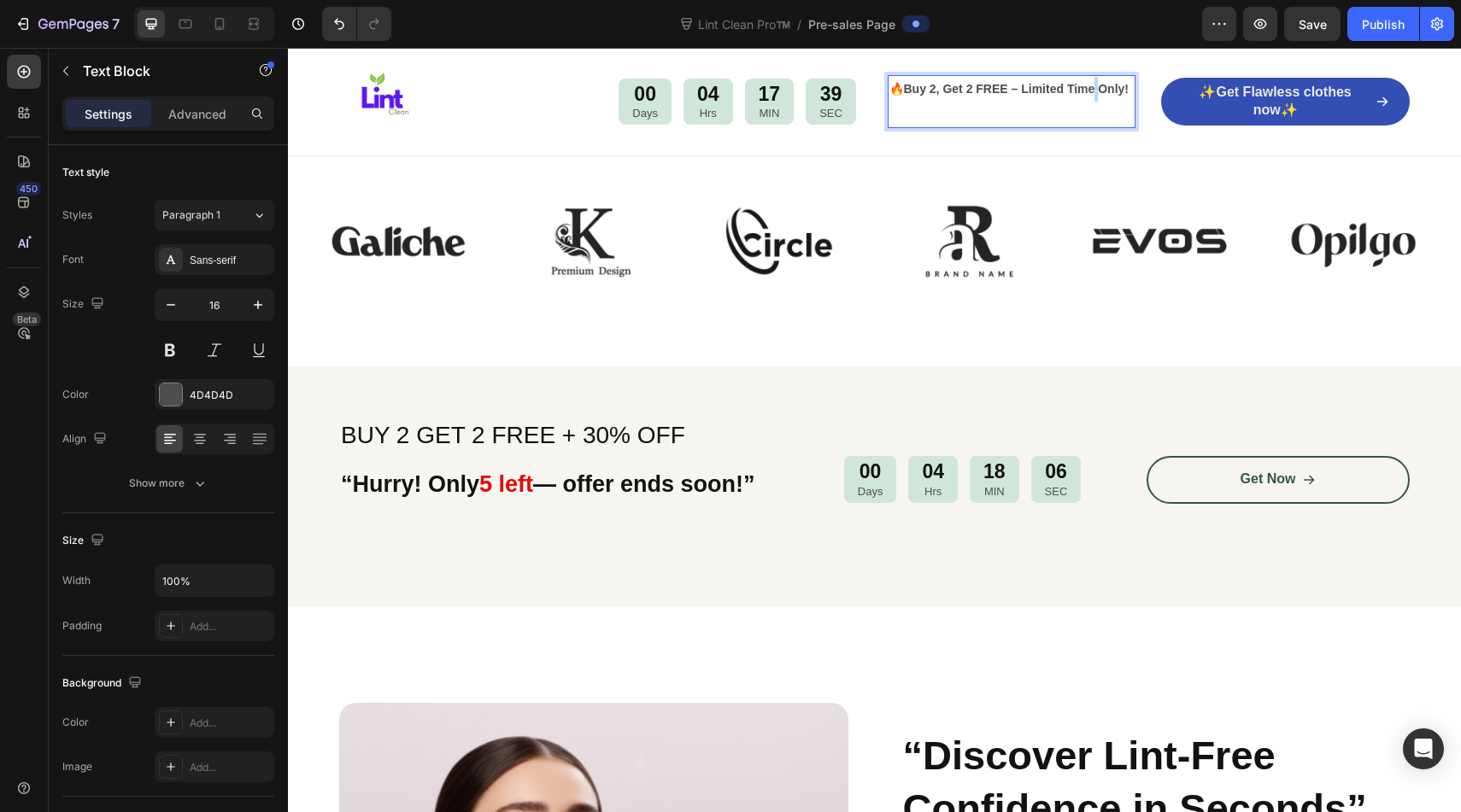
click at [1091, 100] on p "🔥Buy 2, Get 2 FREE – Limited Time Only!" at bounding box center [1012, 88] width 245 height 24
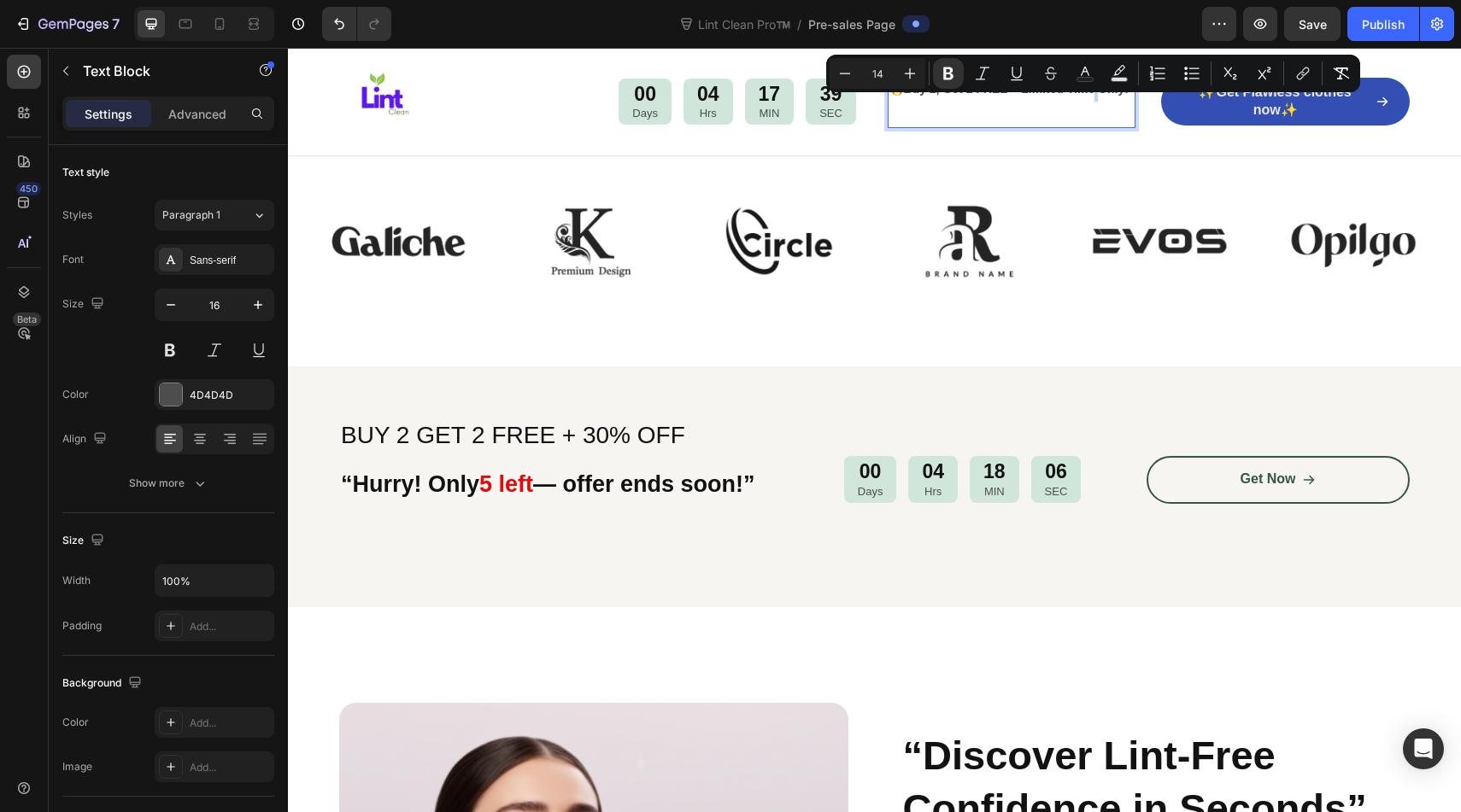
click at [1097, 92] on strong "🔥Buy 2, Get 2 FREE – Limited Time Only!" at bounding box center [1009, 88] width 239 height 14
click at [1090, 94] on strong "🔥Buy 2, Get 2 FREE – Limited Time Only!" at bounding box center [1009, 88] width 239 height 14
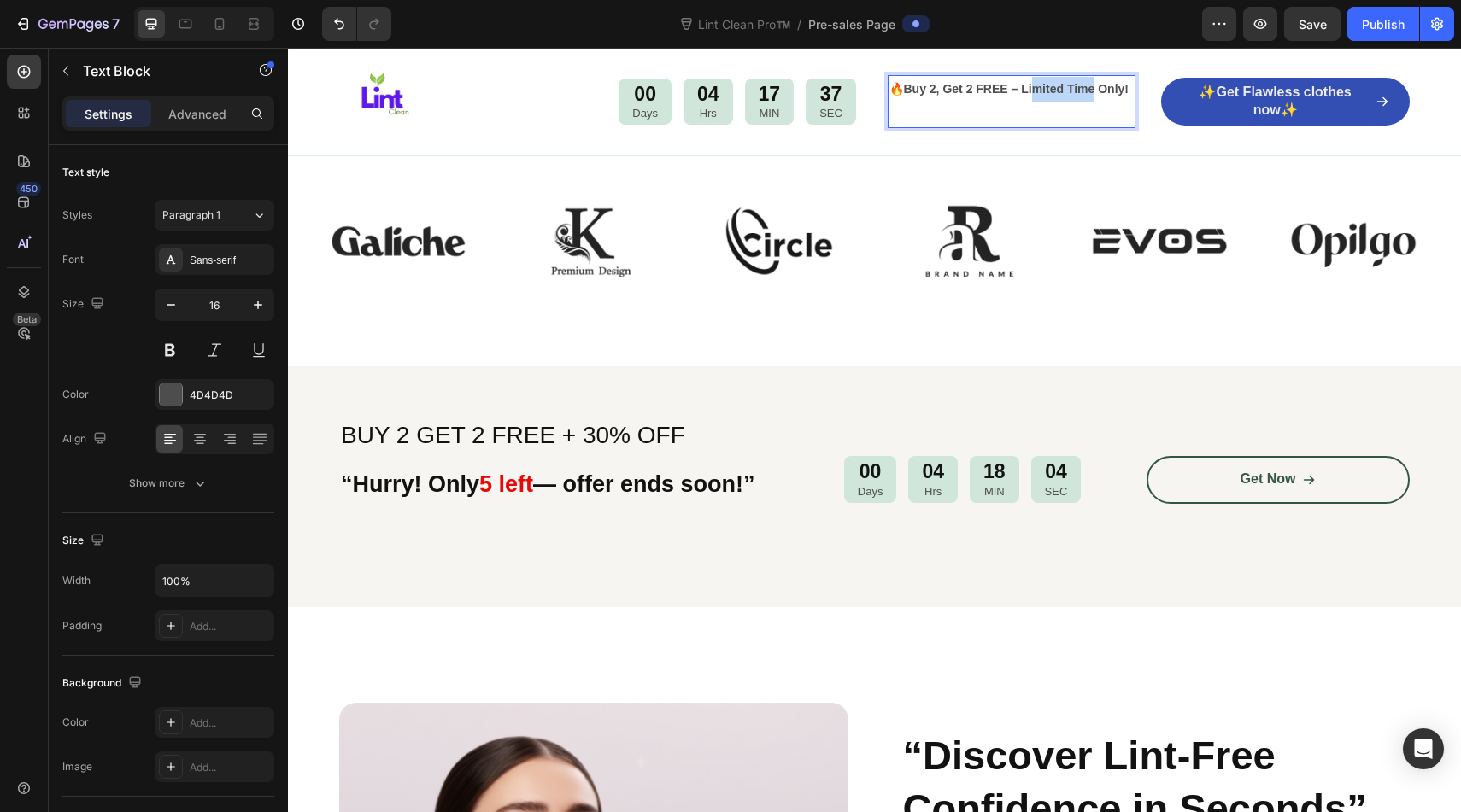
drag, startPoint x: 1090, startPoint y: 94, endPoint x: 1029, endPoint y: 92, distance: 61.0
click at [1029, 92] on strong "🔥Buy 2, Get 2 FREE – Limited Time Only!" at bounding box center [1009, 88] width 239 height 14
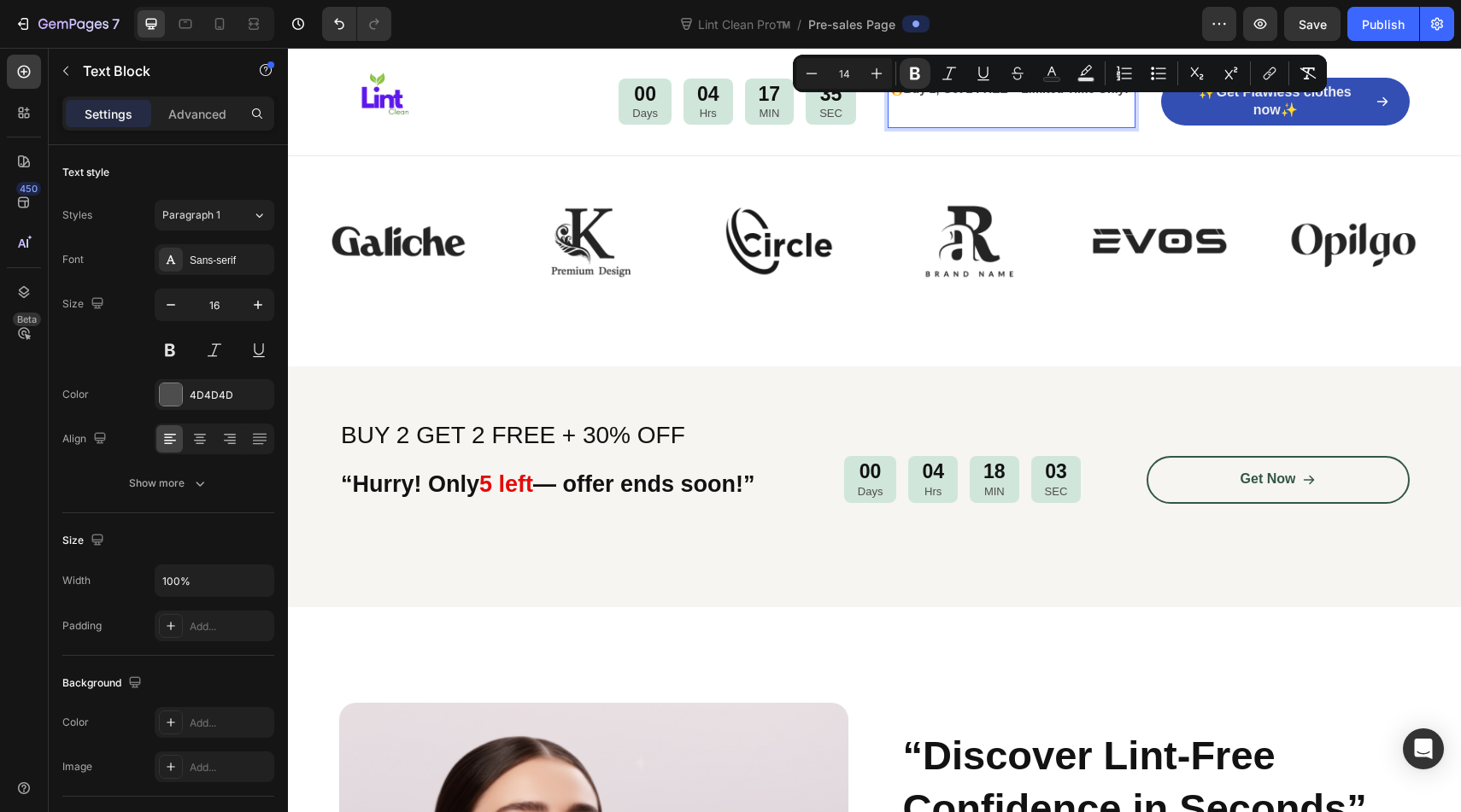
click at [943, 97] on p "🔥Buy 2, Get 2 FREE – Limited Time Only!" at bounding box center [1012, 88] width 245 height 24
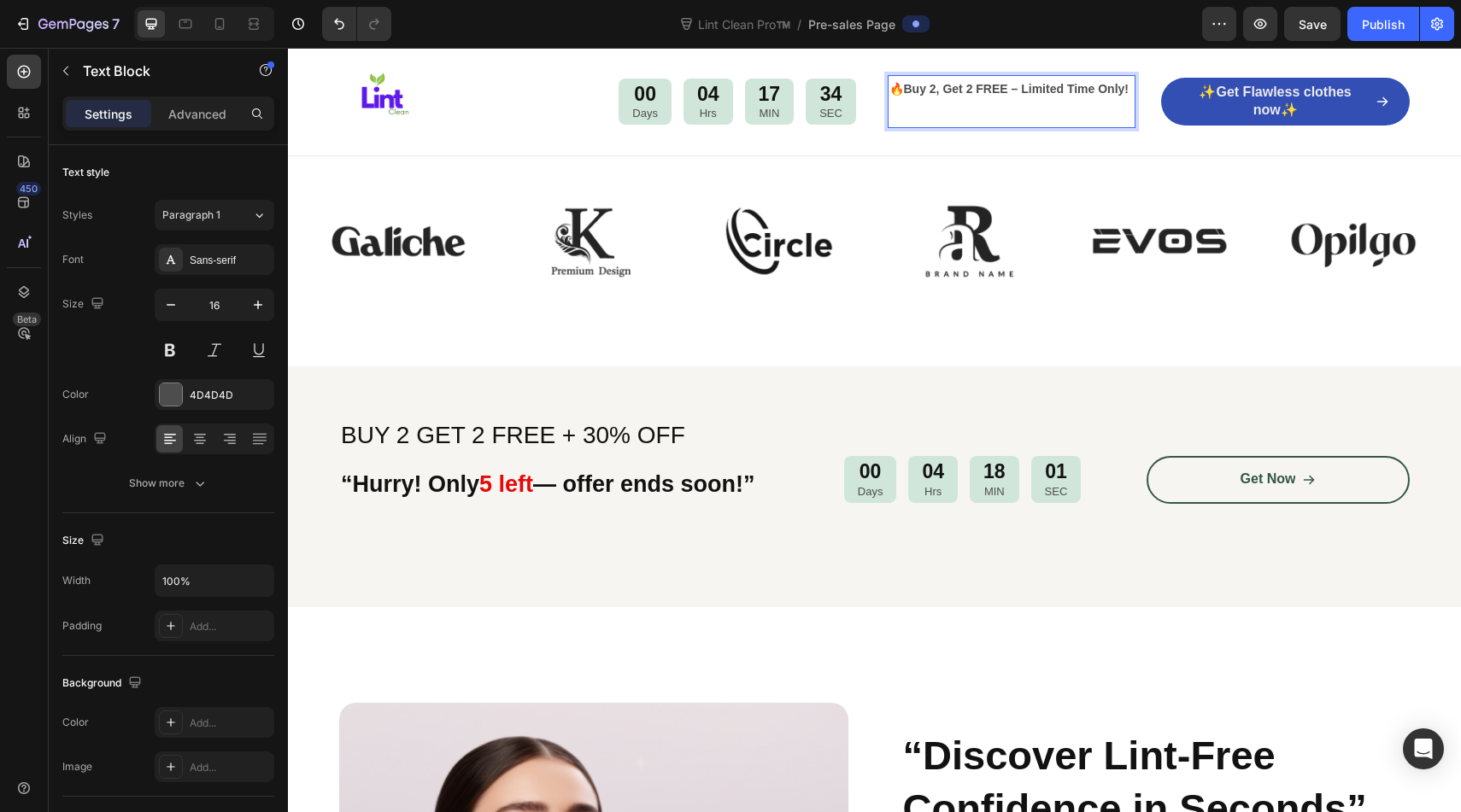
click at [903, 91] on strong "🔥Buy 2, Get 2 FREE – Limited Time Only!" at bounding box center [1009, 88] width 239 height 14
click at [919, 269] on img at bounding box center [969, 242] width 170 height 114
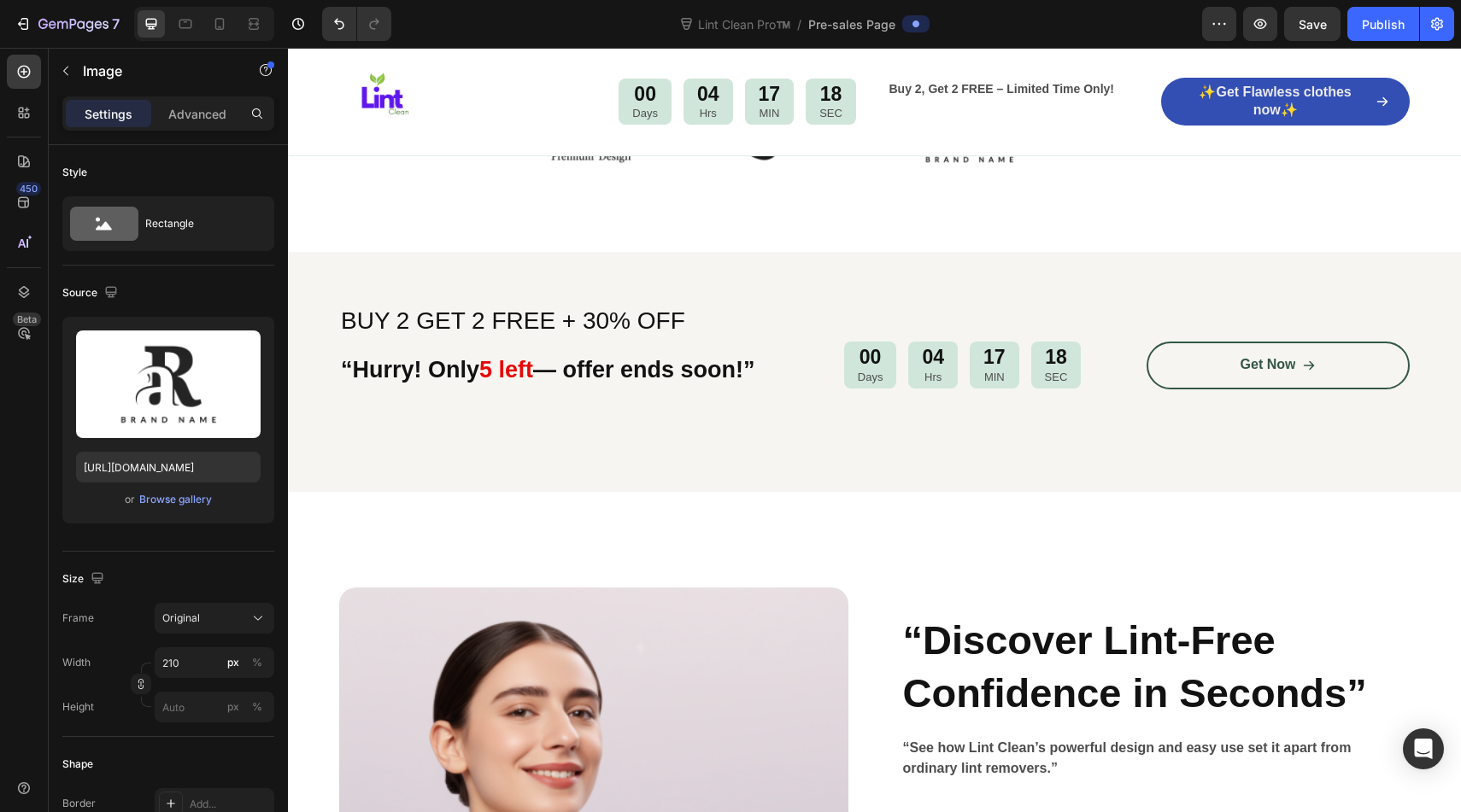
scroll to position [1158, 0]
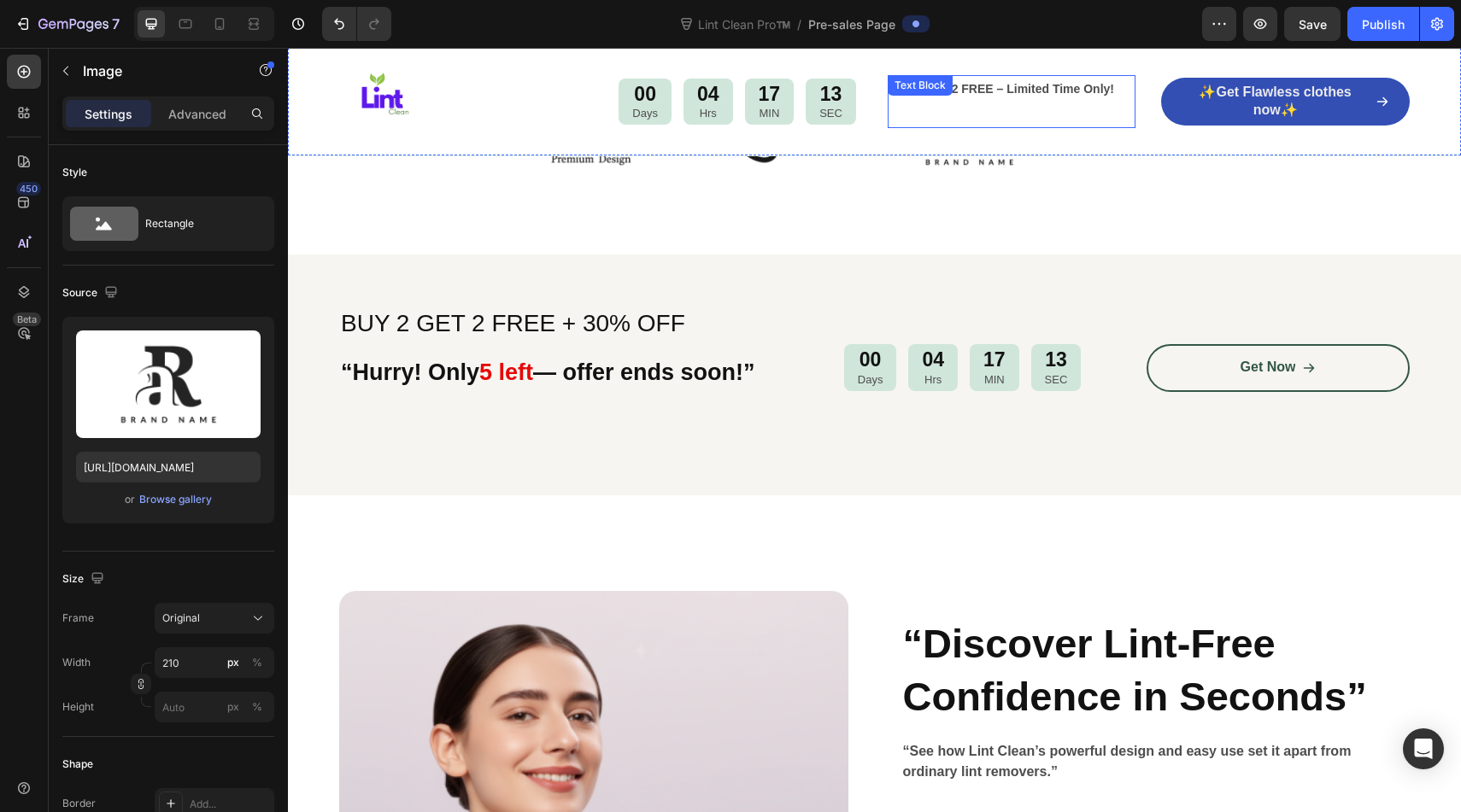
click at [1116, 83] on p "Buy 2, Get 2 FREE – Limited Time Only!" at bounding box center [1012, 88] width 245 height 24
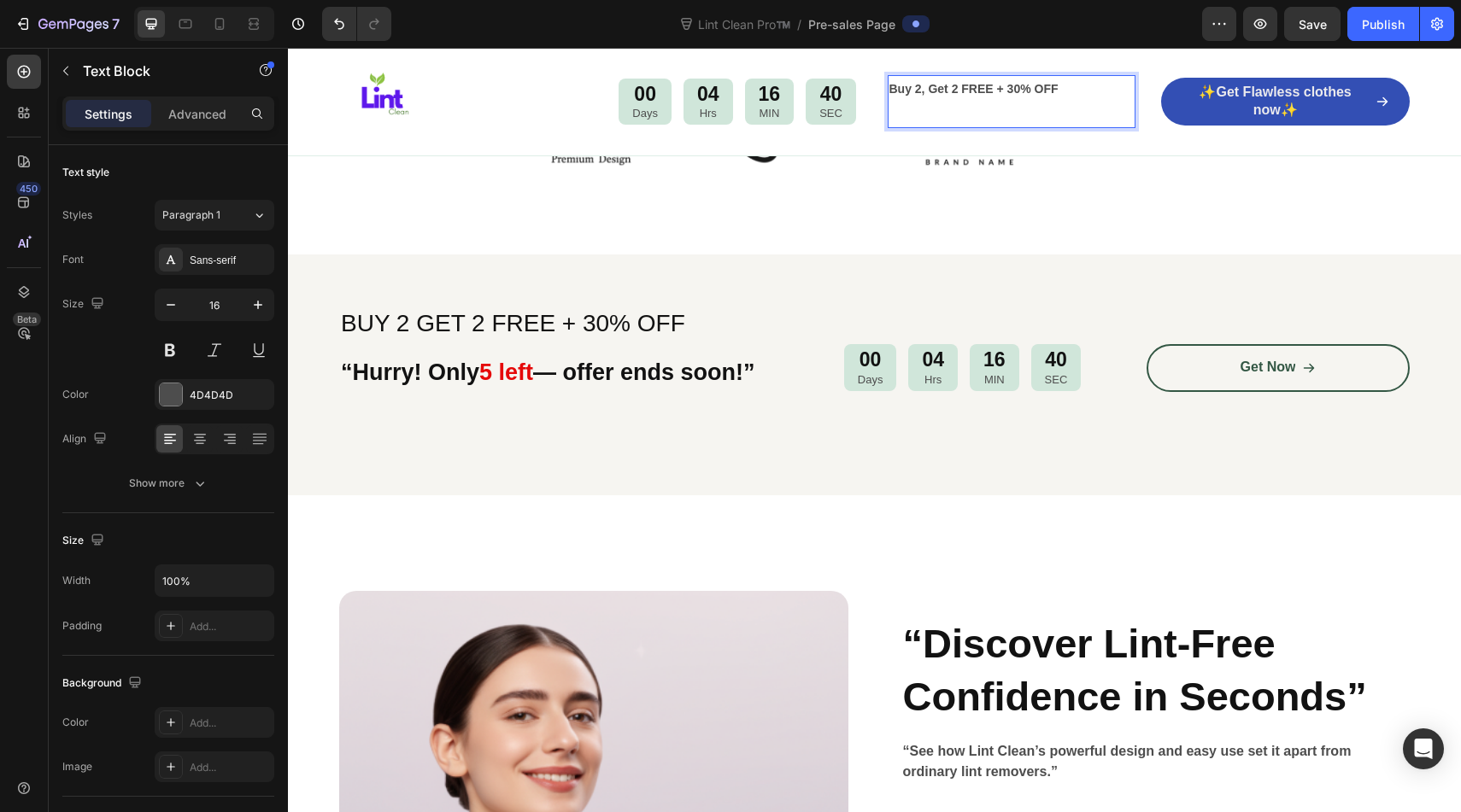
click at [1009, 96] on p "Buy 2, Get 2 FREE + 30% OFF" at bounding box center [1012, 88] width 245 height 24
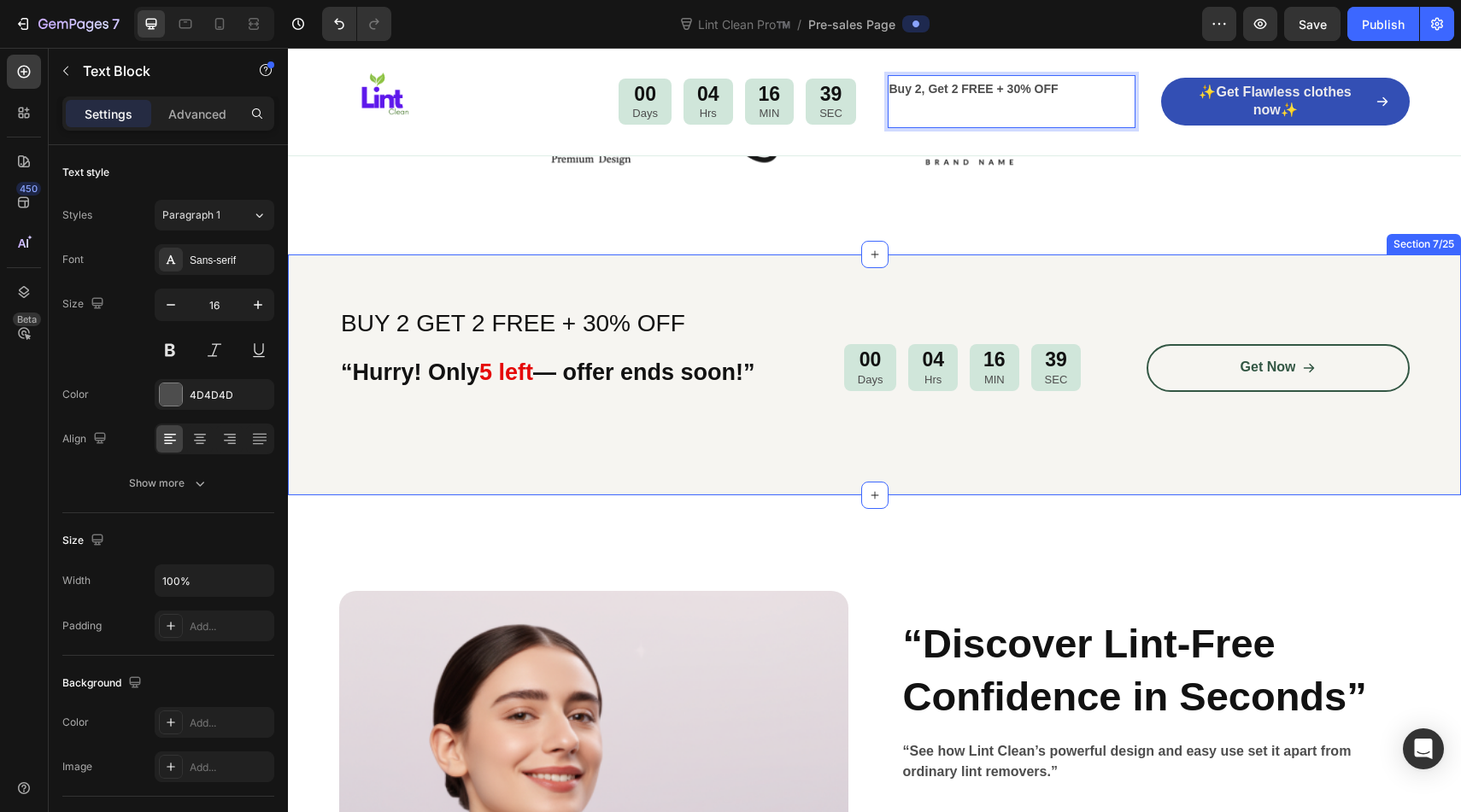
click at [989, 275] on div "BUY 2 GET 2 FREE + 30% OFF “Hurry! Only 5 left — offer ends soon!” Heading 00 D…" at bounding box center [873, 374] width 1173 height 241
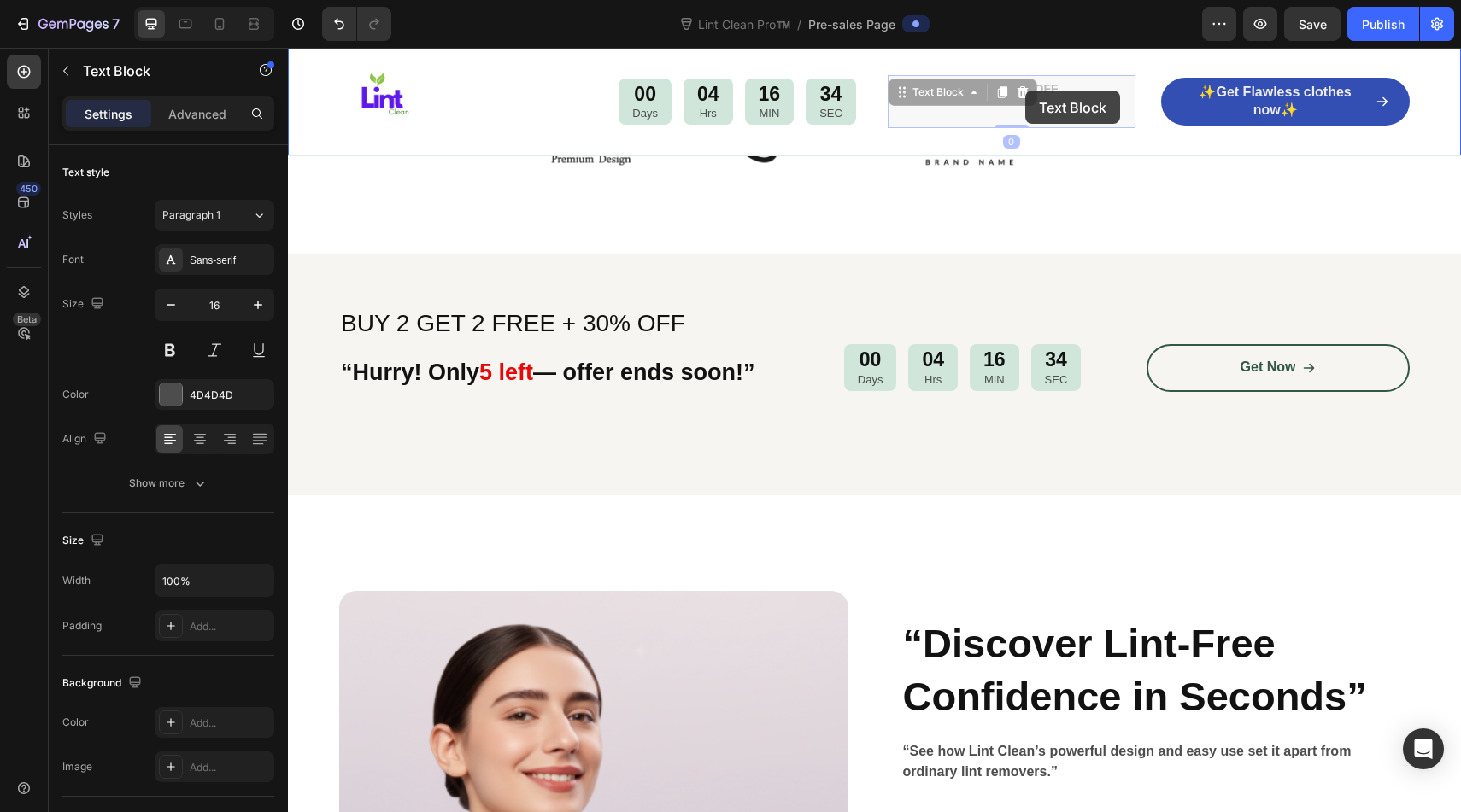
drag, startPoint x: 1063, startPoint y: 87, endPoint x: 1025, endPoint y: 90, distance: 38.1
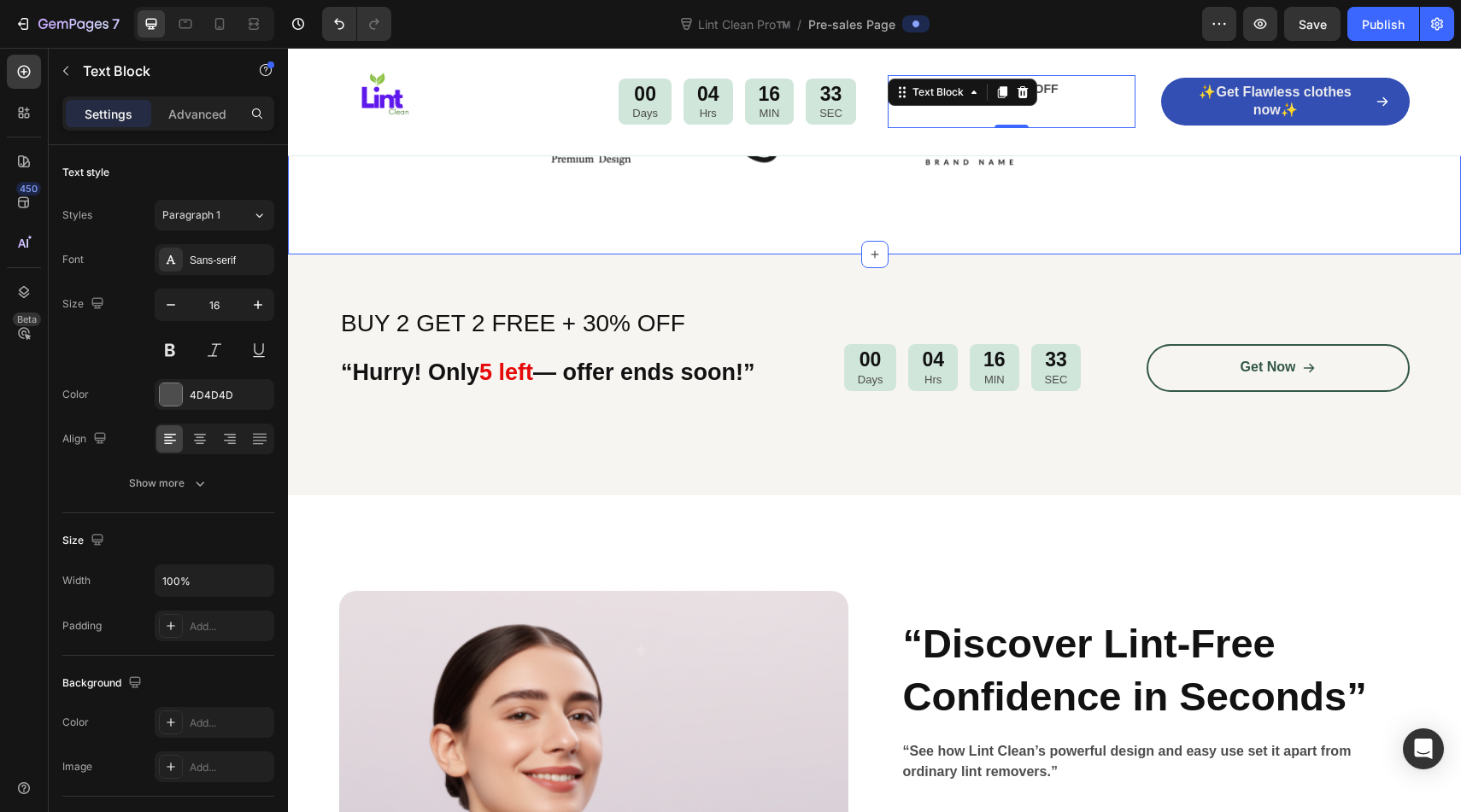
click at [1118, 197] on div "Image Image Image Image Image Image Image Image Image Image Image Image Carouse…" at bounding box center [873, 130] width 1173 height 251
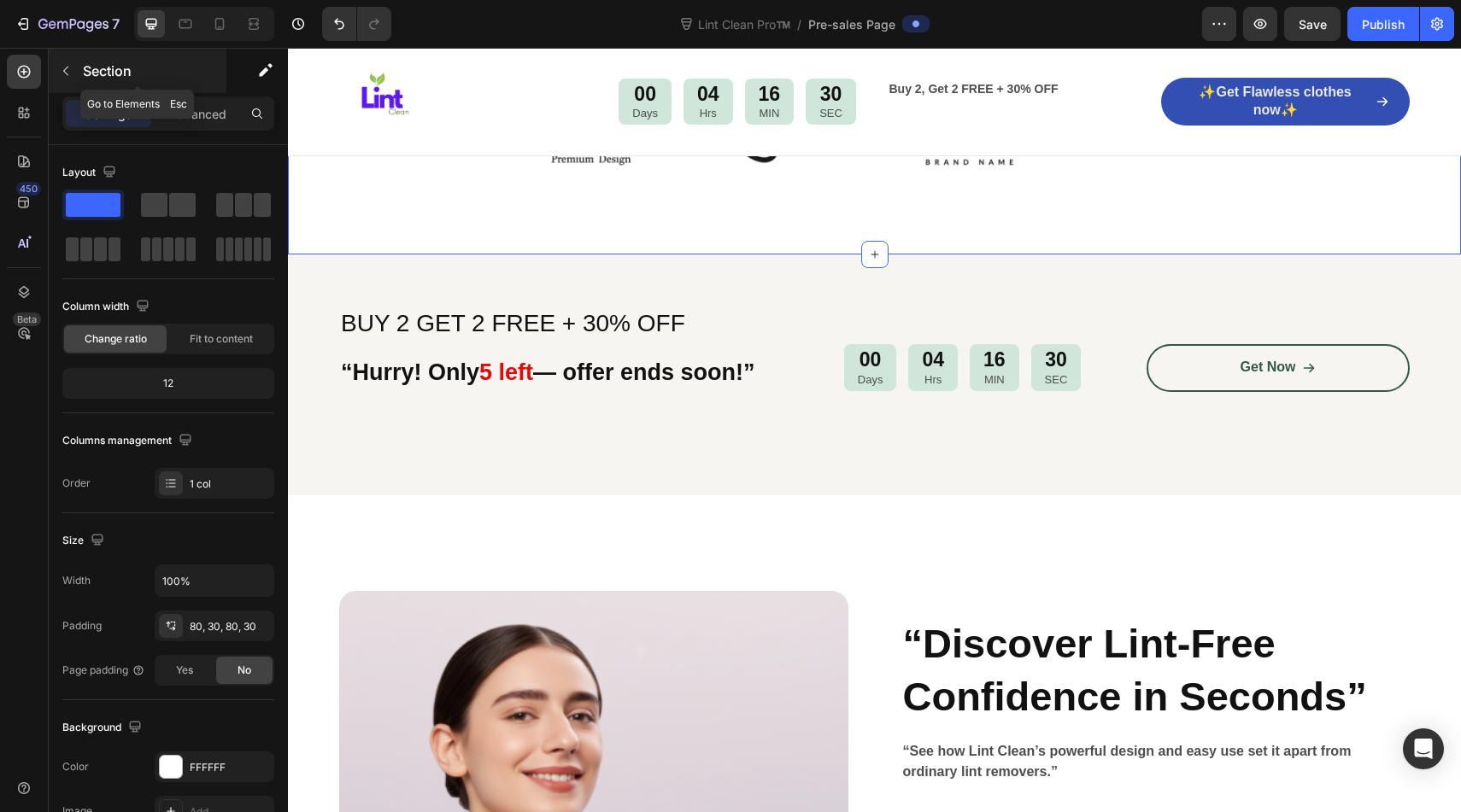
click at [66, 74] on icon "button" at bounding box center [65, 70] width 14 height 14
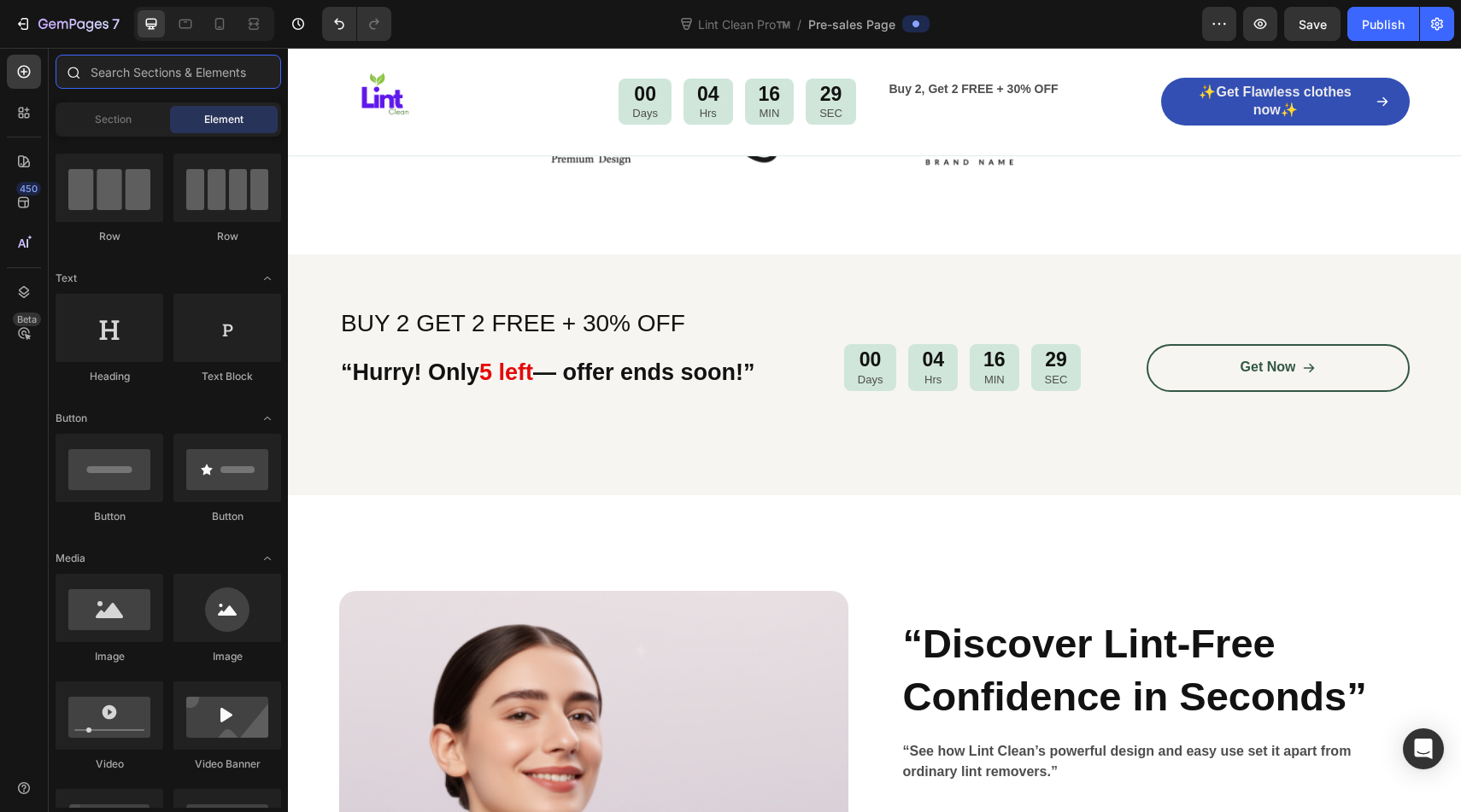
click at [136, 76] on input "text" at bounding box center [169, 72] width 225 height 34
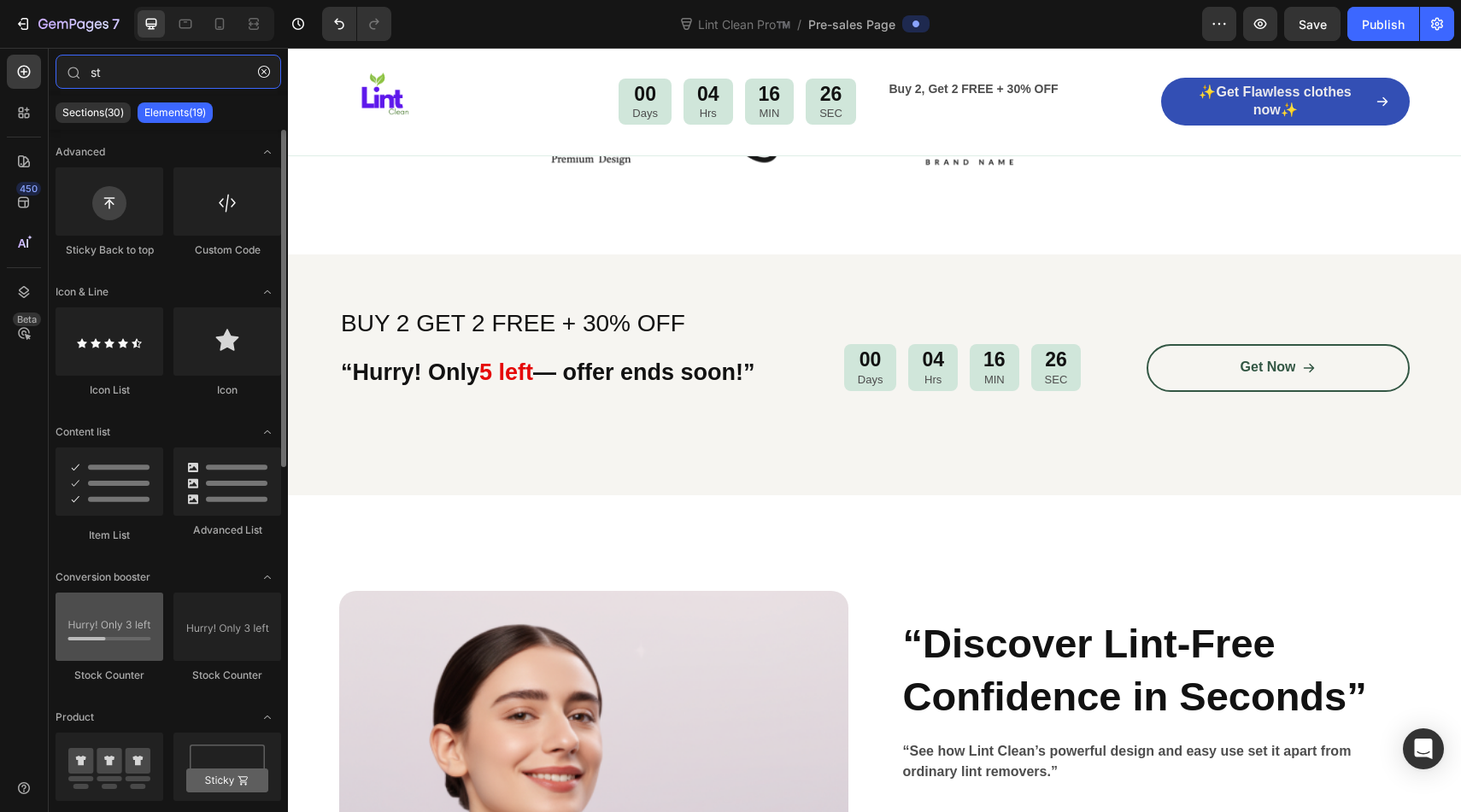
type input "st"
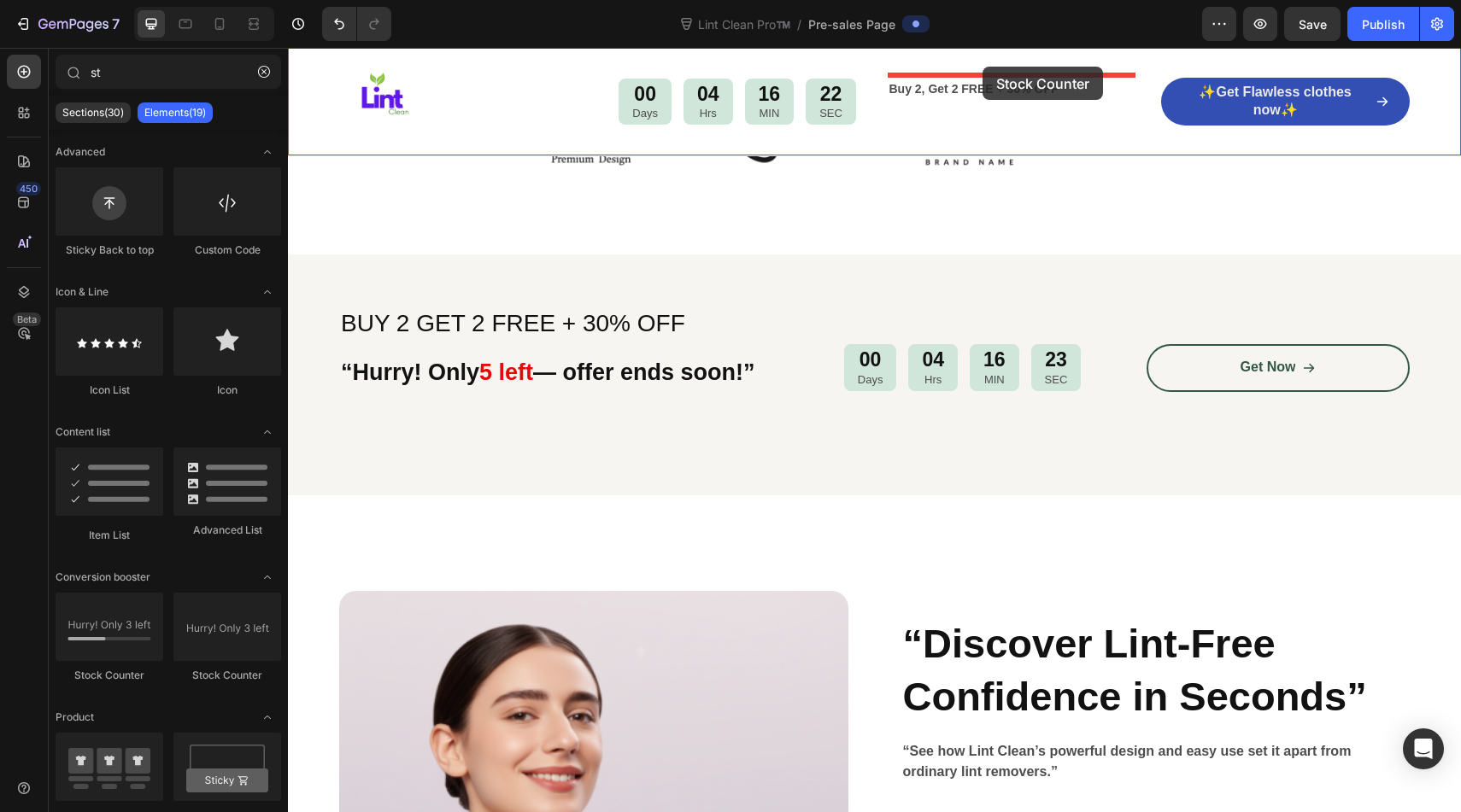
drag, startPoint x: 390, startPoint y: 670, endPoint x: 982, endPoint y: 67, distance: 845.0
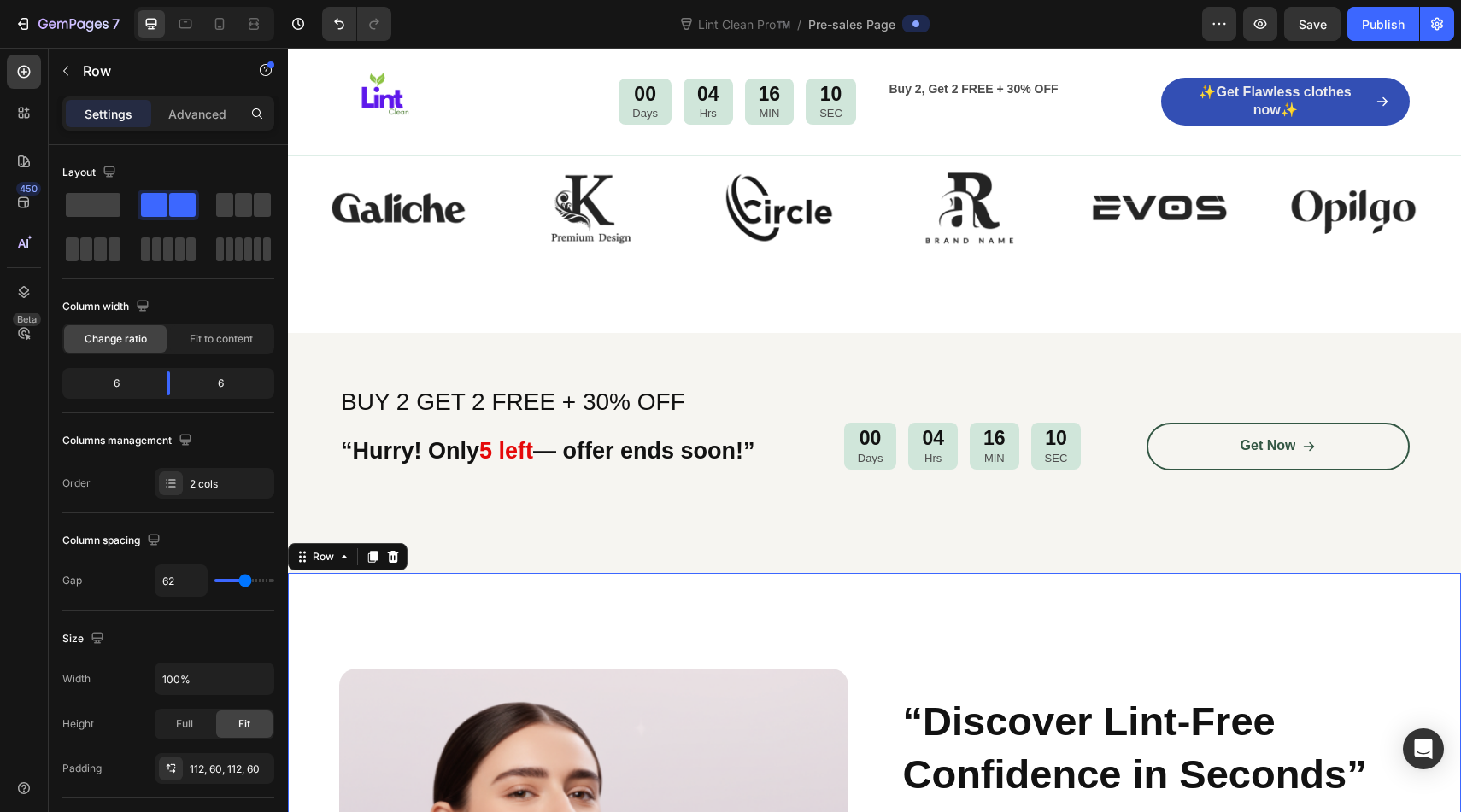
scroll to position [1071, 0]
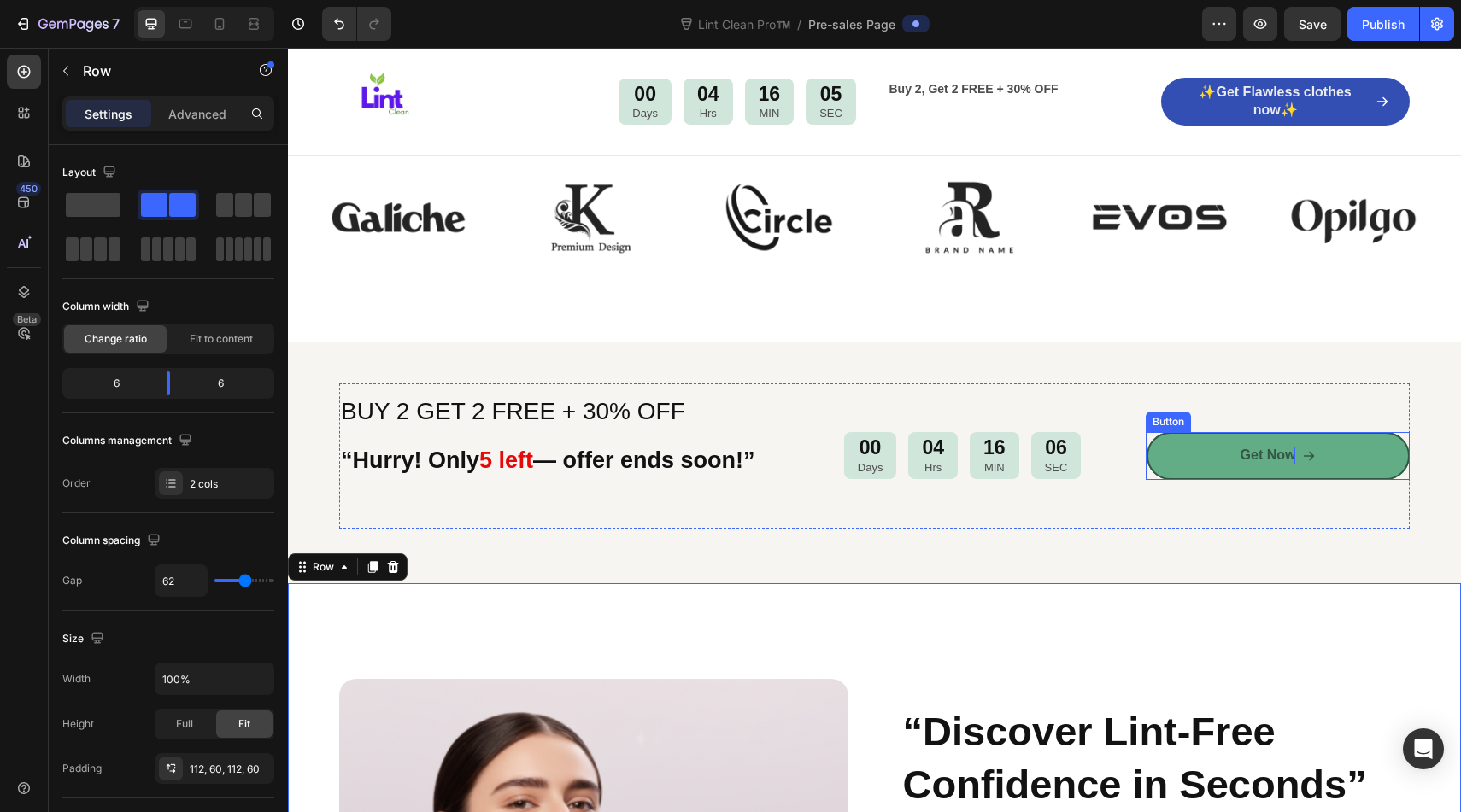
click at [1249, 450] on p "Get Now" at bounding box center [1268, 456] width 56 height 18
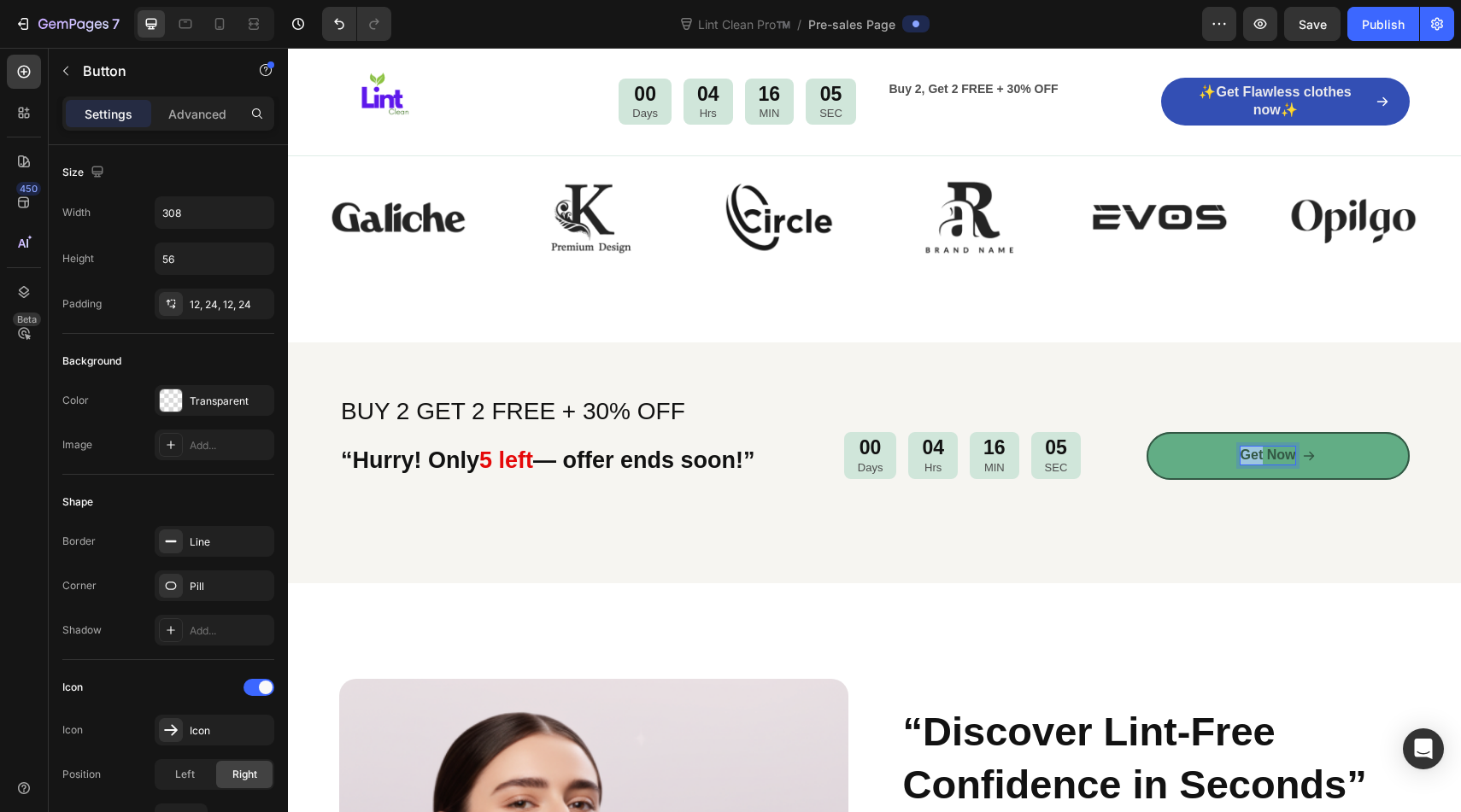
click at [1249, 450] on p "Get Now" at bounding box center [1268, 456] width 56 height 18
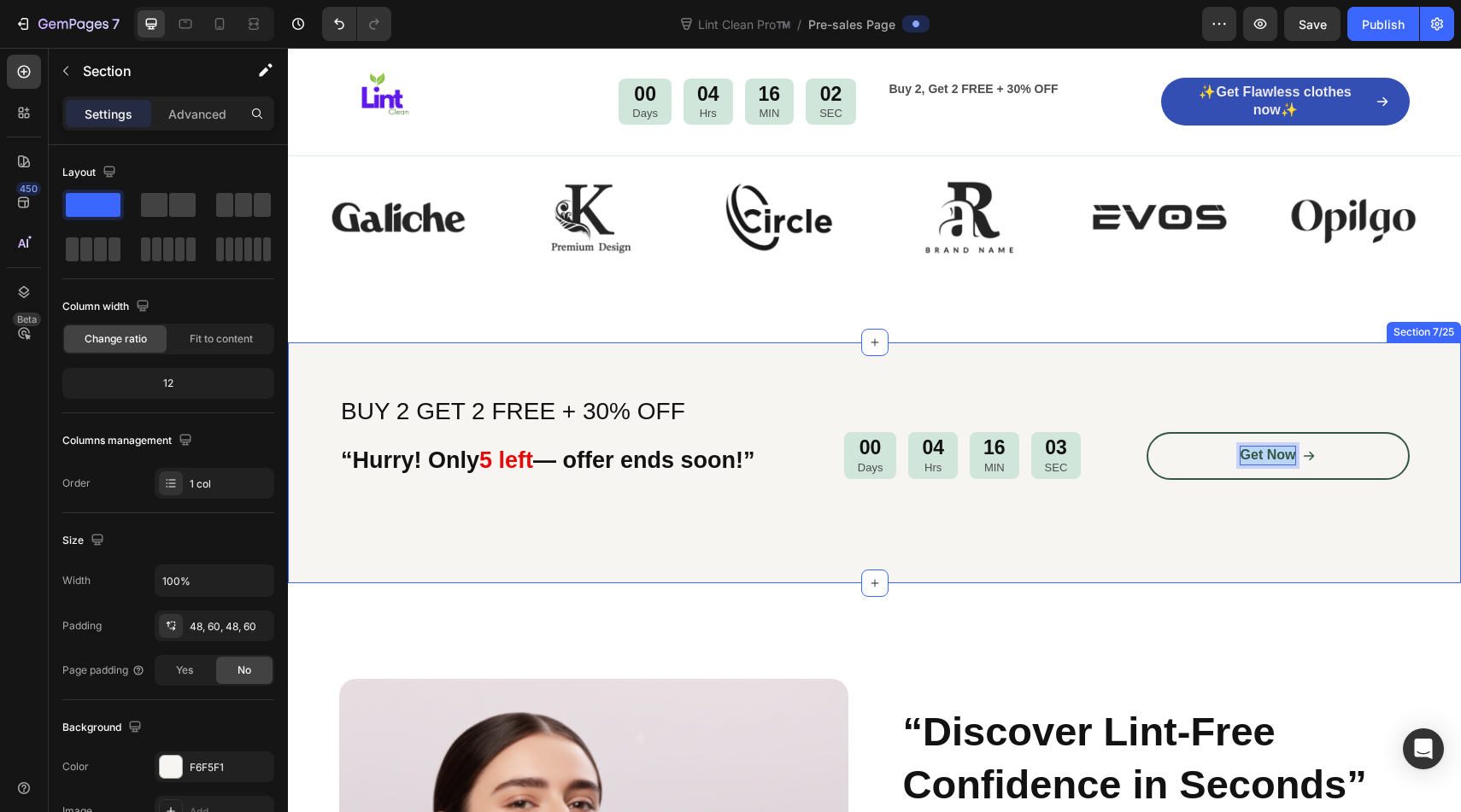
click at [989, 579] on div "BUY 2 GET 2 FREE + 30% OFF “Hurry! Only 5 left — offer ends soon!” Heading 00 D…" at bounding box center [873, 462] width 1173 height 241
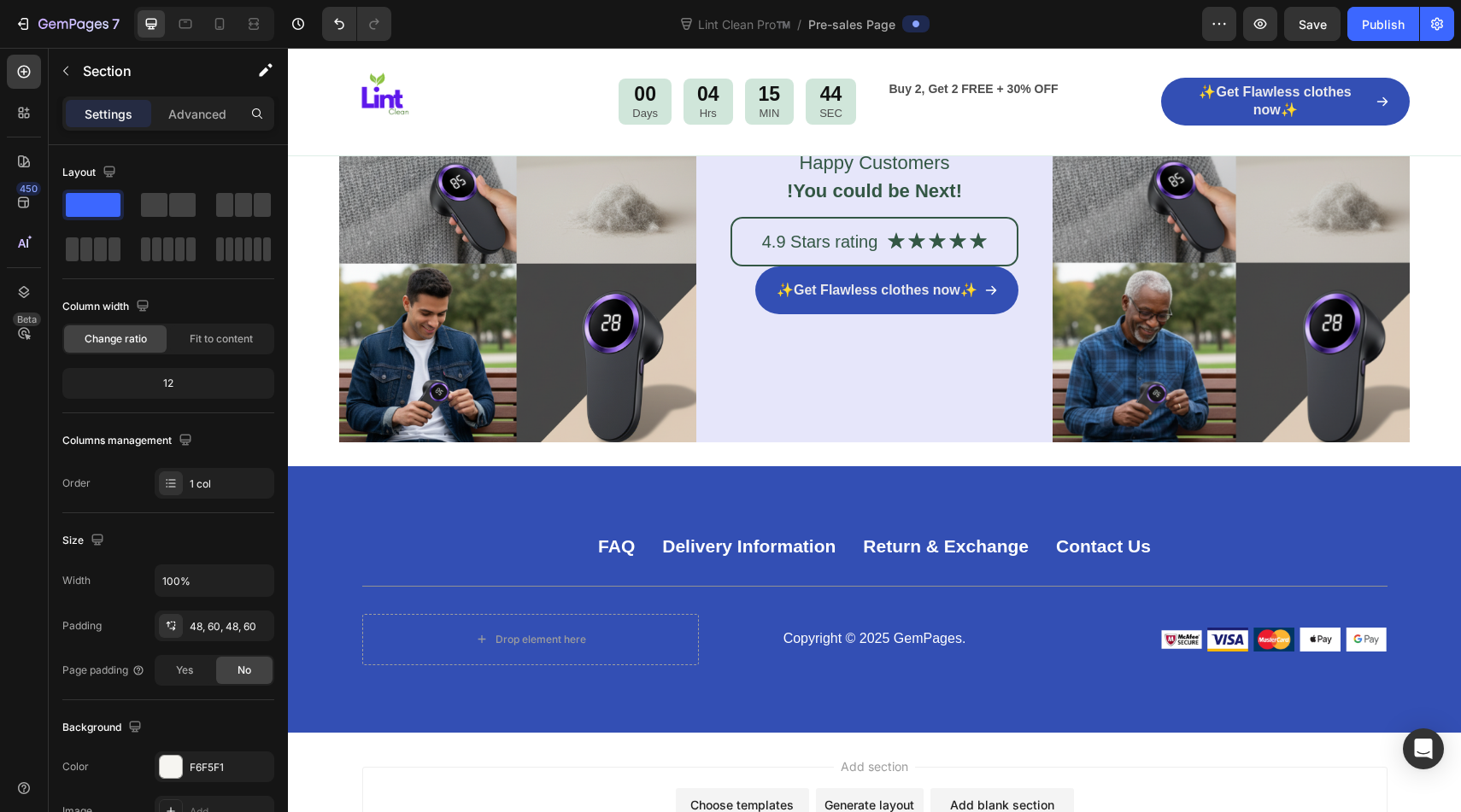
scroll to position [11085, 0]
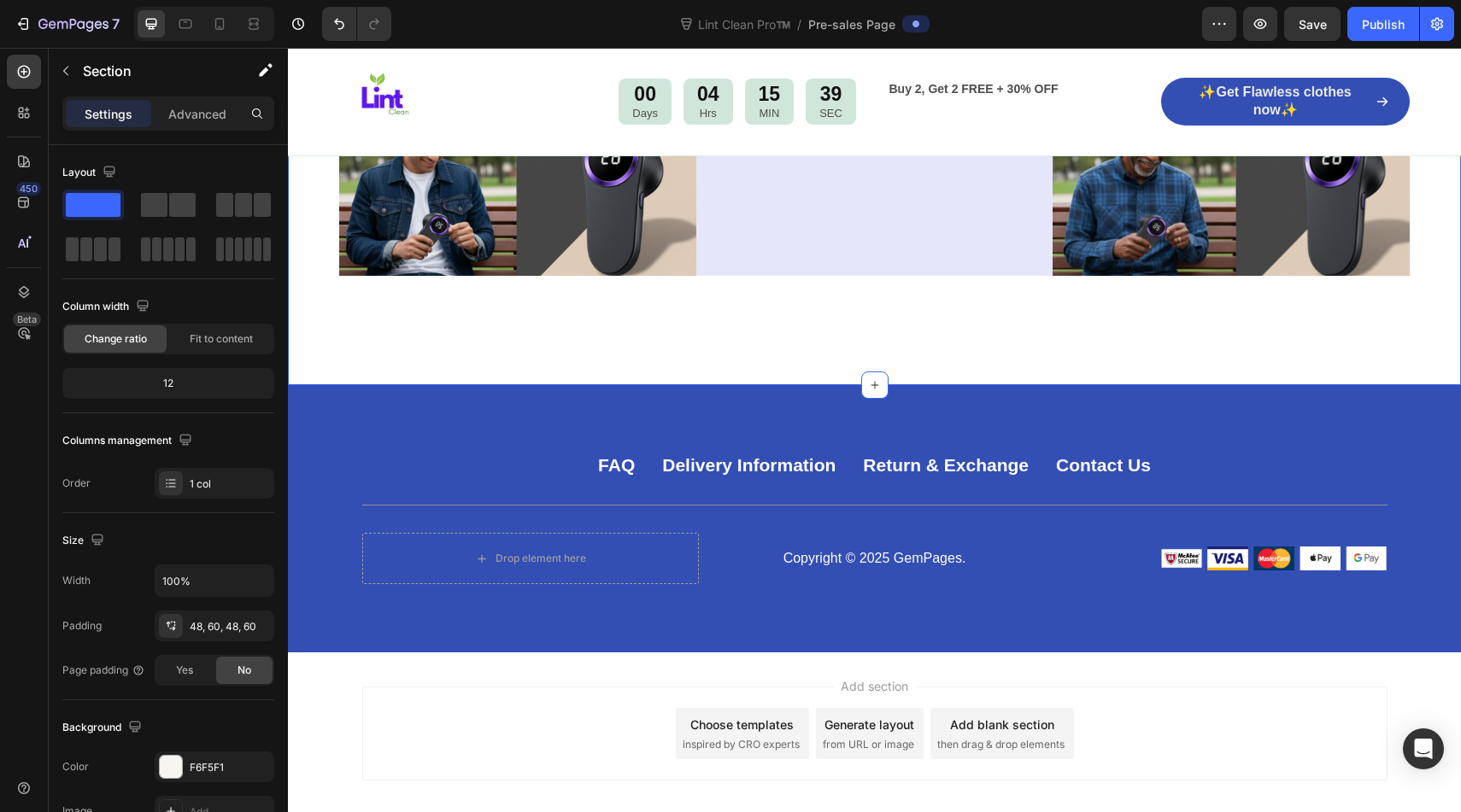
click at [977, 321] on div "Image 122,000+ Heading Happy Customers !You could be Next! Text Block 4.9 Stars…" at bounding box center [873, 72] width 1173 height 627
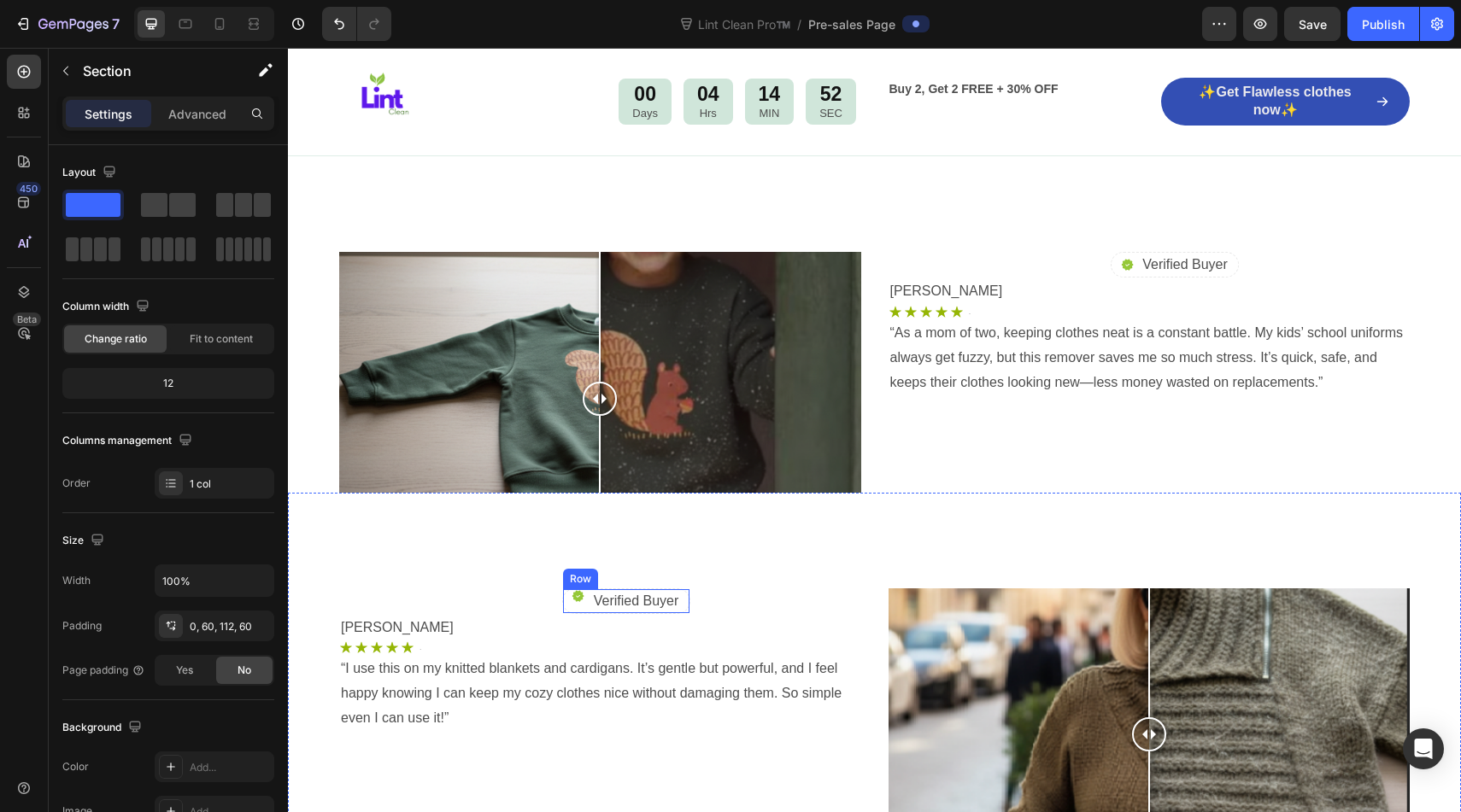
scroll to position [7187, 0]
